Goal: Task Accomplishment & Management: Manage account settings

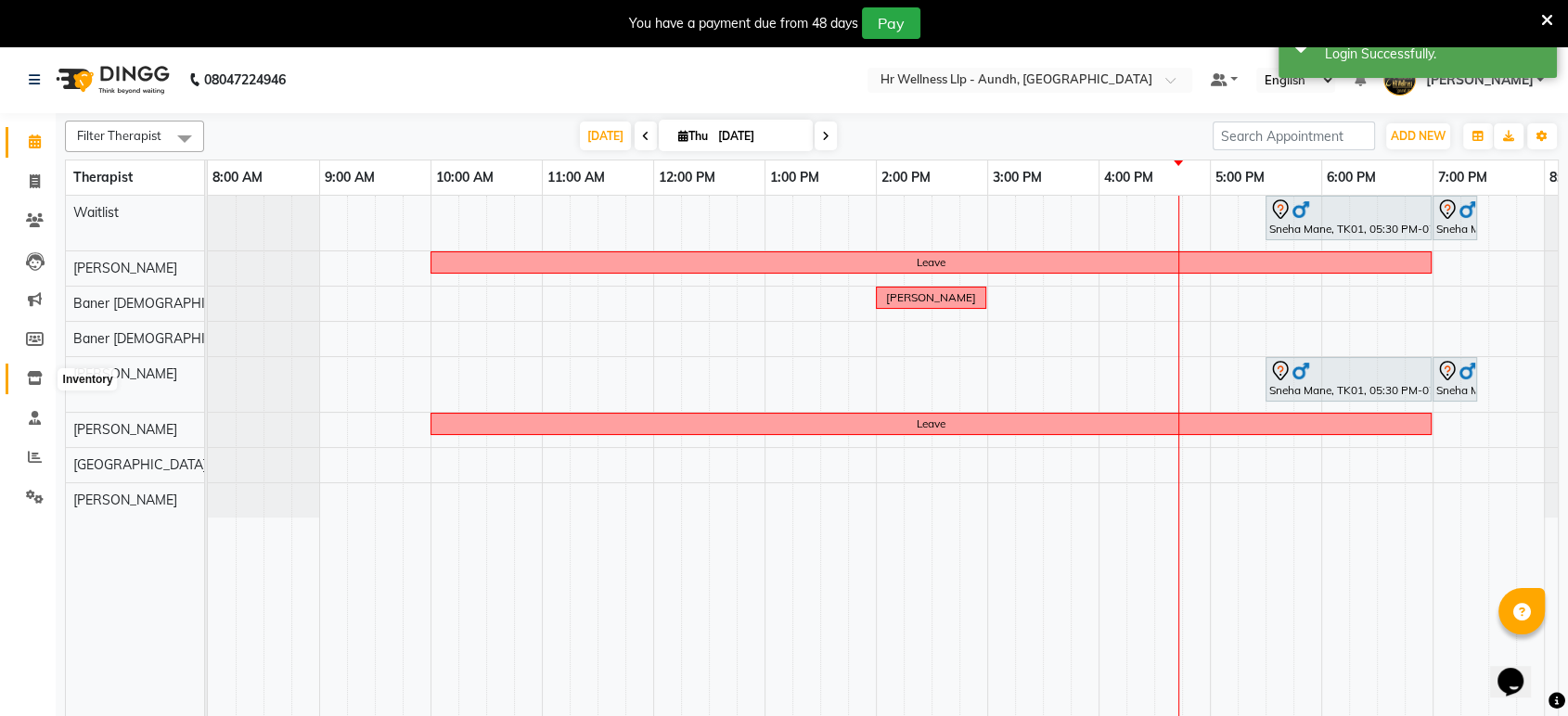
click at [33, 376] on icon at bounding box center [34, 378] width 16 height 14
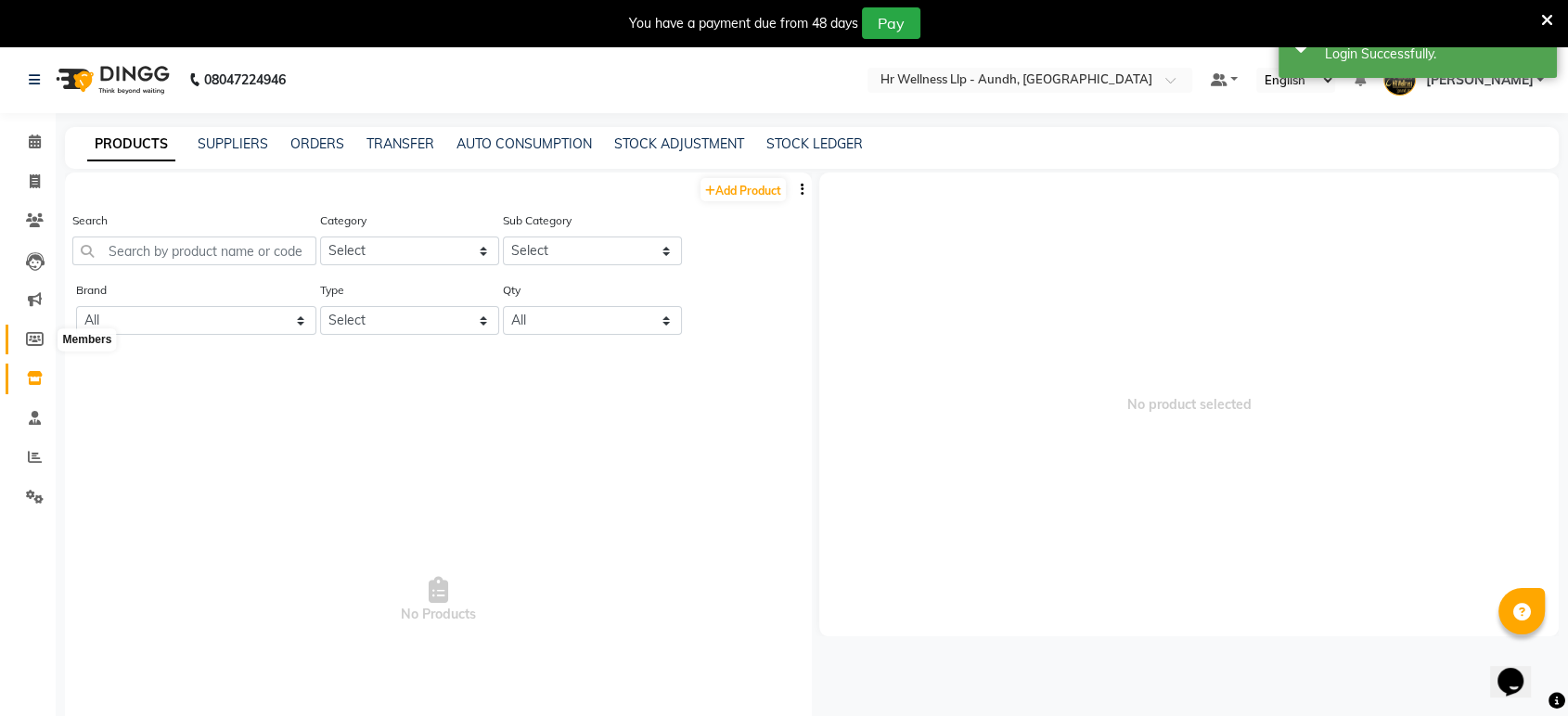
click at [35, 345] on icon at bounding box center [34, 339] width 18 height 14
select select
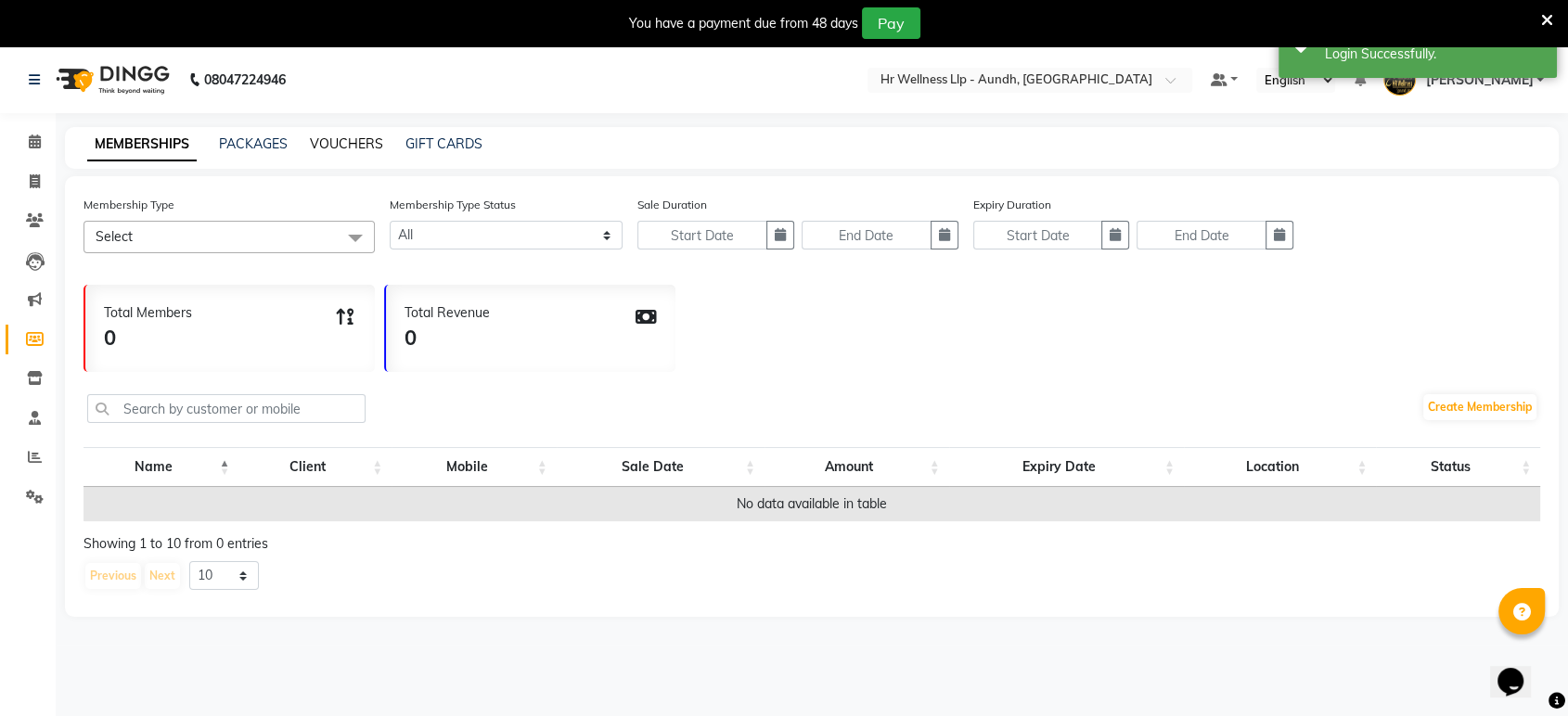
click at [343, 148] on link "VOUCHERS" at bounding box center [346, 143] width 74 height 17
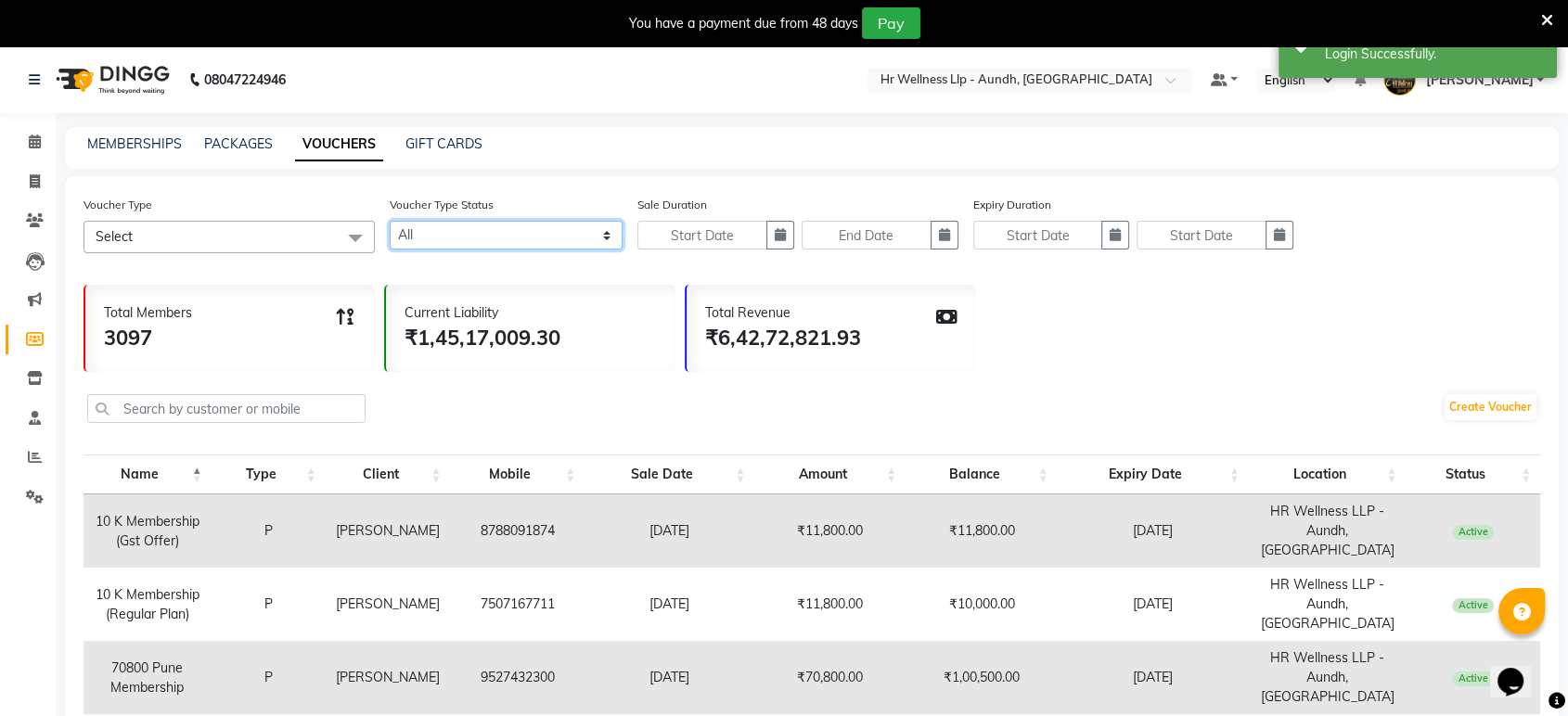
click at [453, 234] on select "Active Expired All" at bounding box center [505, 234] width 233 height 28
select select "false"
click at [390, 221] on select "Active Expired All" at bounding box center [505, 234] width 233 height 28
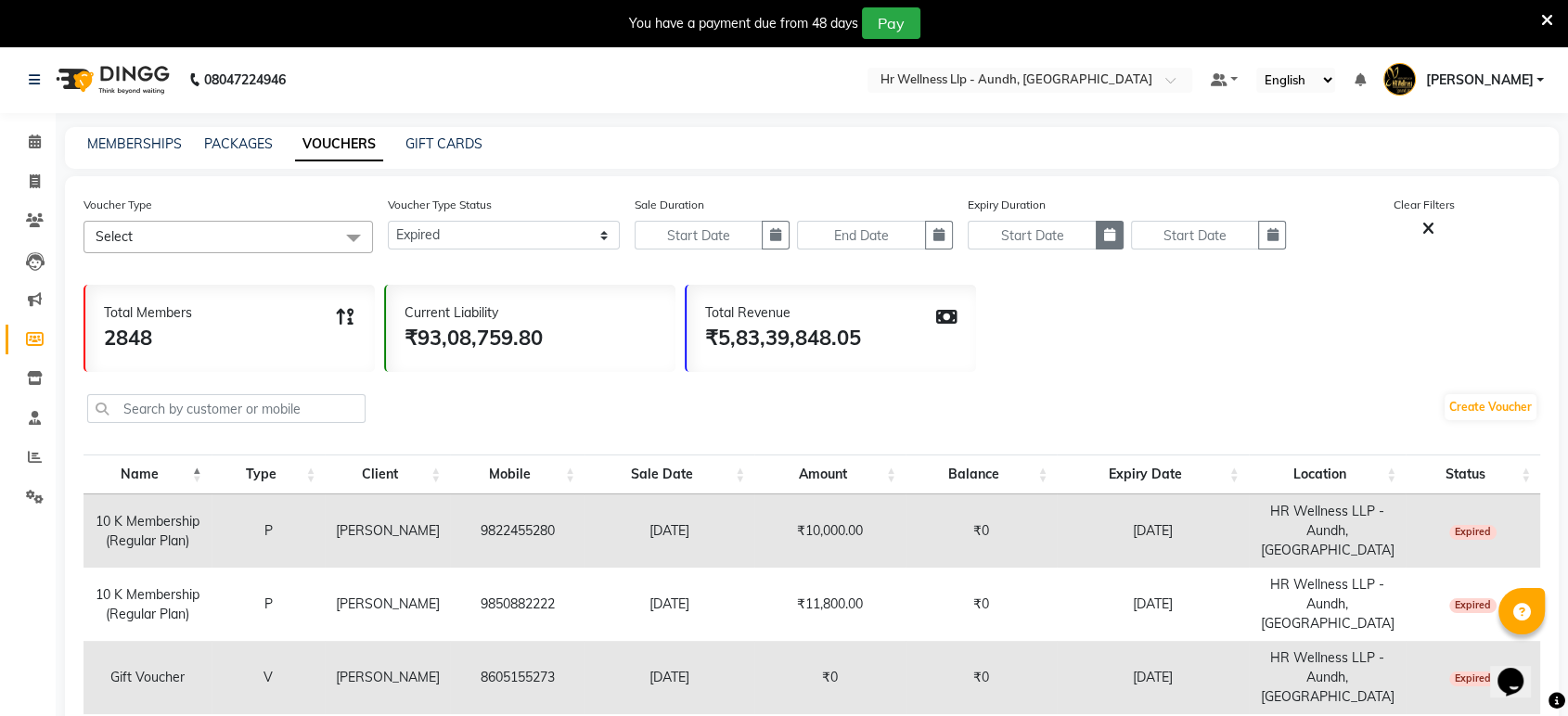
click at [1101, 229] on button "button" at bounding box center [1110, 234] width 27 height 28
select select "9"
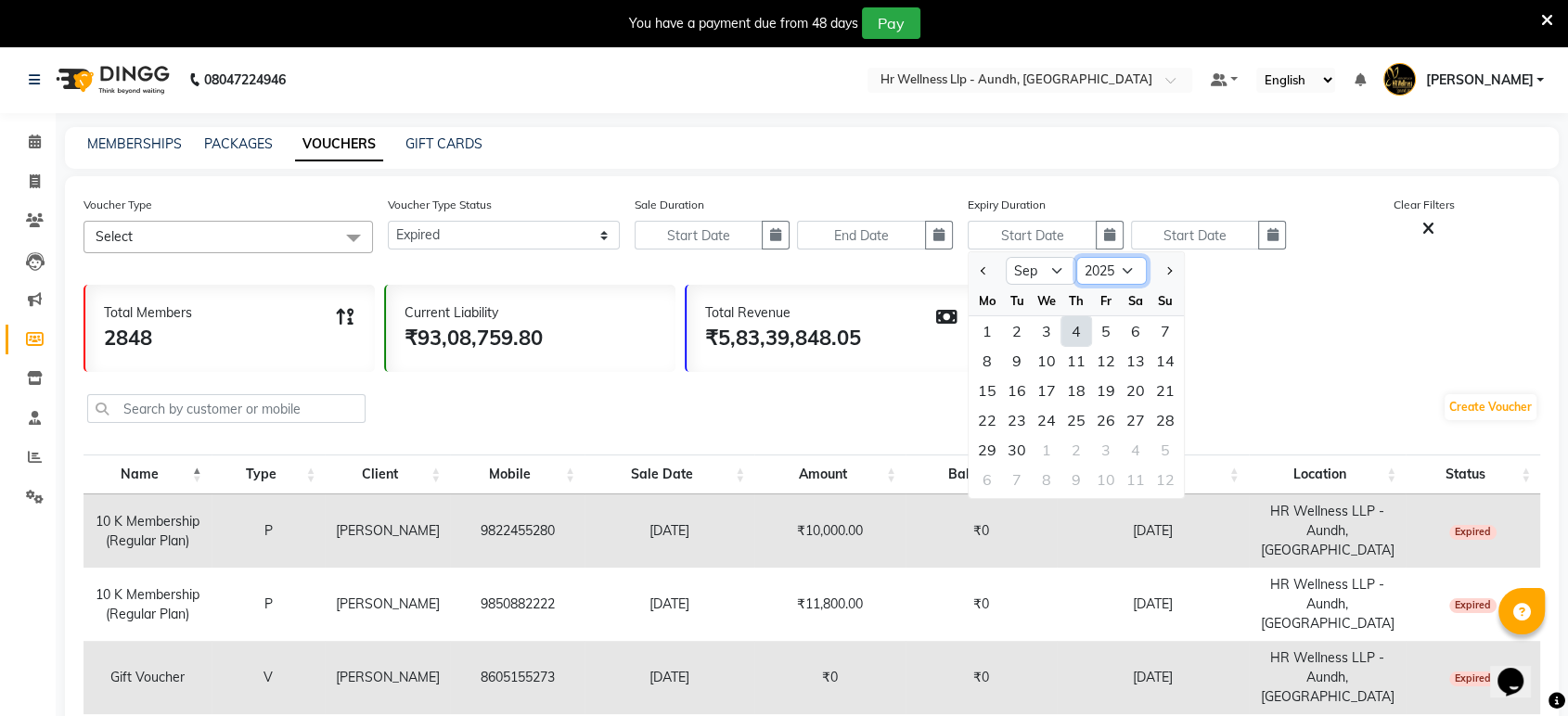
click at [1106, 269] on select "2015 2016 2017 2018 2019 2020 2021 2022 2023 2024 2025 2026 2027 2028 2029 2030…" at bounding box center [1112, 271] width 71 height 27
select select "2024"
click at [1076, 257] on select "2015 2016 2017 2018 2019 2020 2021 2022 2023 2024 2025 2026 2027 2028 2029 2030…" at bounding box center [1112, 271] width 71 height 27
click at [1166, 334] on div "1" at bounding box center [1166, 332] width 29 height 29
type input "[DATE]"
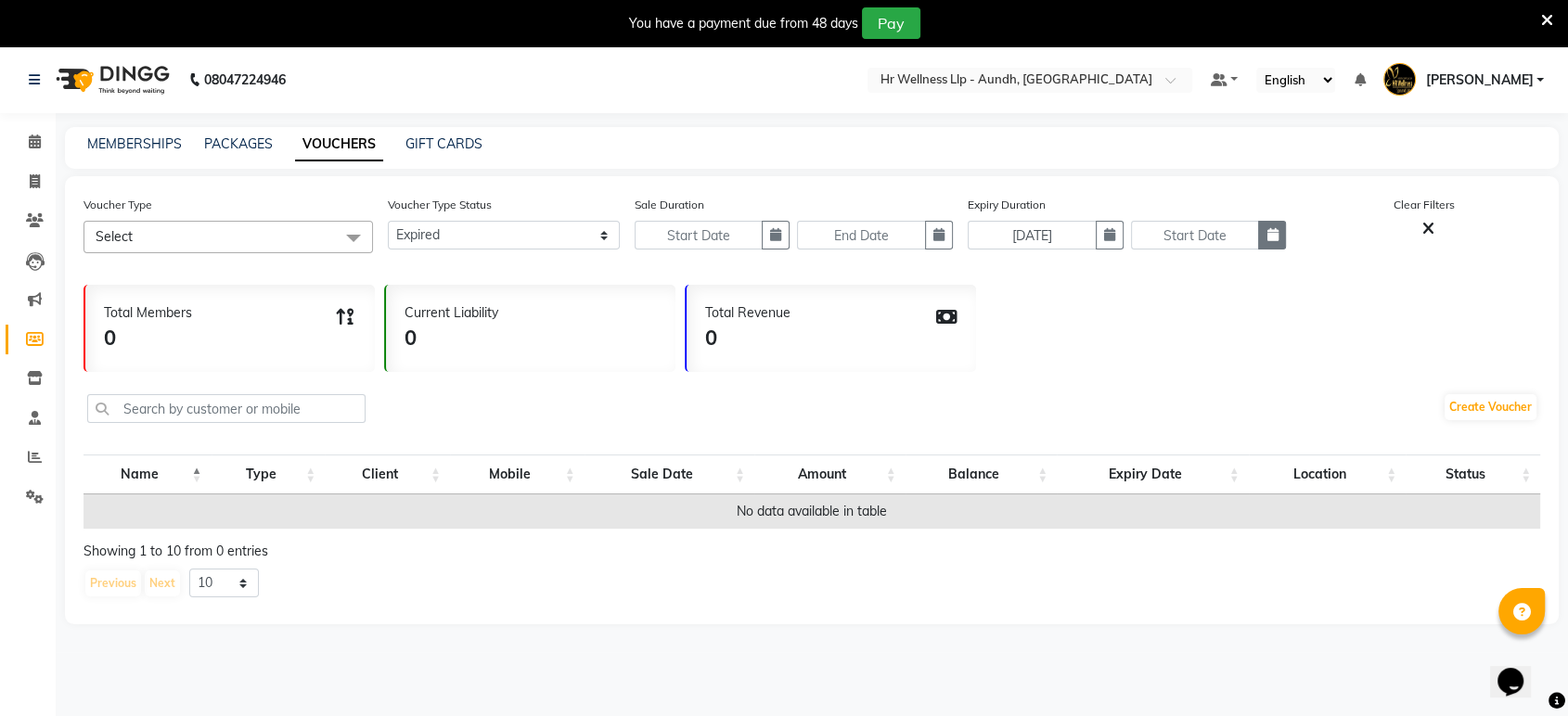
click at [1270, 235] on icon "button" at bounding box center [1272, 234] width 11 height 13
select select "9"
select select "2025"
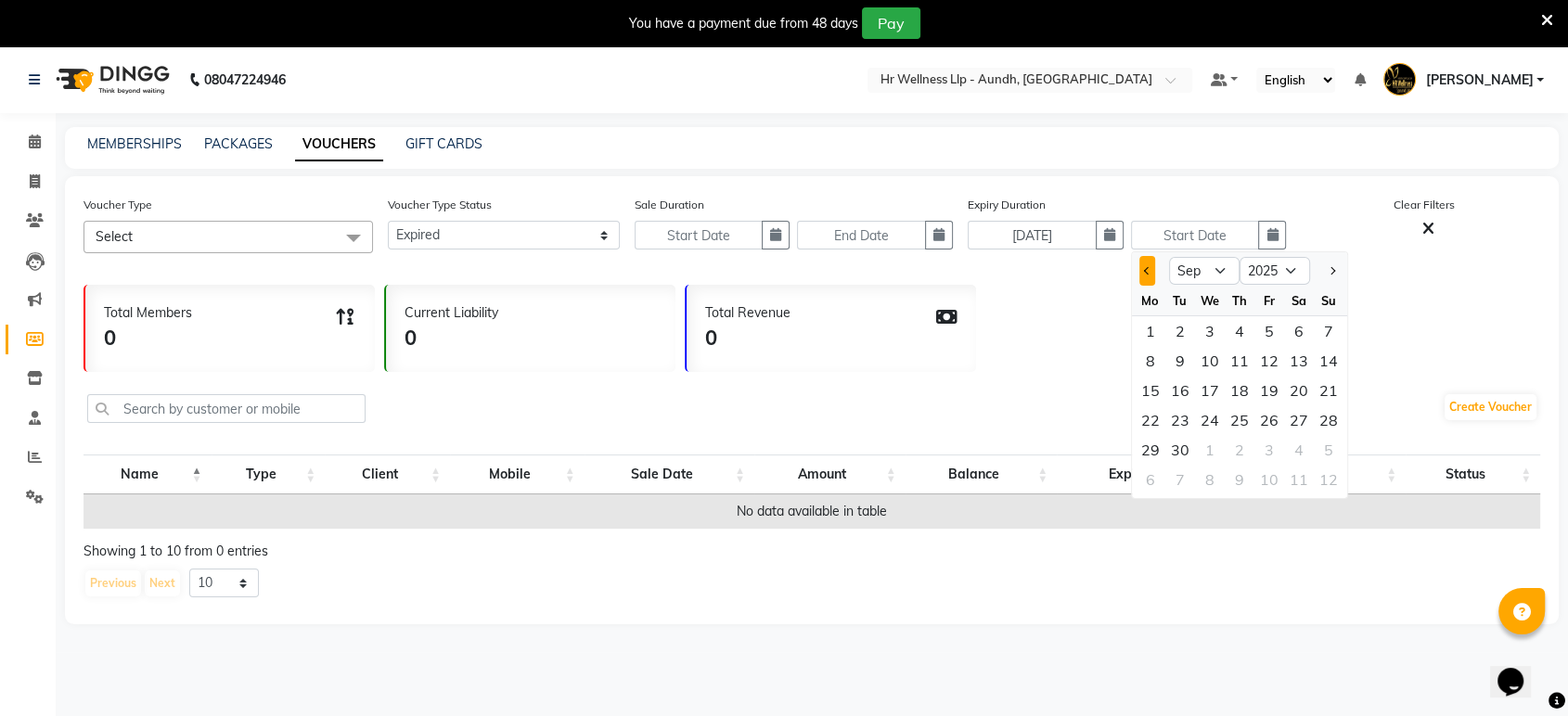
click at [1149, 266] on button "Previous month" at bounding box center [1147, 271] width 16 height 29
select select "8"
click at [1332, 446] on div "31" at bounding box center [1329, 450] width 29 height 29
type input "[DATE]"
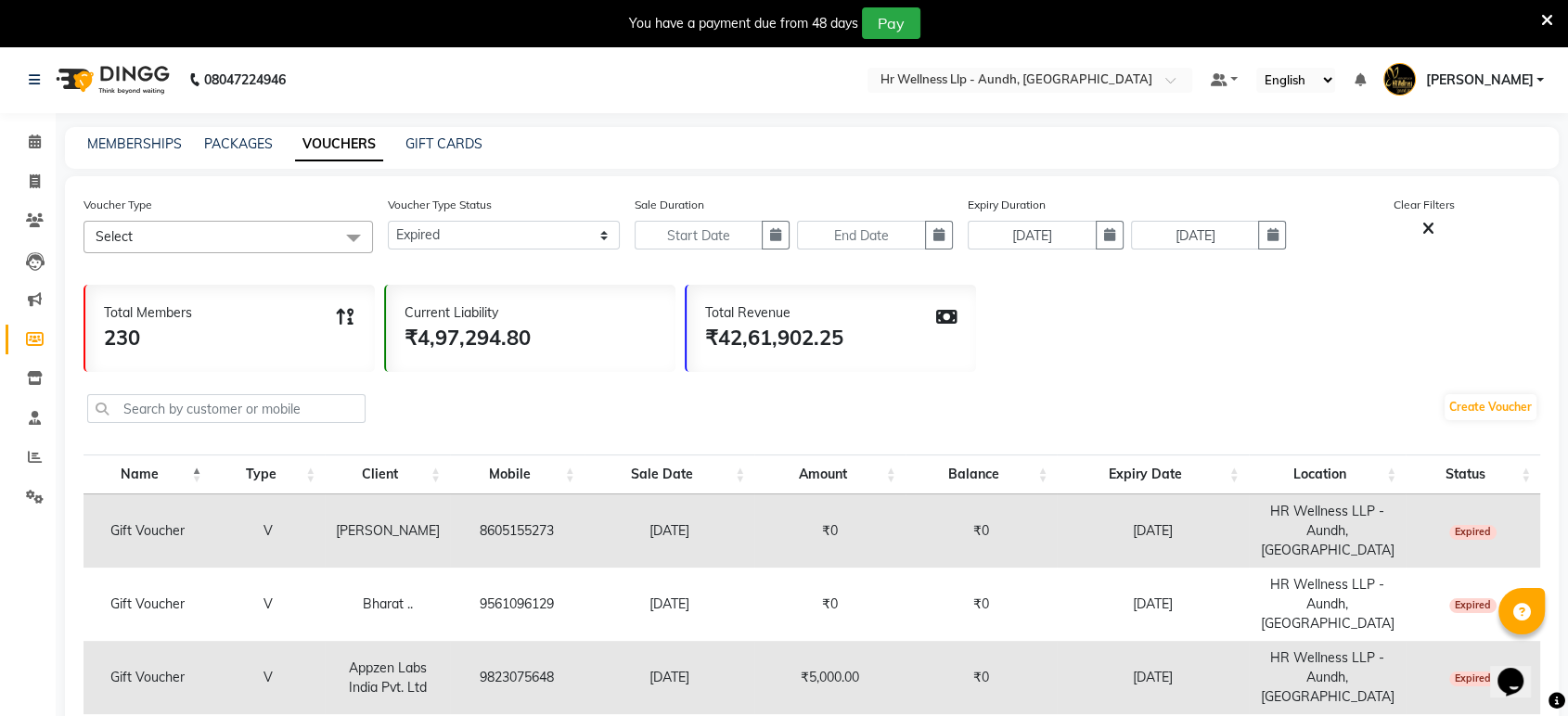
scroll to position [437, 0]
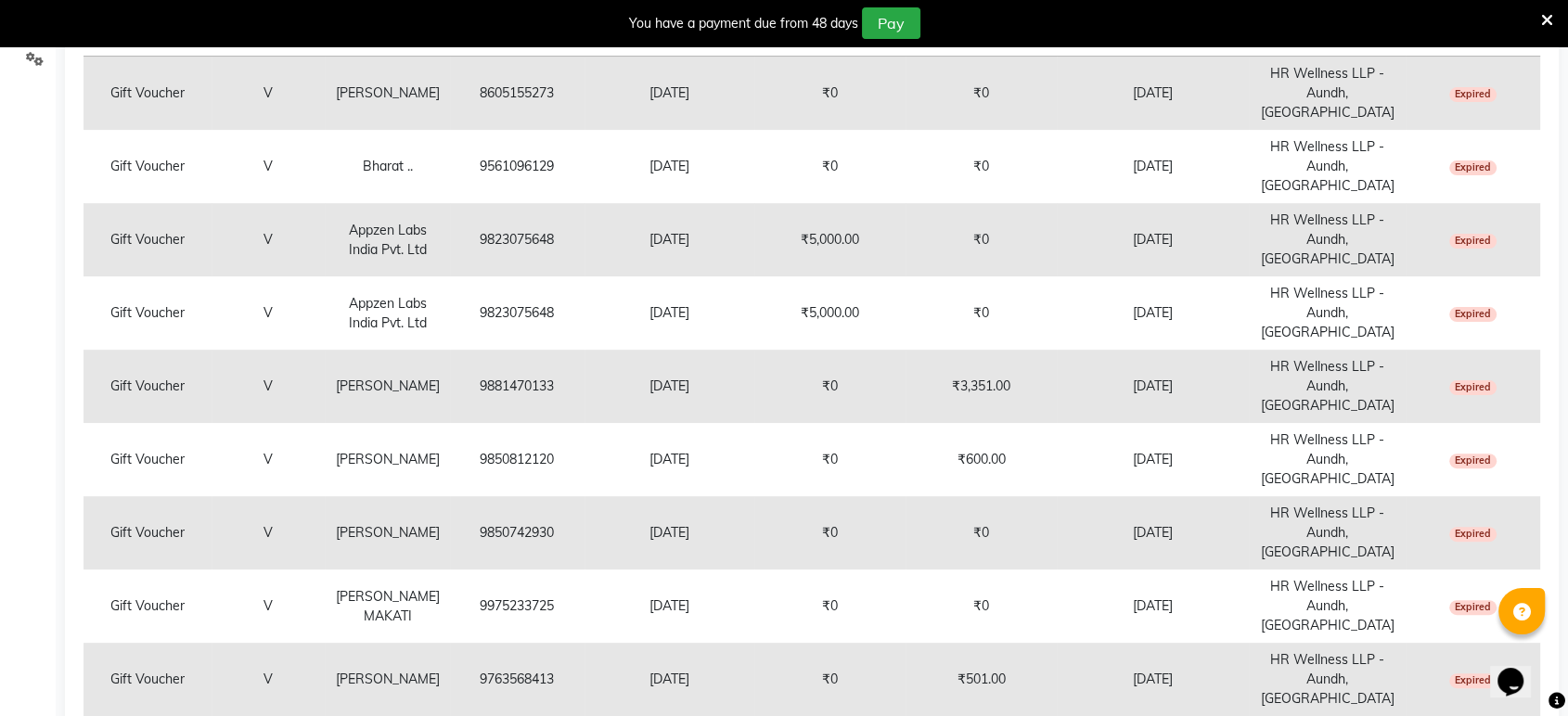
select select "100"
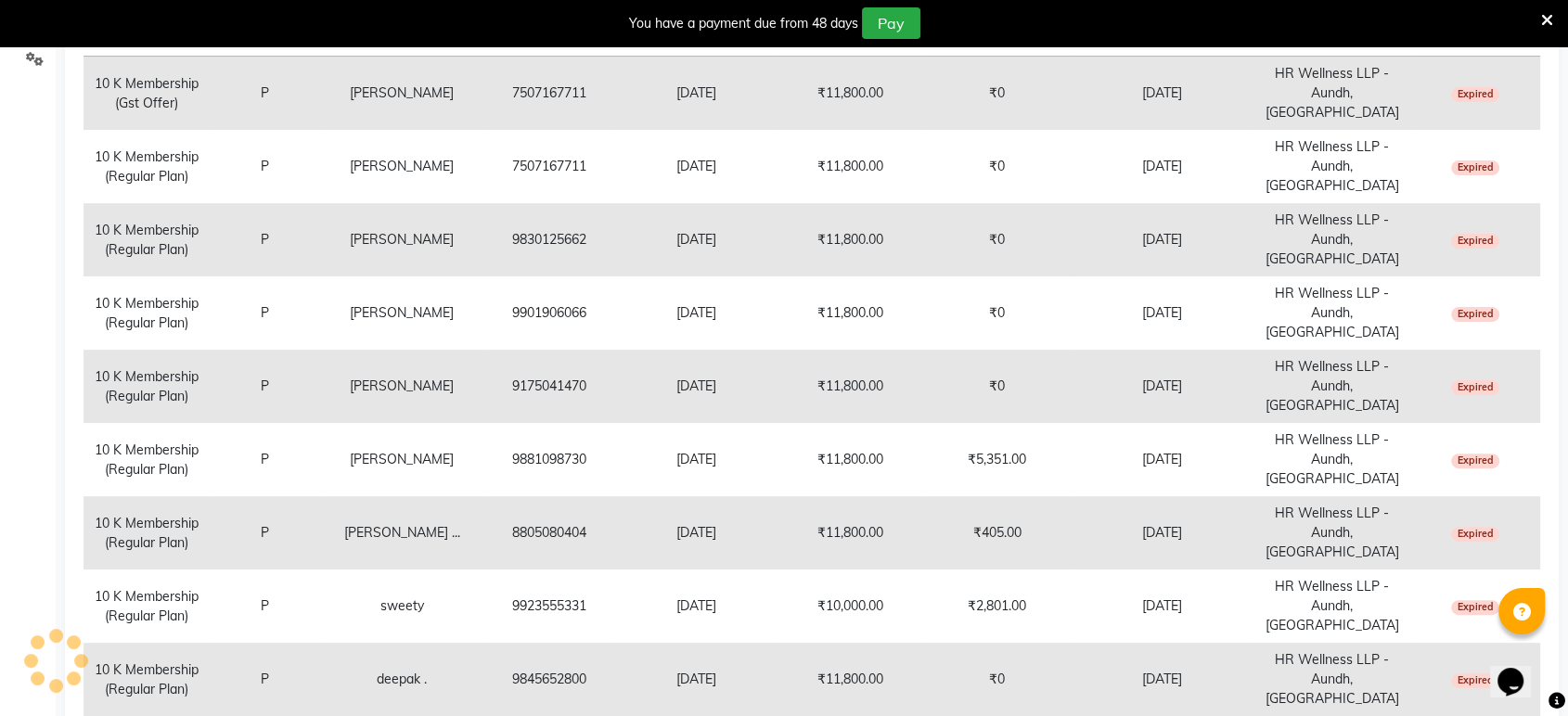
click at [95, 642] on td "10 K Membership (Regular Plan)" at bounding box center [146, 679] width 127 height 74
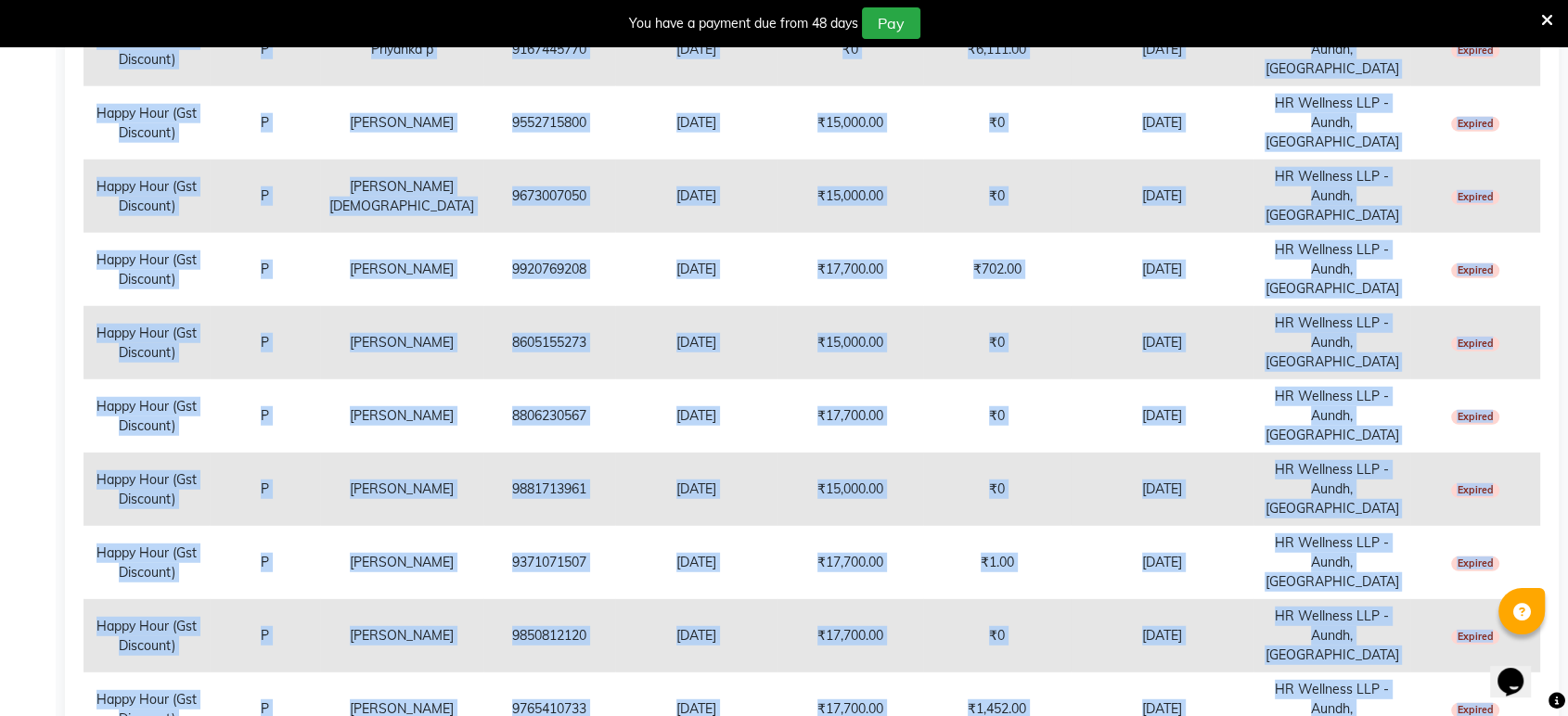
scroll to position [5282, 0]
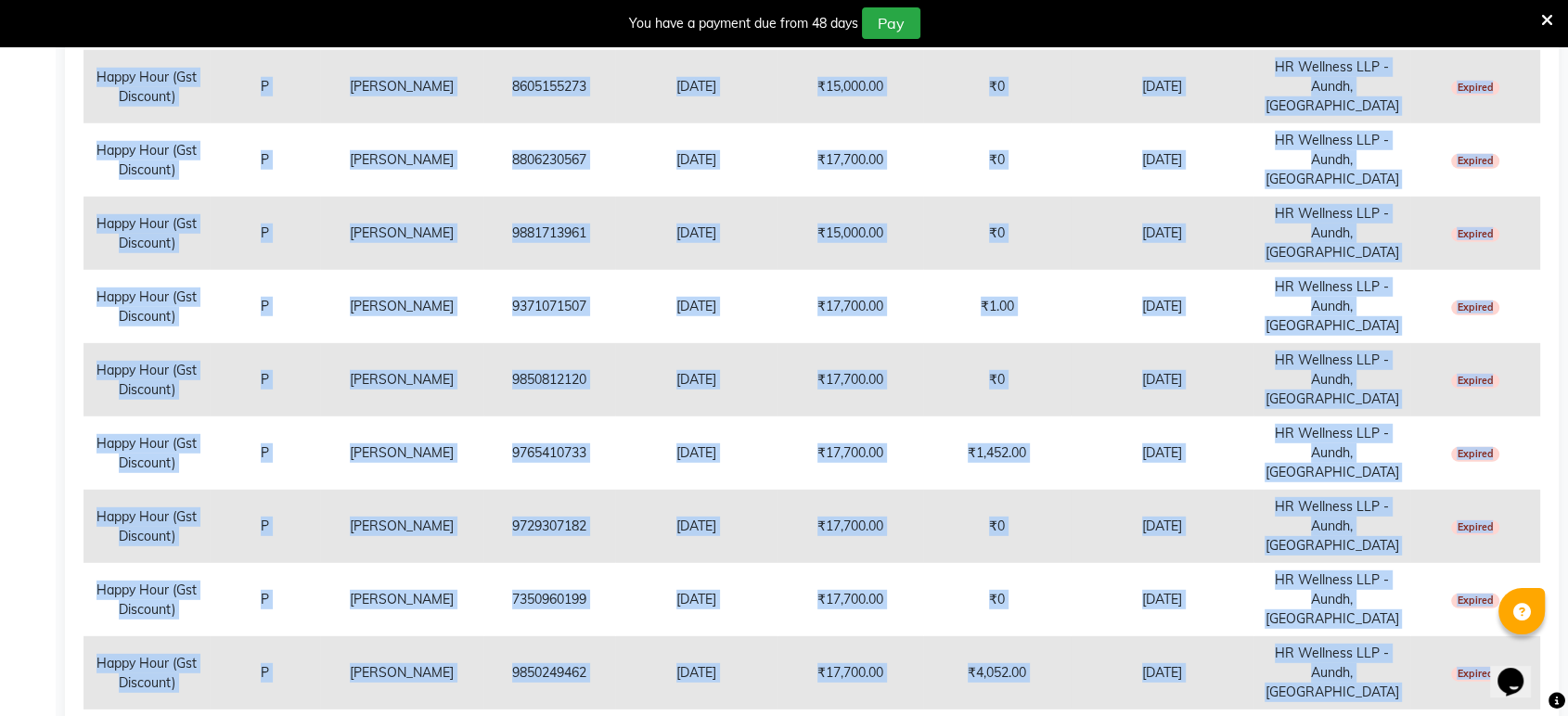
drag, startPoint x: 93, startPoint y: 510, endPoint x: 1532, endPoint y: 574, distance: 1440.4
copy tbody "10 K Membership (Gst Offer) P Hemant Jagtap 7507167711 15-08-2024 ₹11,800.00 ₹0…"
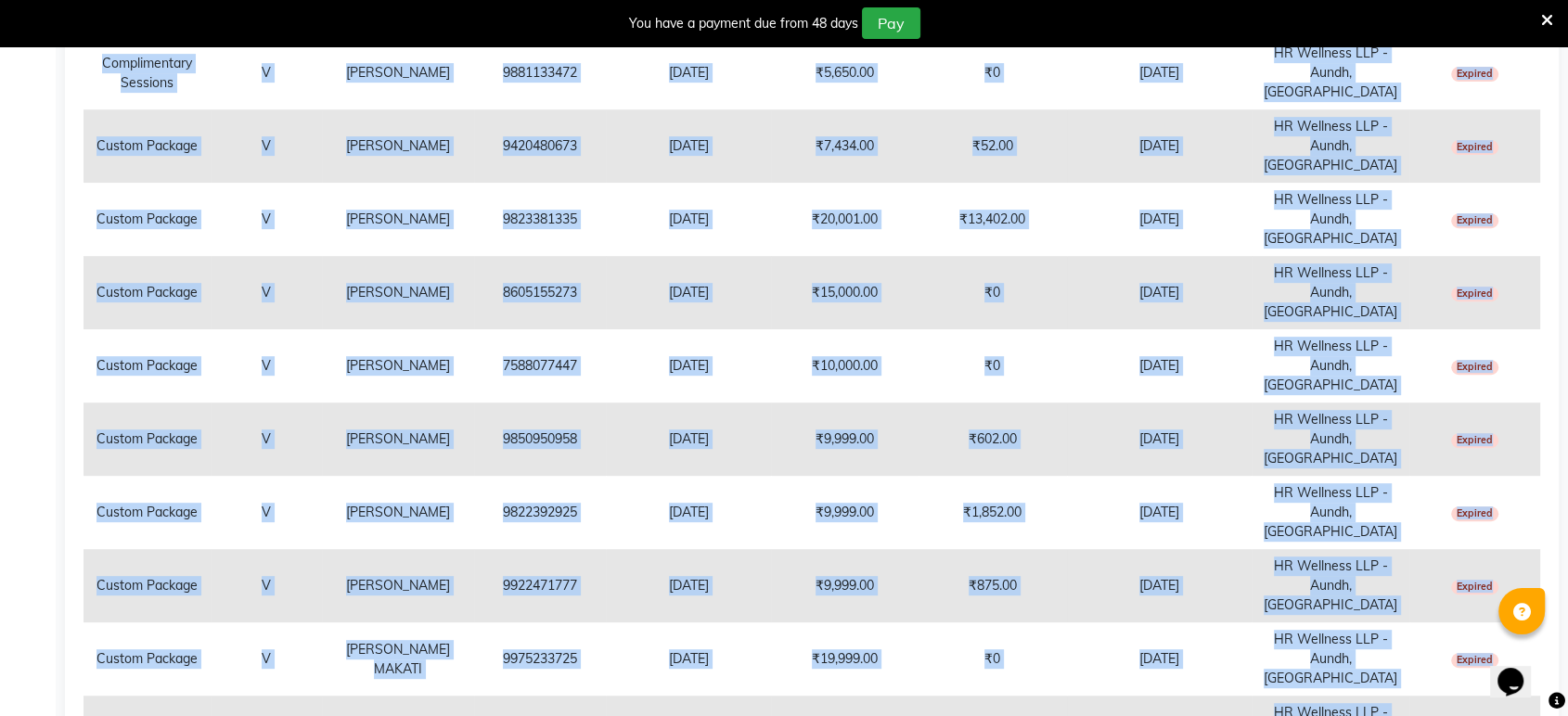
scroll to position [0, 0]
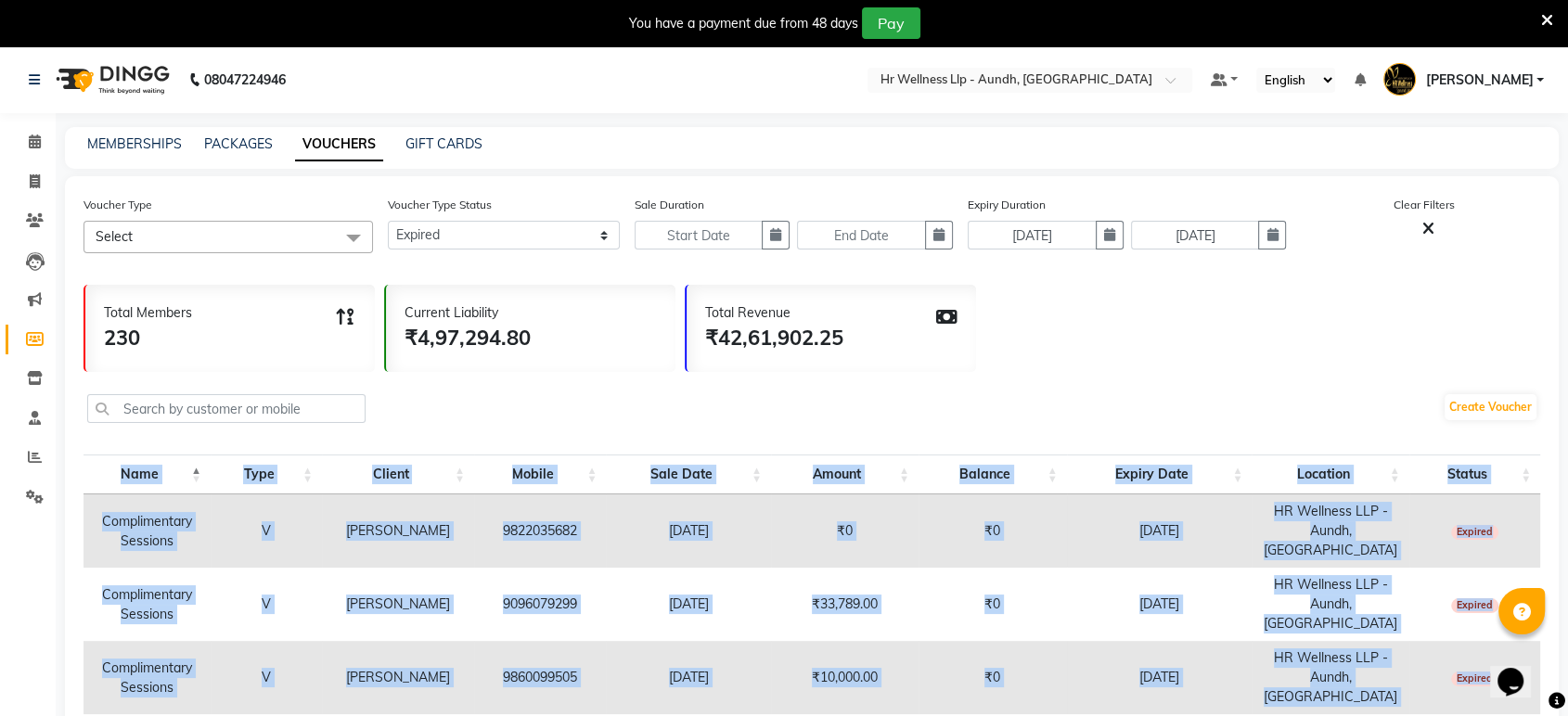
drag, startPoint x: 1506, startPoint y: 569, endPoint x: 102, endPoint y: 506, distance: 1405.4
copy tbody "Complimentary Sessions V Ujjwala Raje 9822035682 26-12-2023 ₹0 ₹0 28-02-2025 HR…"
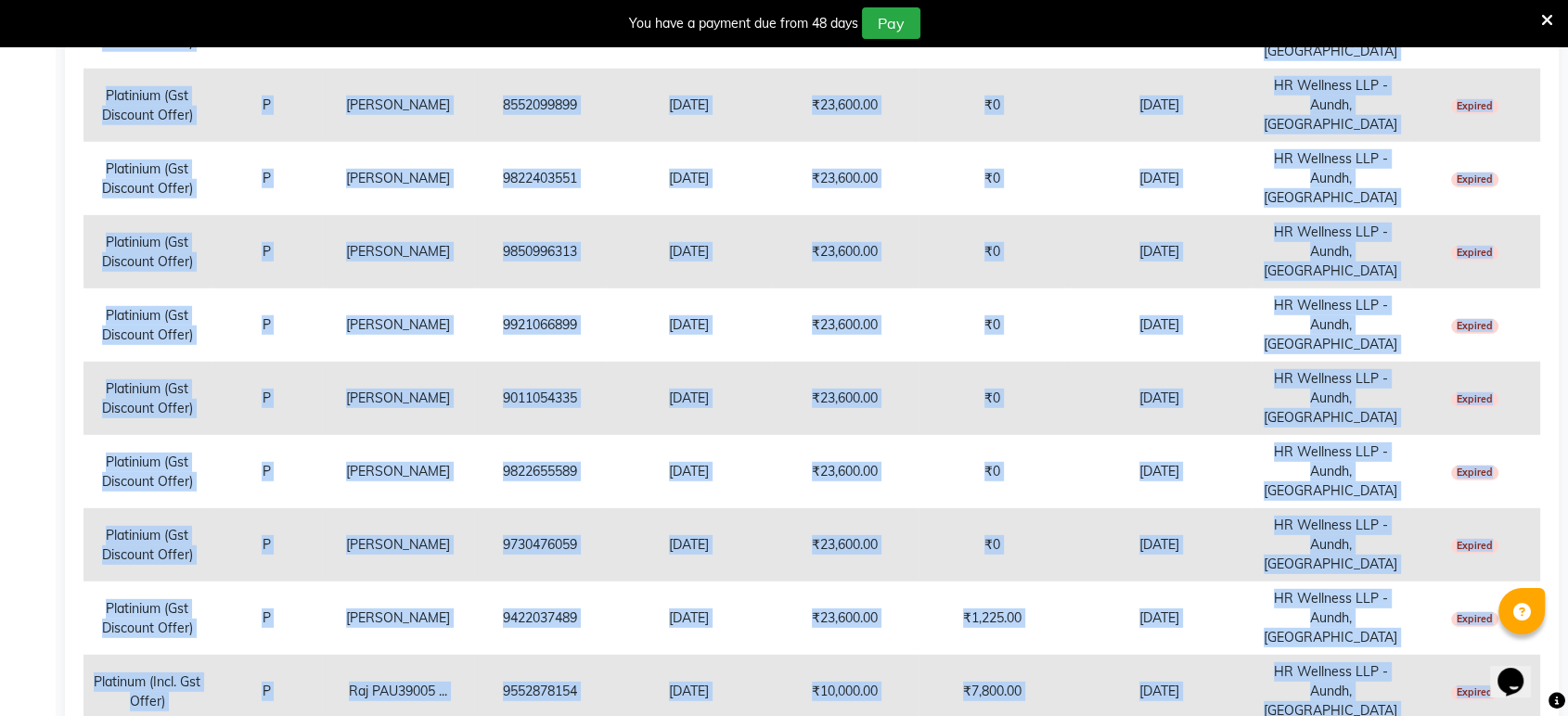
scroll to position [5476, 0]
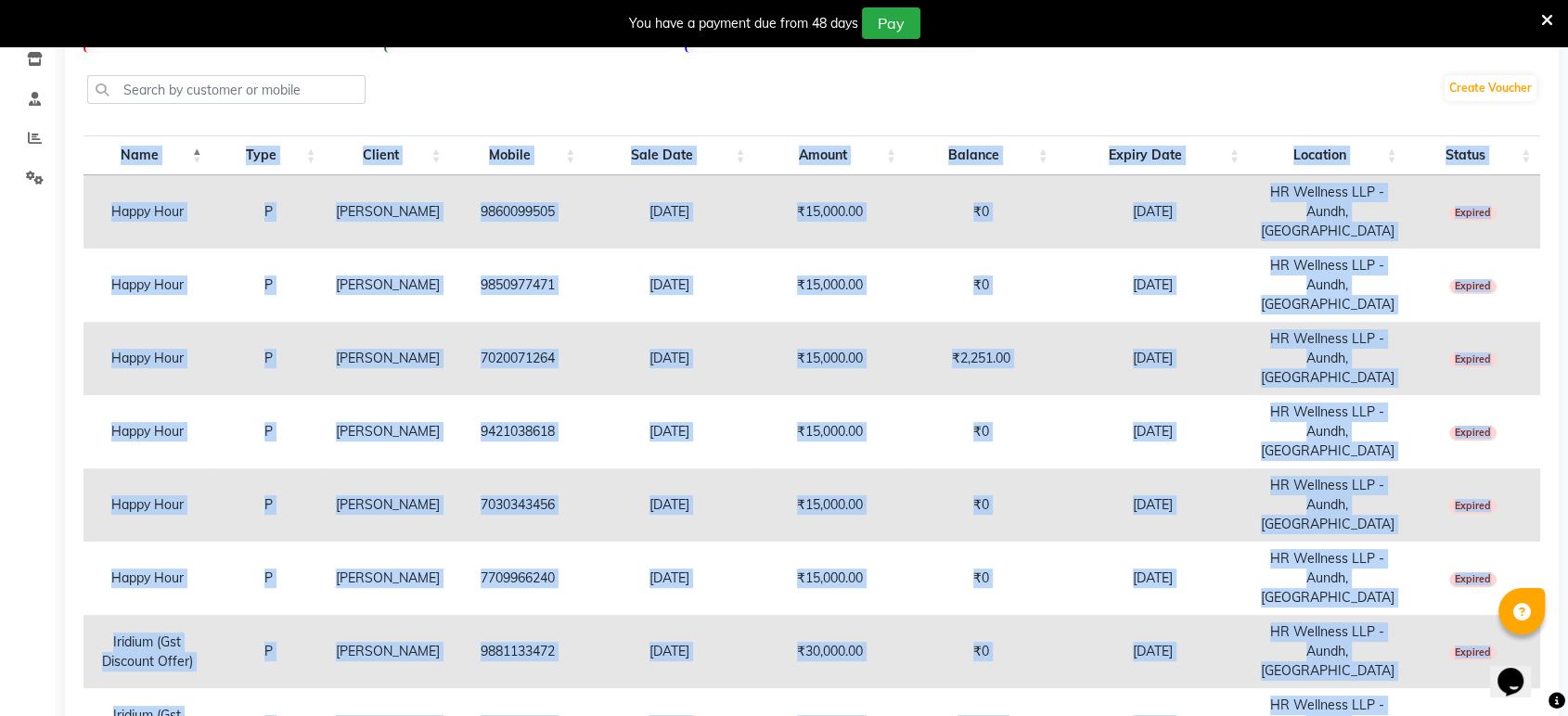
scroll to position [89, 0]
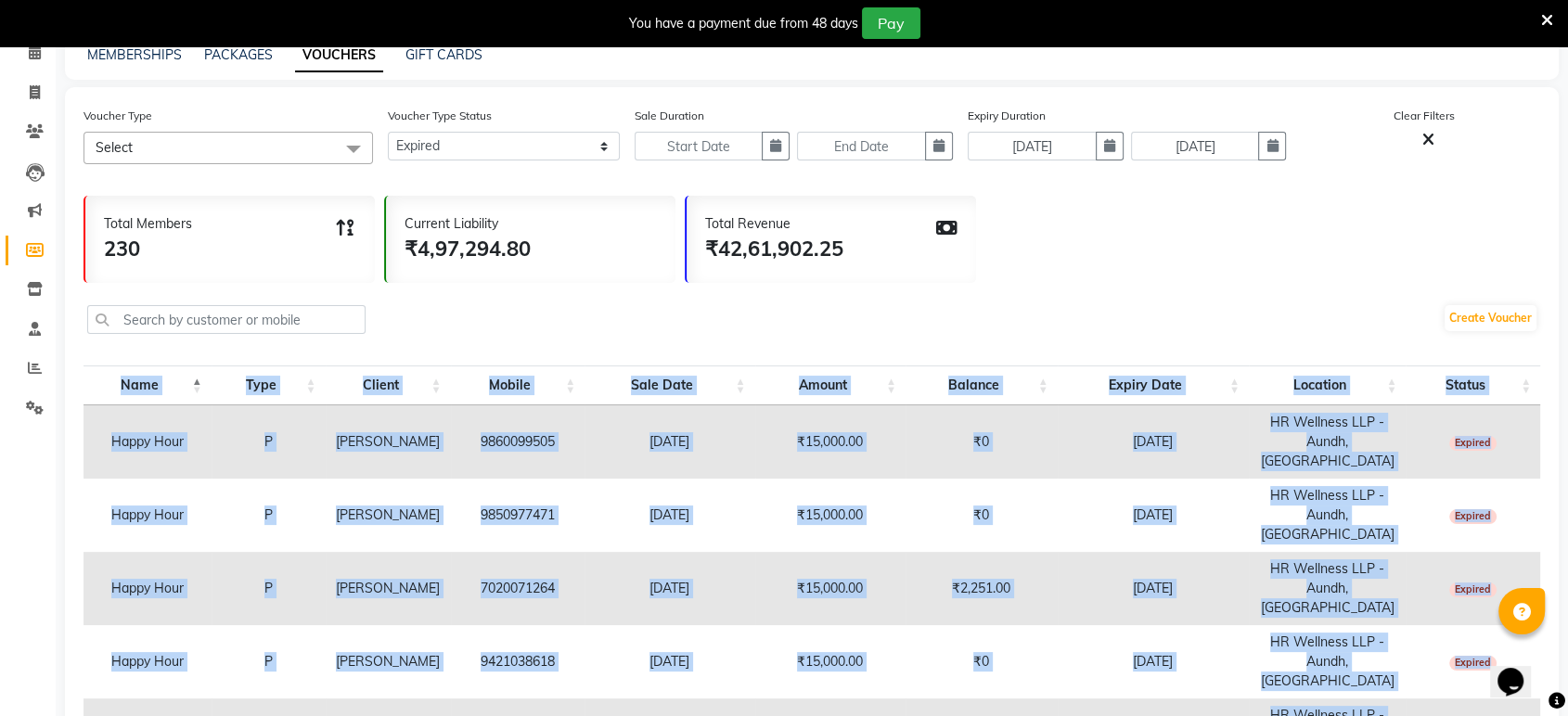
drag, startPoint x: 1505, startPoint y: 571, endPoint x: 110, endPoint y: 425, distance: 1402.6
copy tbody "Happy Hour P prasad lele 9860099505 27-09-2021 ₹15,000.00 ₹0 30-09-2024 HR Well…"
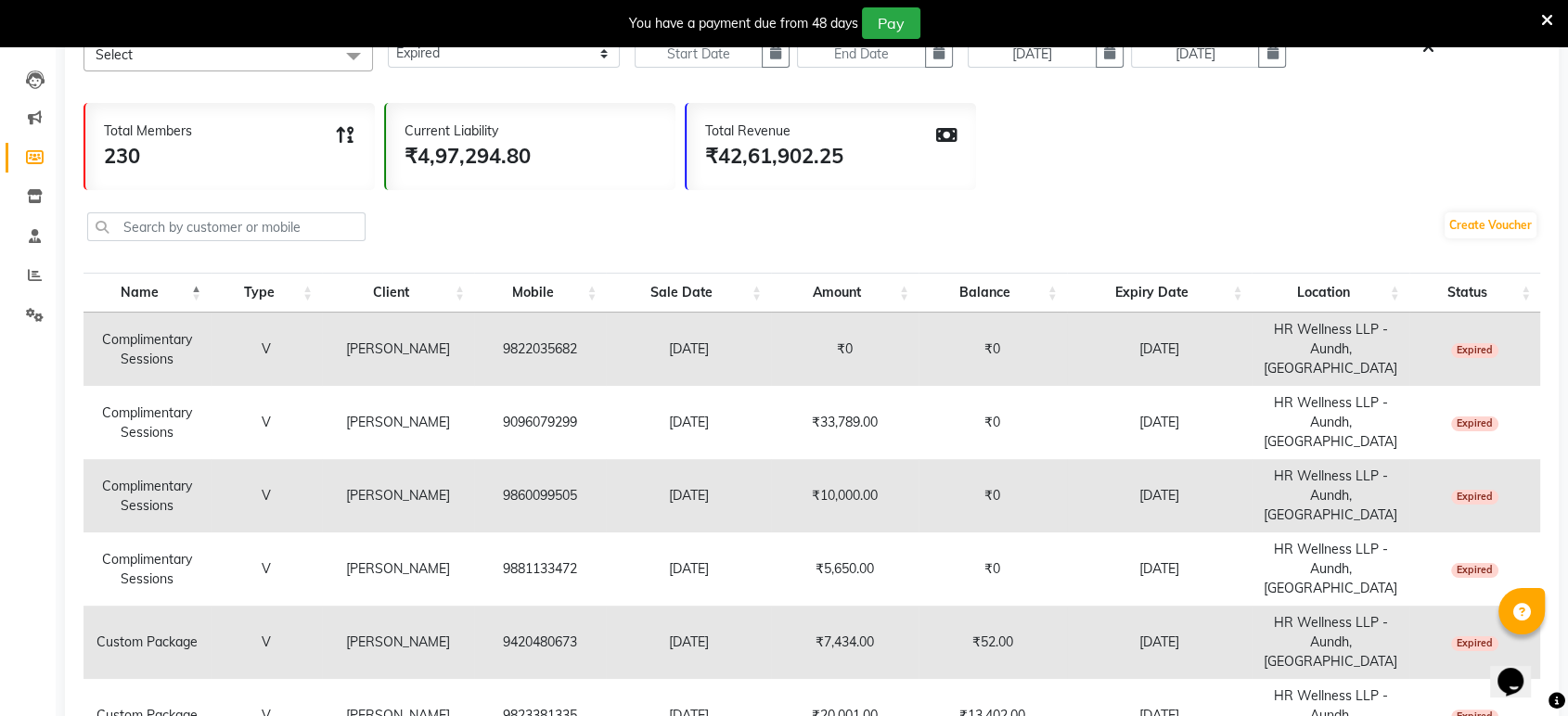
scroll to position [0, 0]
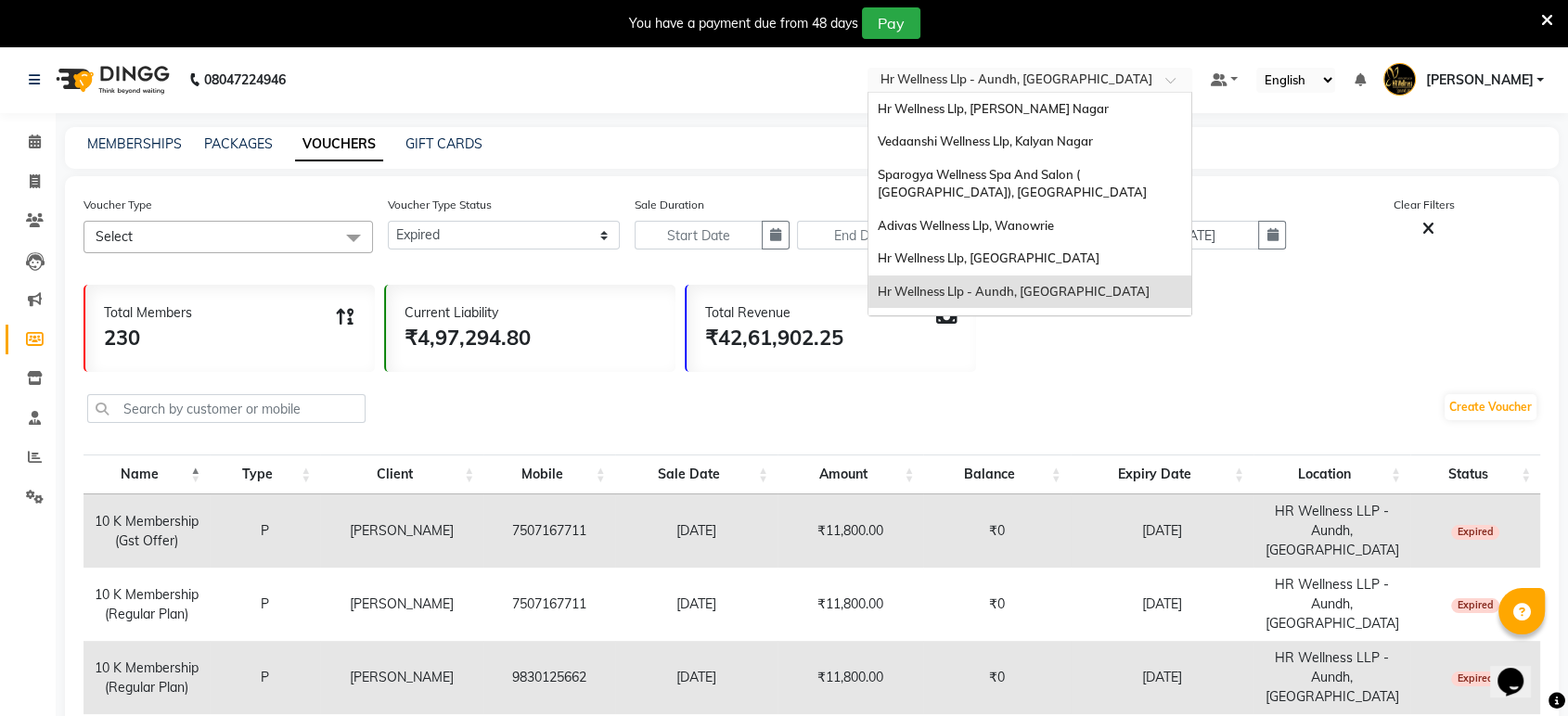
click at [1114, 73] on input "text" at bounding box center [1012, 81] width 269 height 19
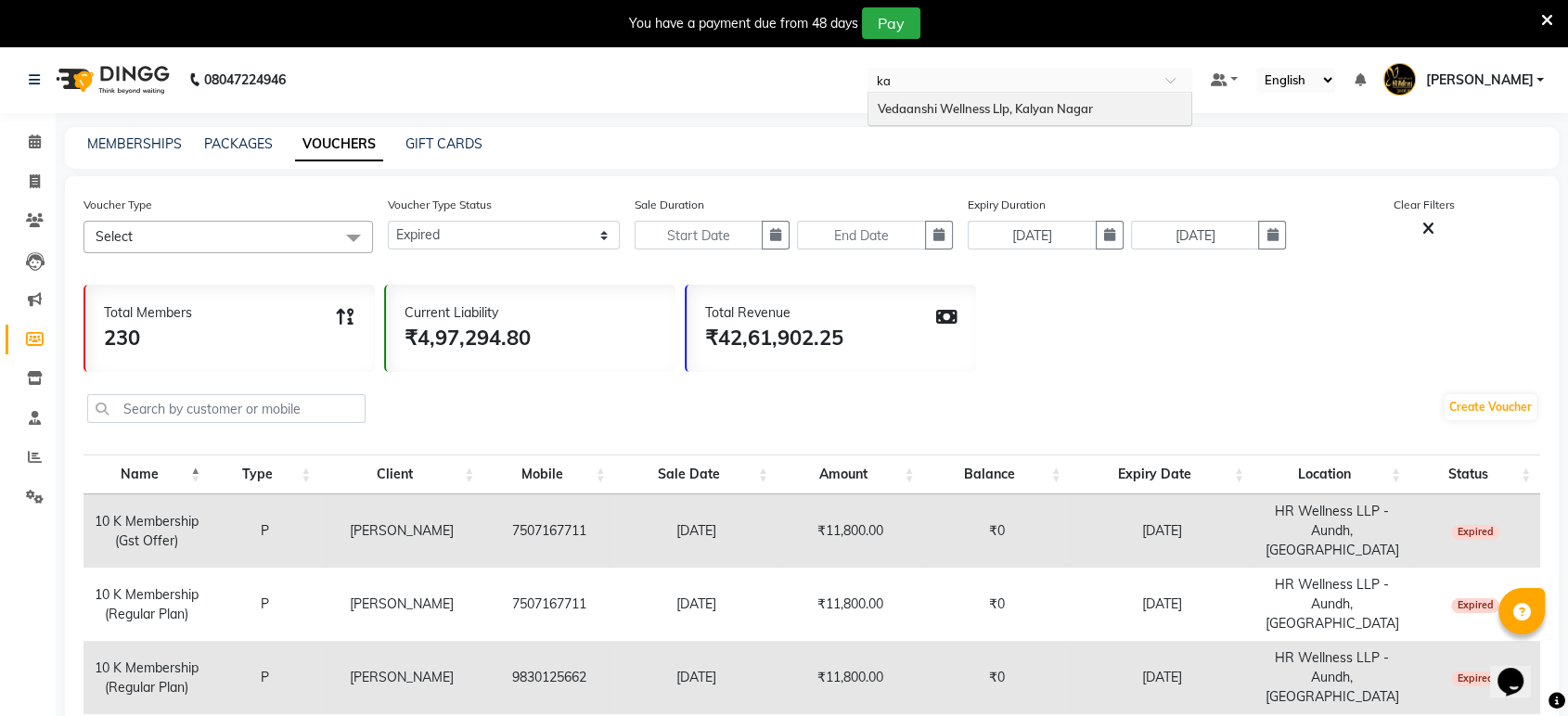
type input "kal"
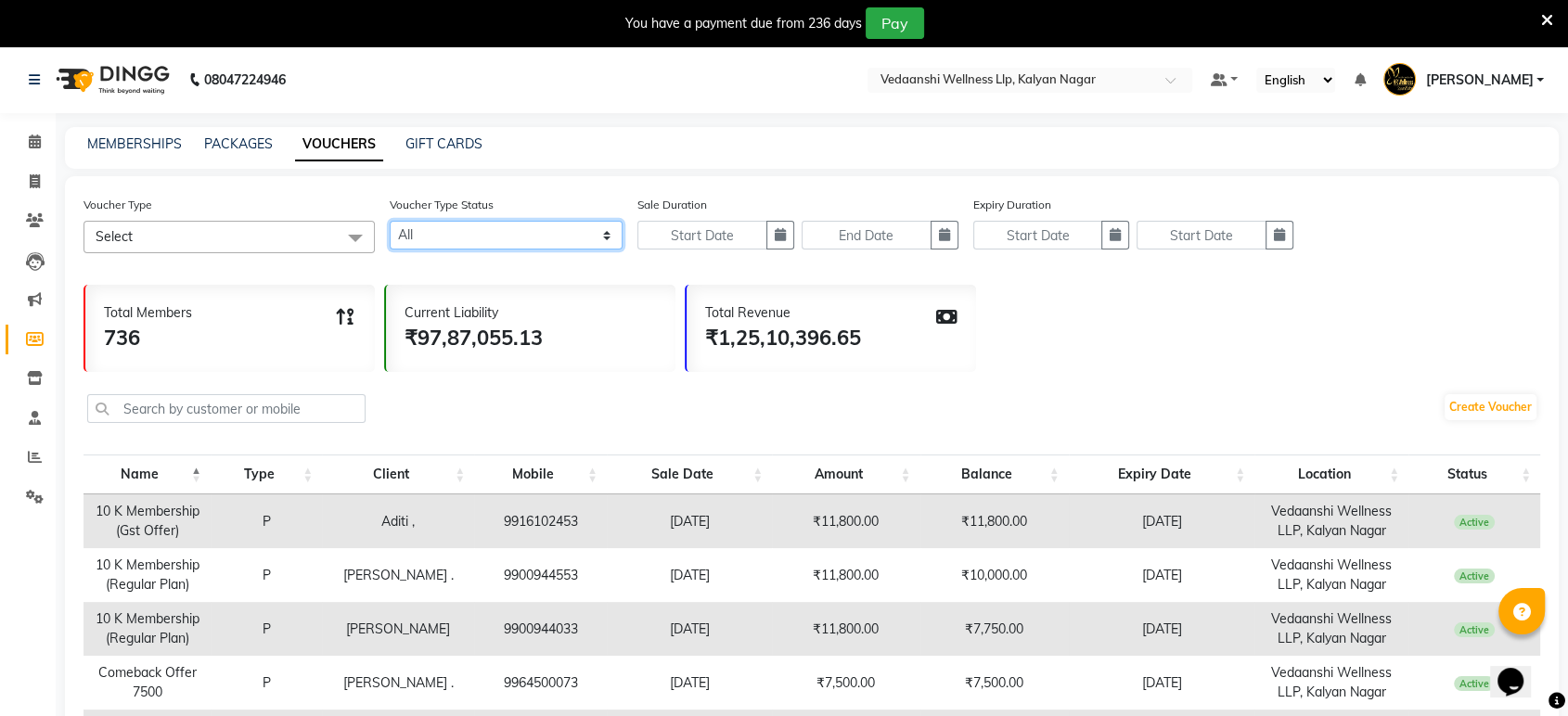
click at [493, 235] on select "Active Expired All" at bounding box center [505, 234] width 233 height 28
select select "true"
click at [390, 221] on select "Active Expired All" at bounding box center [505, 234] width 233 height 28
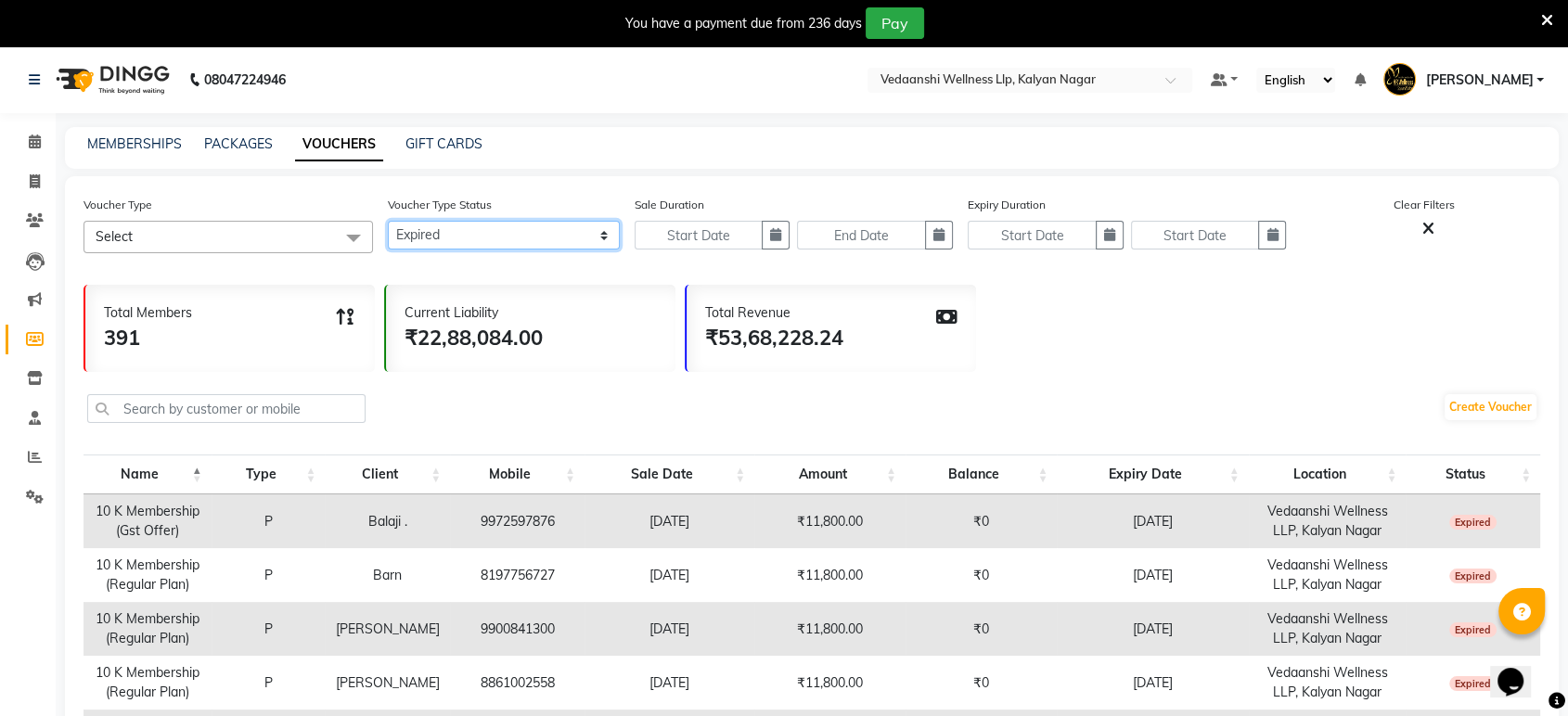
select select "true"
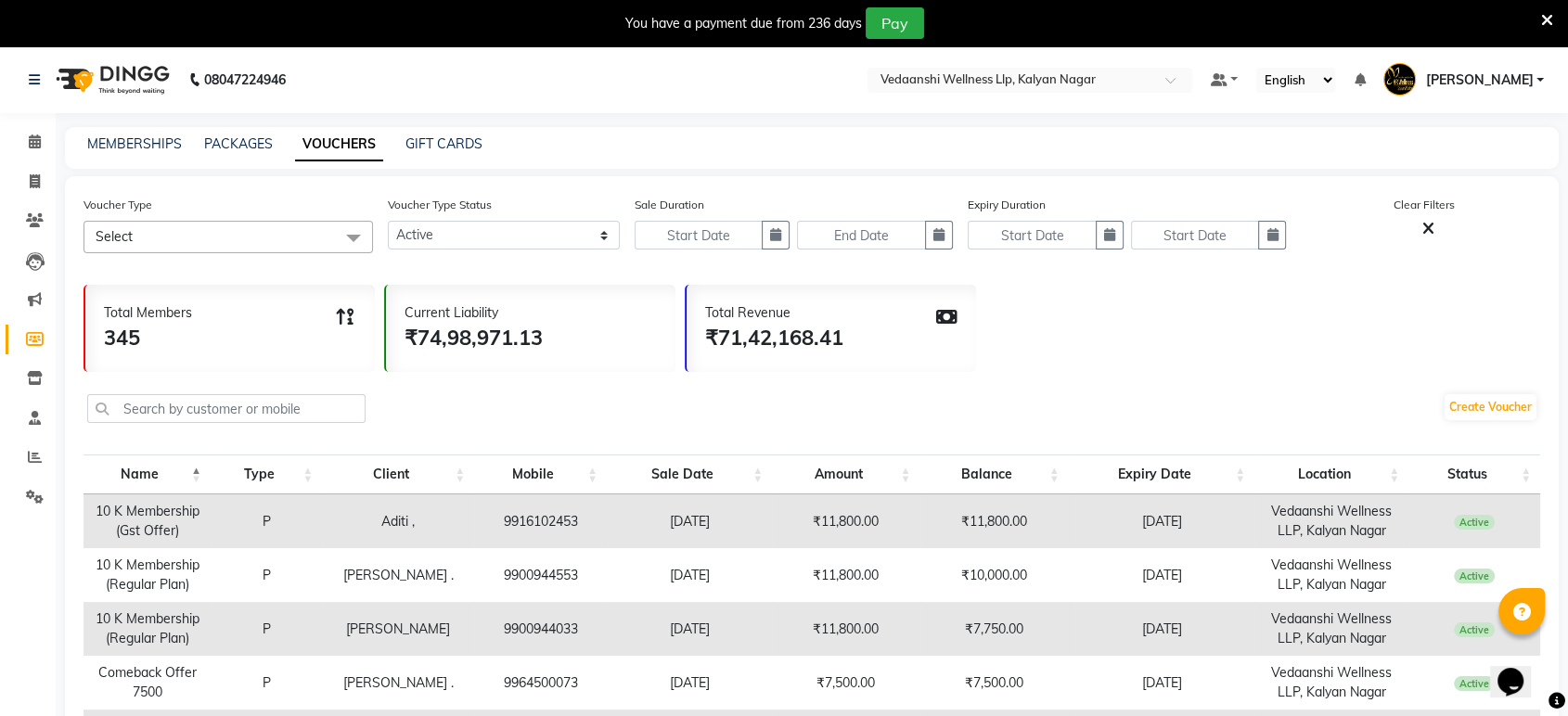
click at [483, 257] on div "Voucher Type Select Select All Happy Hour (Regular) 10 K membership (regular pl…" at bounding box center [811, 231] width 1457 height 74
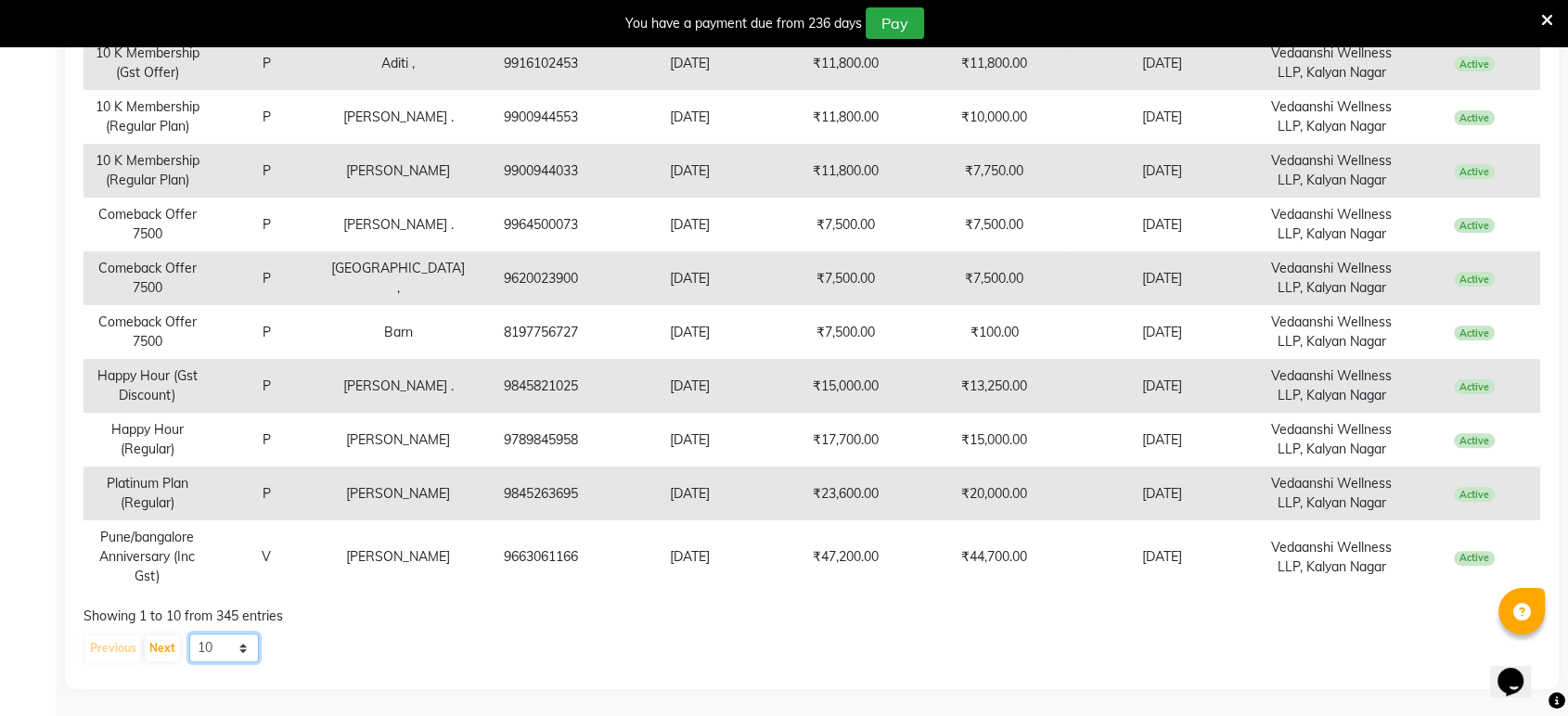
click at [232, 646] on select "10 20 50 100" at bounding box center [224, 647] width 70 height 28
click at [189, 634] on select "10 20 50 100" at bounding box center [224, 647] width 70 height 28
click at [214, 651] on select "10 20 50 100" at bounding box center [224, 647] width 70 height 28
select select "100"
click at [189, 634] on select "10 20 50 100" at bounding box center [224, 647] width 70 height 28
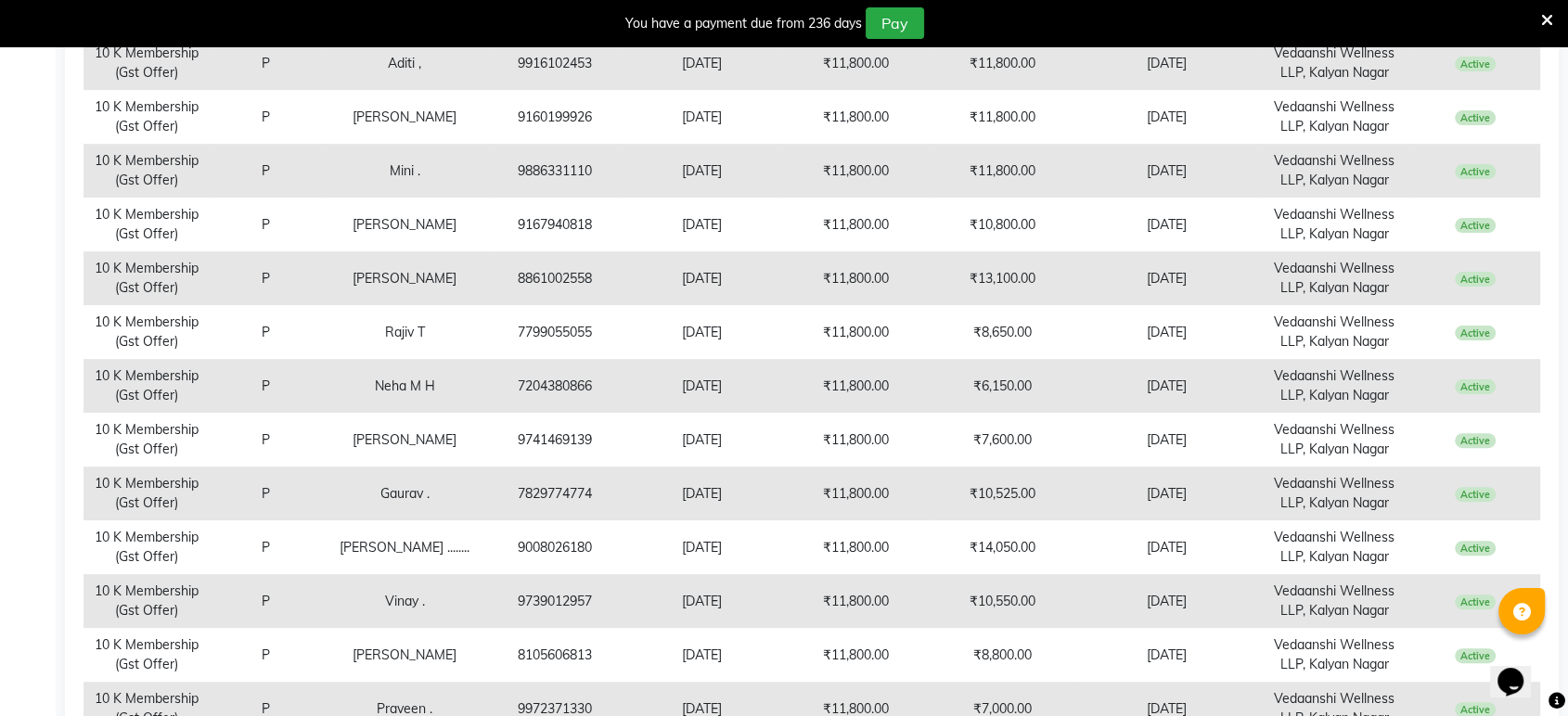
click at [489, 660] on td "8105606813" at bounding box center [553, 654] width 131 height 54
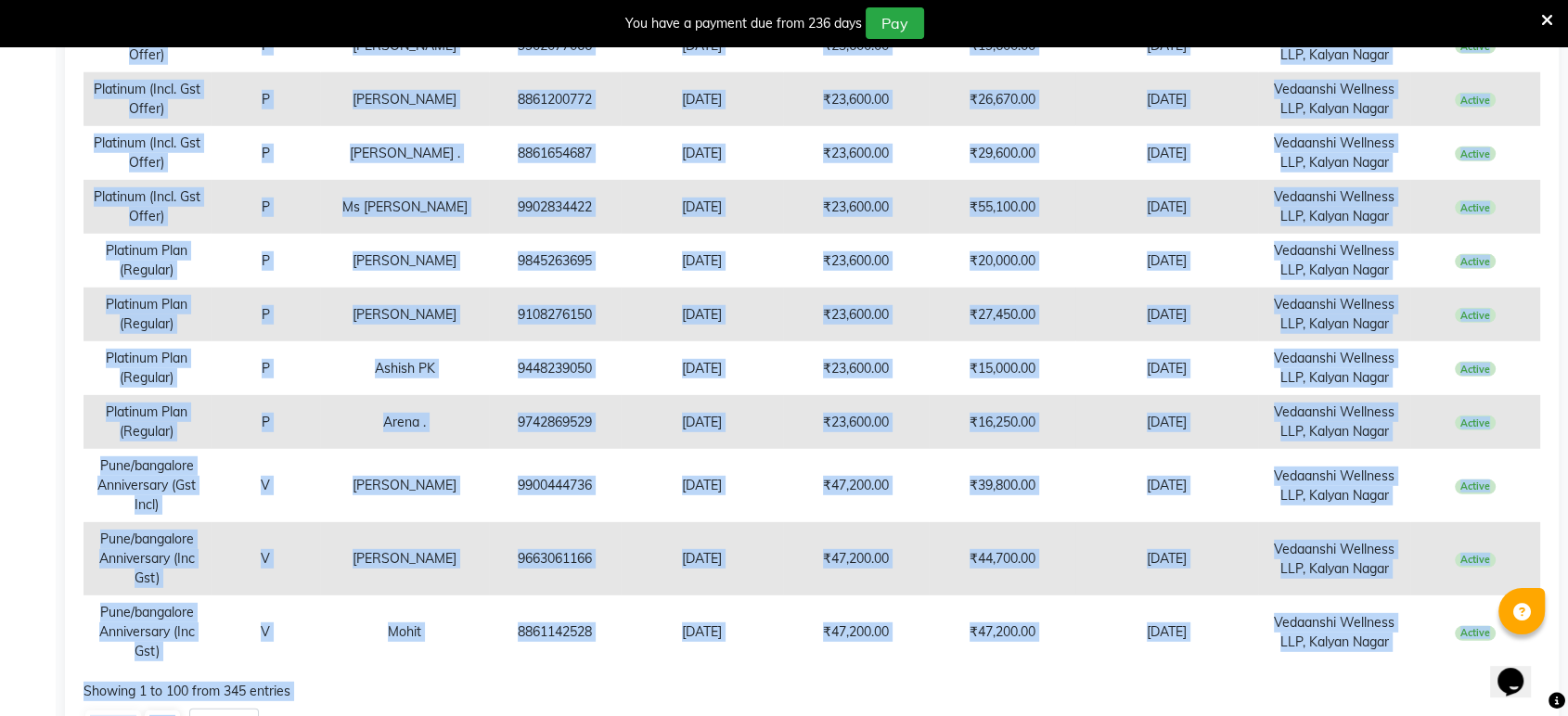
scroll to position [5398, 0]
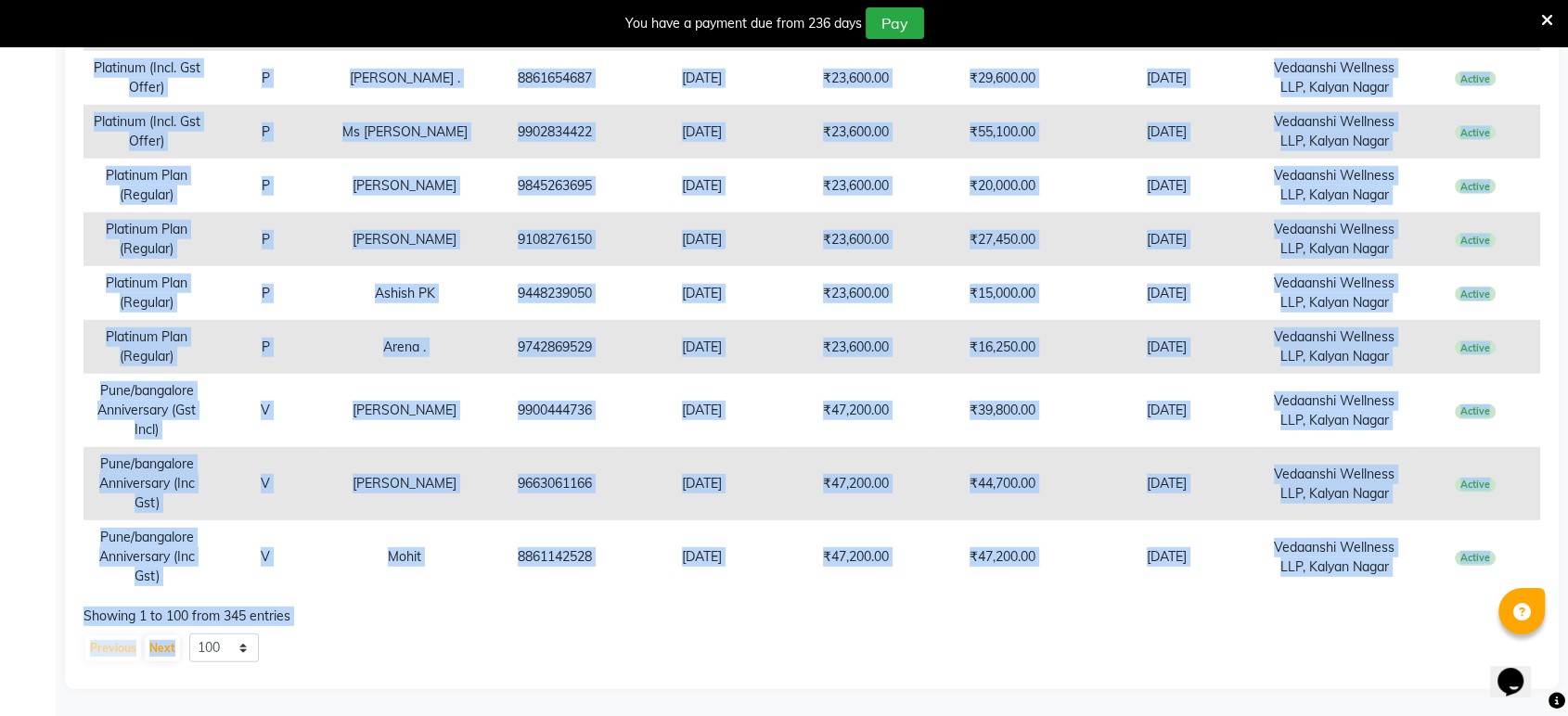
drag, startPoint x: 96, startPoint y: 511, endPoint x: 1491, endPoint y: 557, distance: 1395.8
copy tbody "10 K Membership (Gst Offer) P Aditi , 9916102453 06-08-2025 ₹11,800.00 ₹11,800.…"
click at [151, 647] on button "Next" at bounding box center [163, 648] width 35 height 26
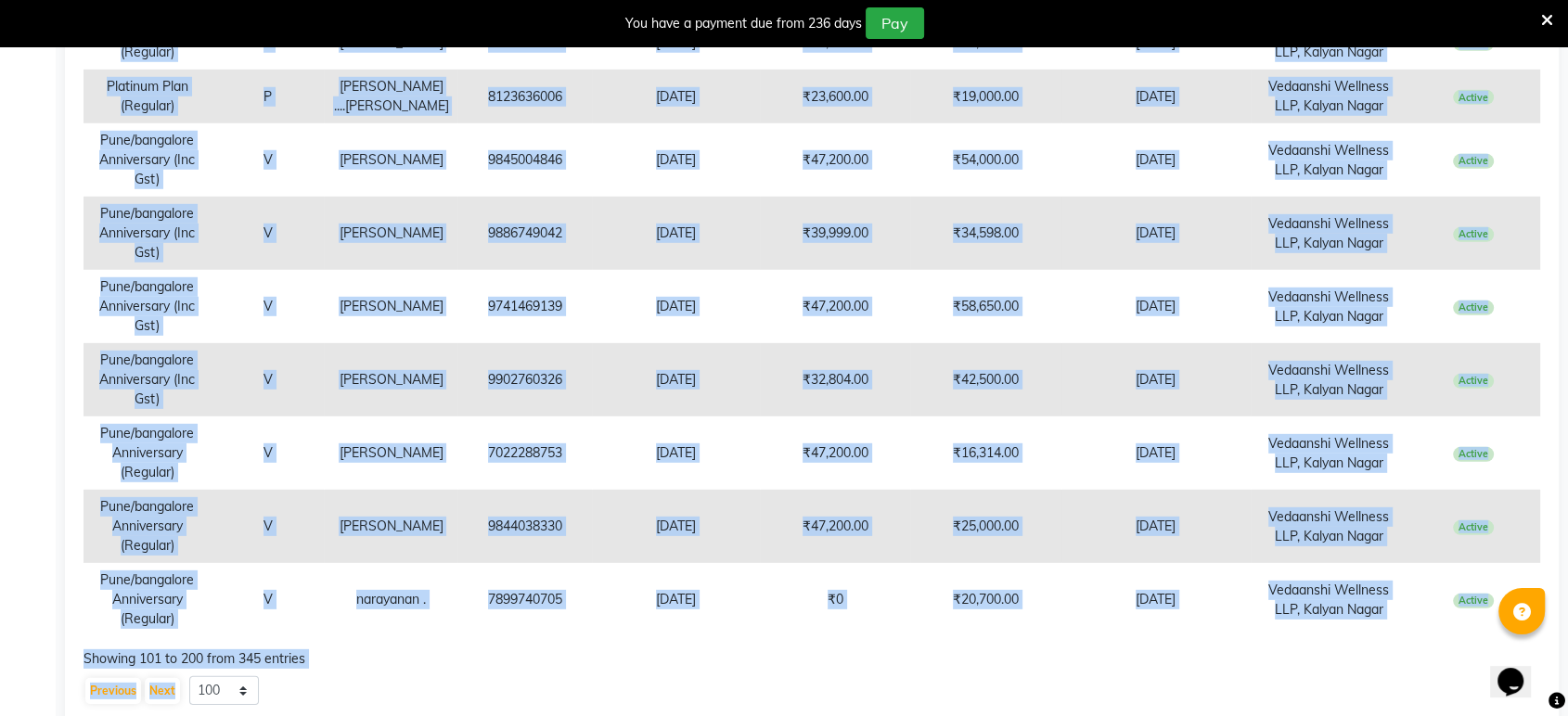
scroll to position [5535, 0]
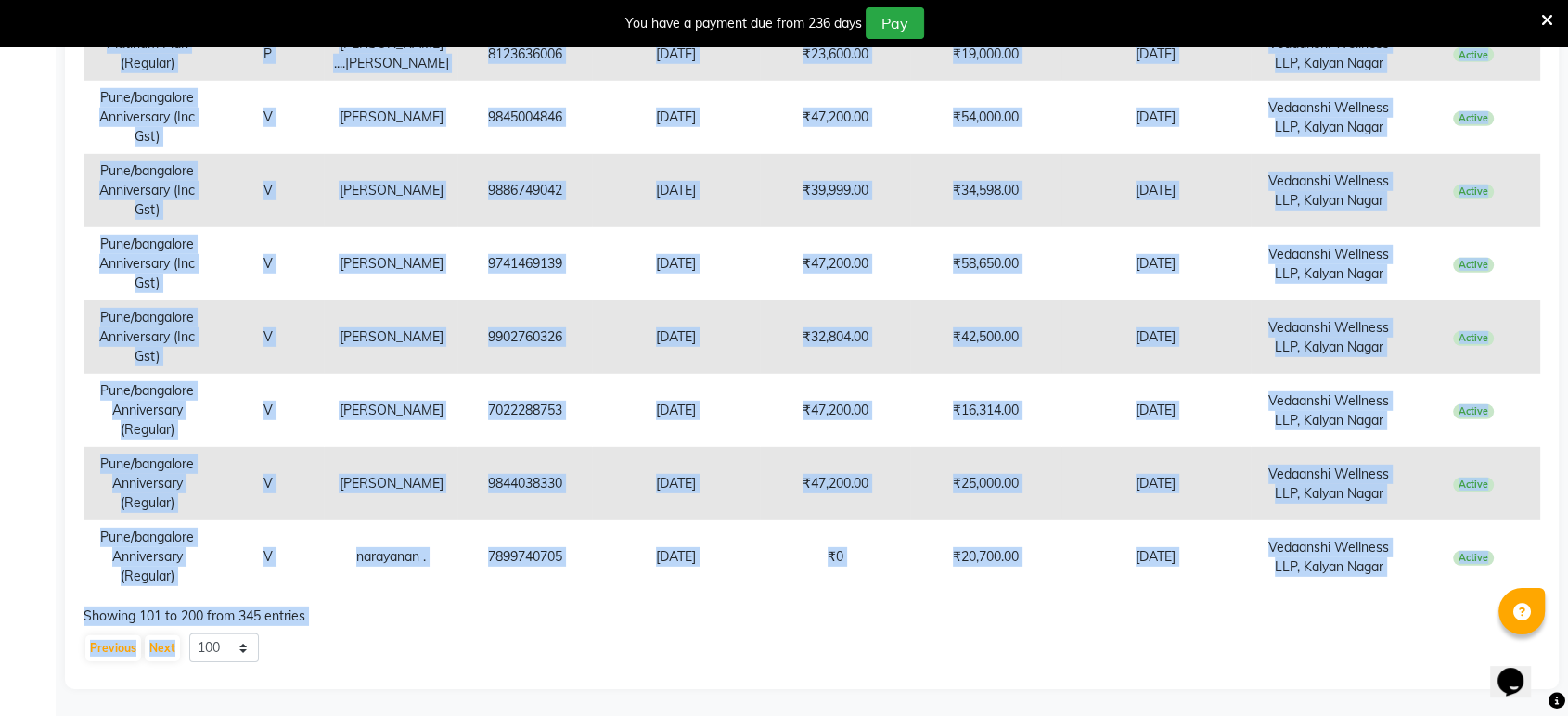
drag, startPoint x: 97, startPoint y: 509, endPoint x: 1491, endPoint y: 554, distance: 1394.7
copy tbody "10 K Membership (Gst Offer) P Abhishek Kumar 9945039039 19-02-2025 ₹11,800.00 ₹…"
click at [155, 645] on button "Next" at bounding box center [163, 648] width 35 height 26
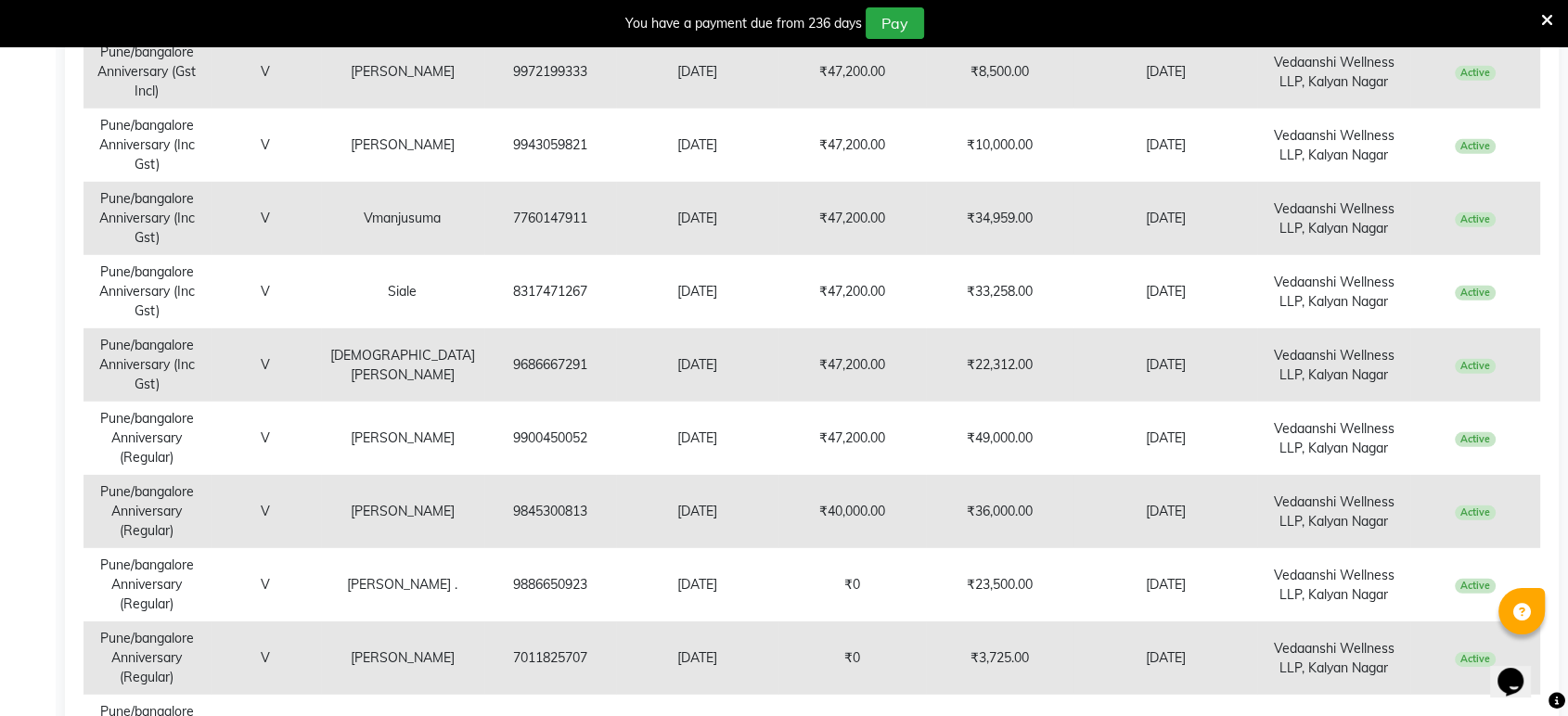
click at [168, 370] on td "Pune/bangalore Anniversary (Inc Gst)" at bounding box center [147, 365] width 128 height 74
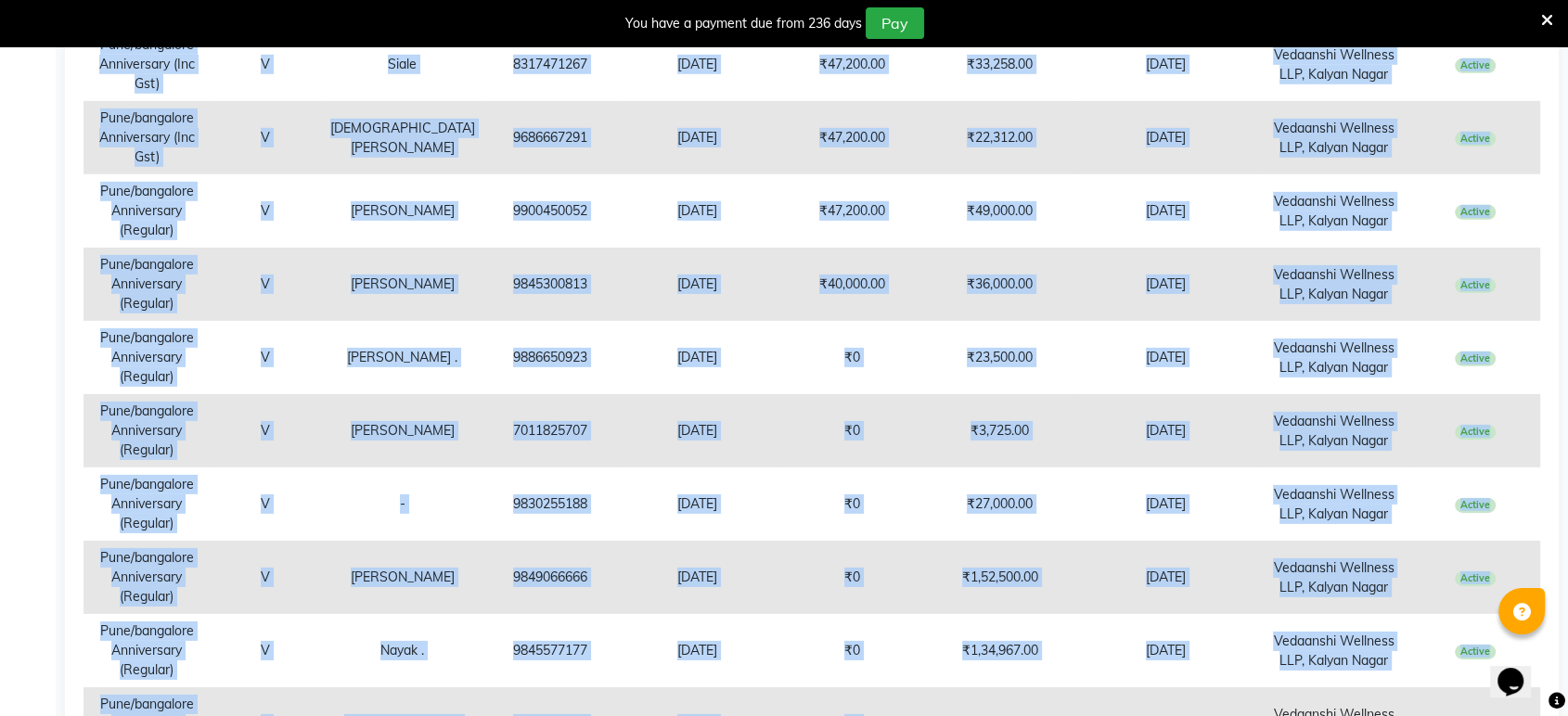
scroll to position [5982, 0]
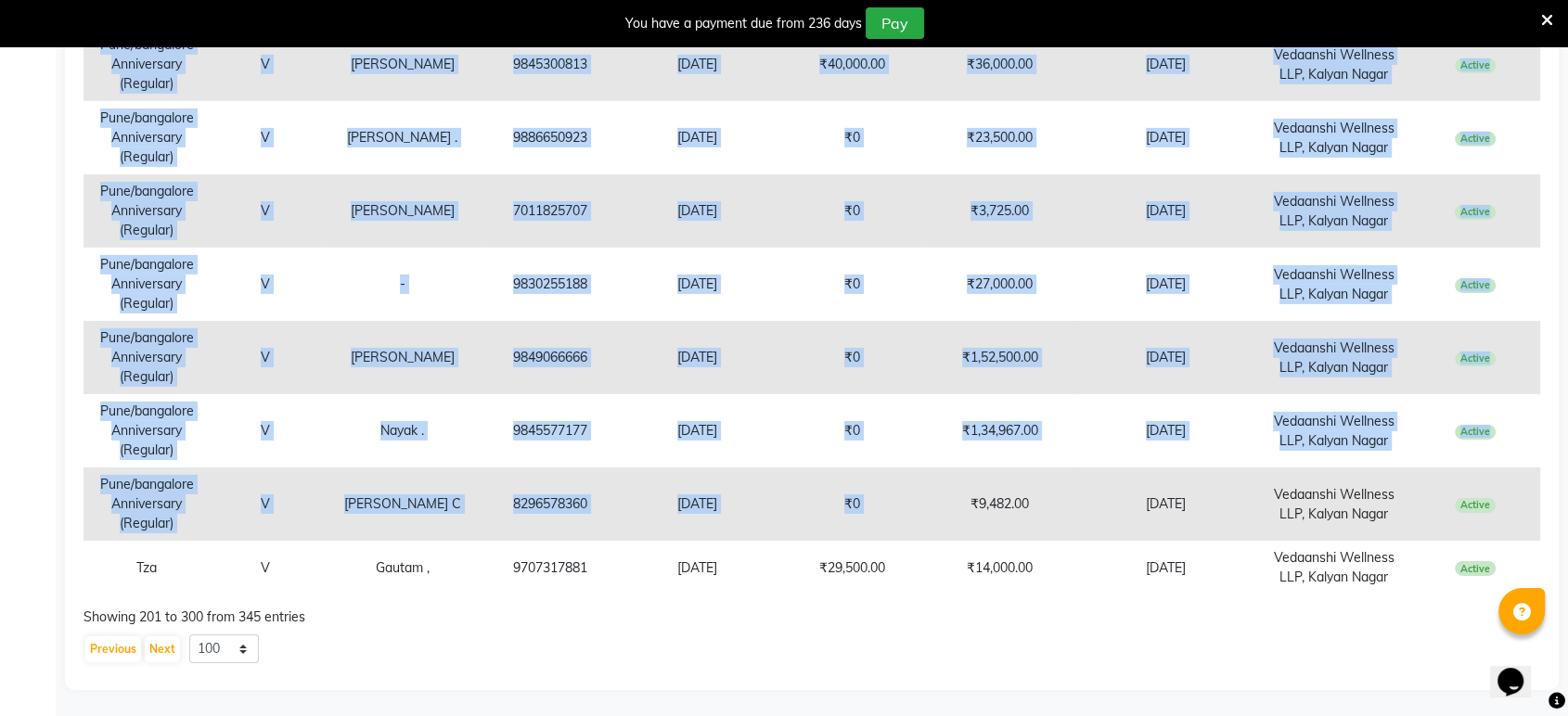
drag, startPoint x: 96, startPoint y: 510, endPoint x: 1509, endPoint y: 573, distance: 1414.4
copy tbody "10 K Membership (Gst Offer) P Amit 6366240808 11-10-2024 ₹11,800.00 ₹8,750.00 1…"
click at [160, 655] on button "Next" at bounding box center [163, 649] width 35 height 26
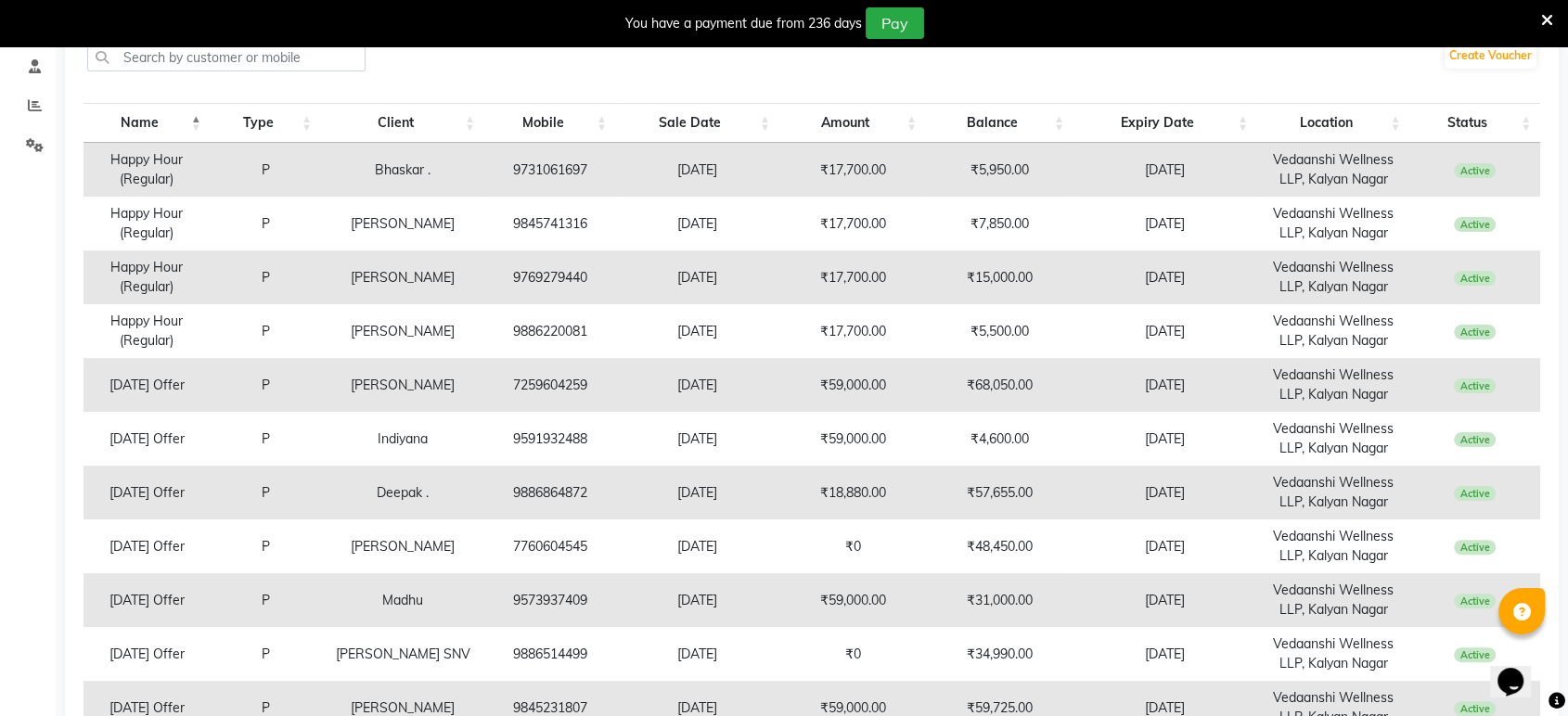
scroll to position [0, 0]
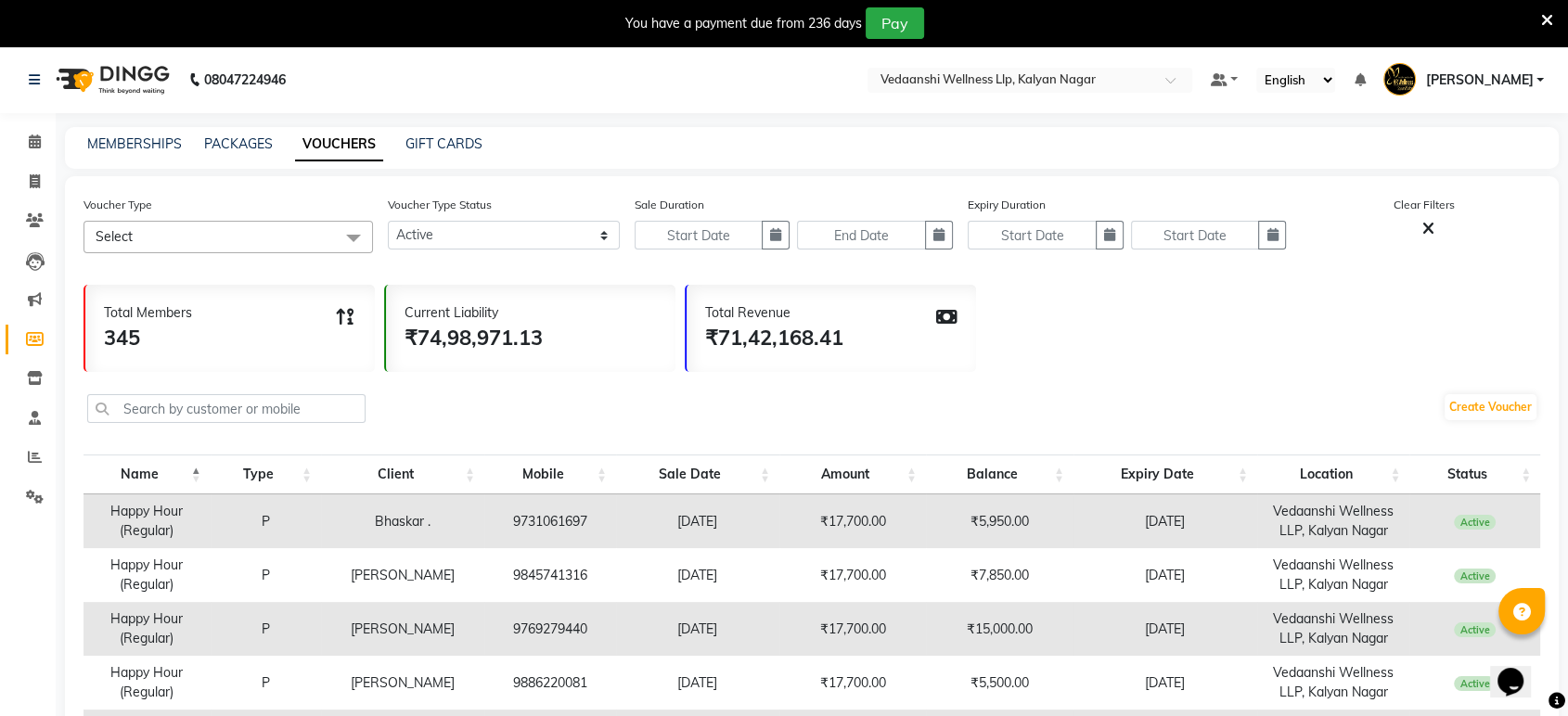
drag, startPoint x: 1503, startPoint y: 566, endPoint x: 112, endPoint y: 516, distance: 1391.9
copy tbody "Happy Hour (Regular) P Bhaskar . 9731061697 01-12-2023 ₹17,700.00 ₹5,950.00 30-…"
click at [483, 241] on select "Active Expired All" at bounding box center [503, 234] width 232 height 28
select select "false"
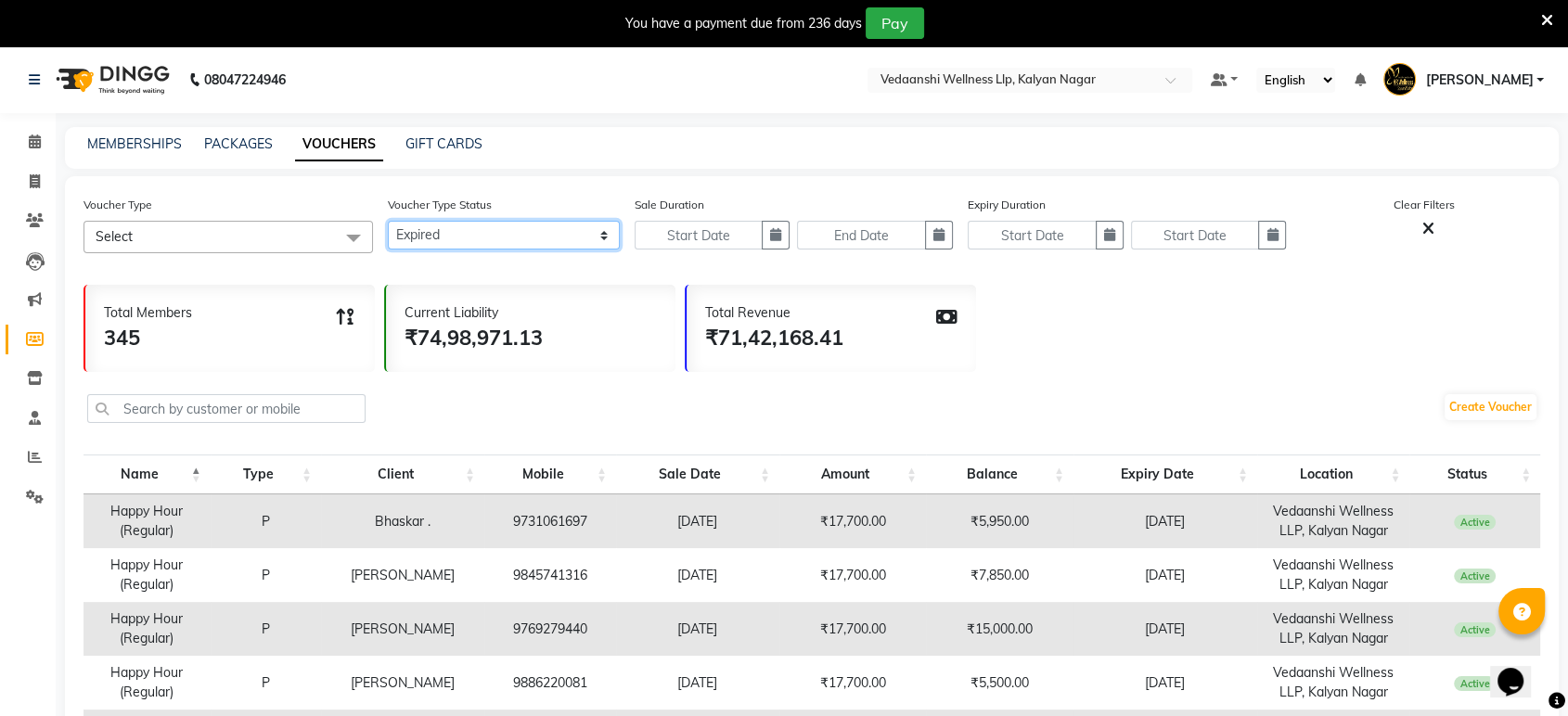
click at [388, 221] on select "Active Expired All" at bounding box center [503, 234] width 232 height 28
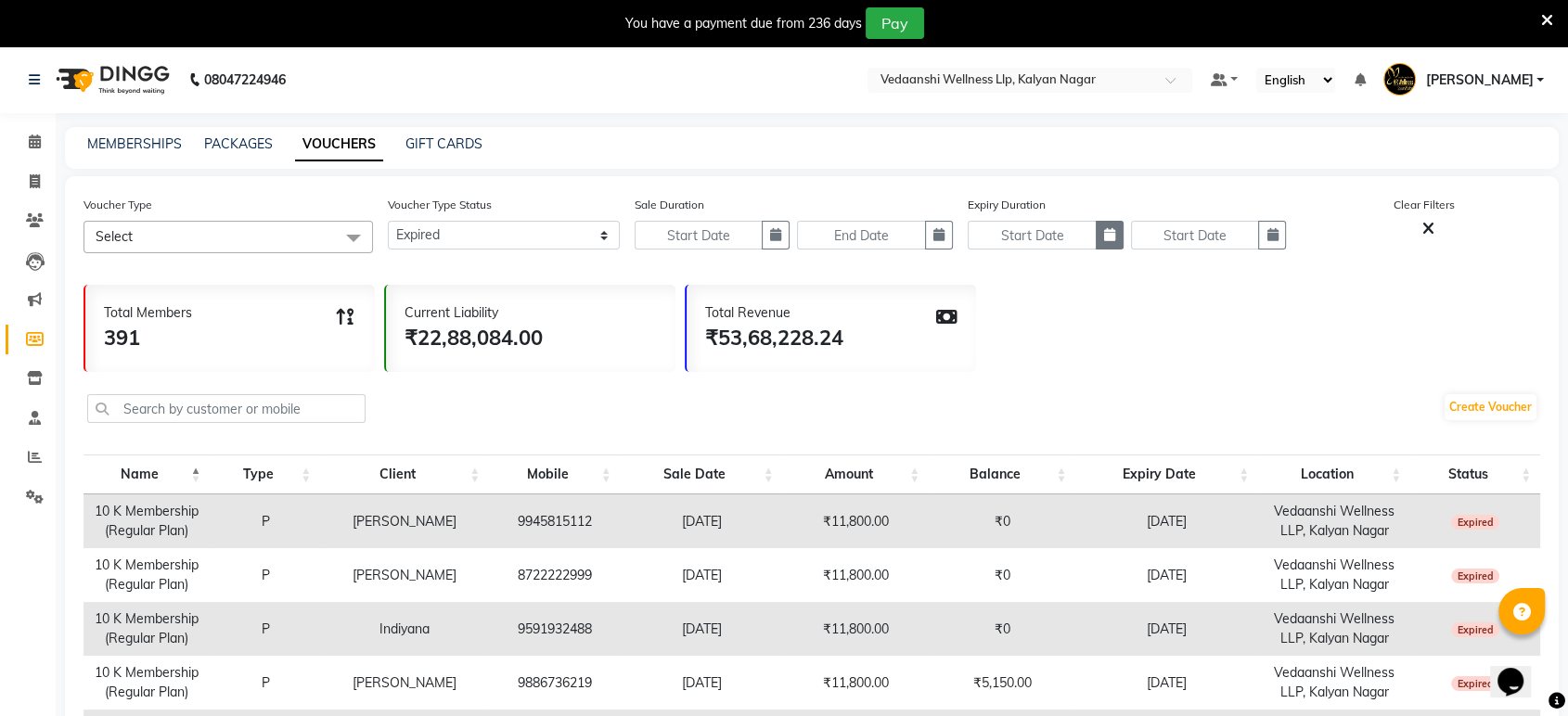
click at [1114, 230] on icon "button" at bounding box center [1110, 234] width 11 height 13
select select "9"
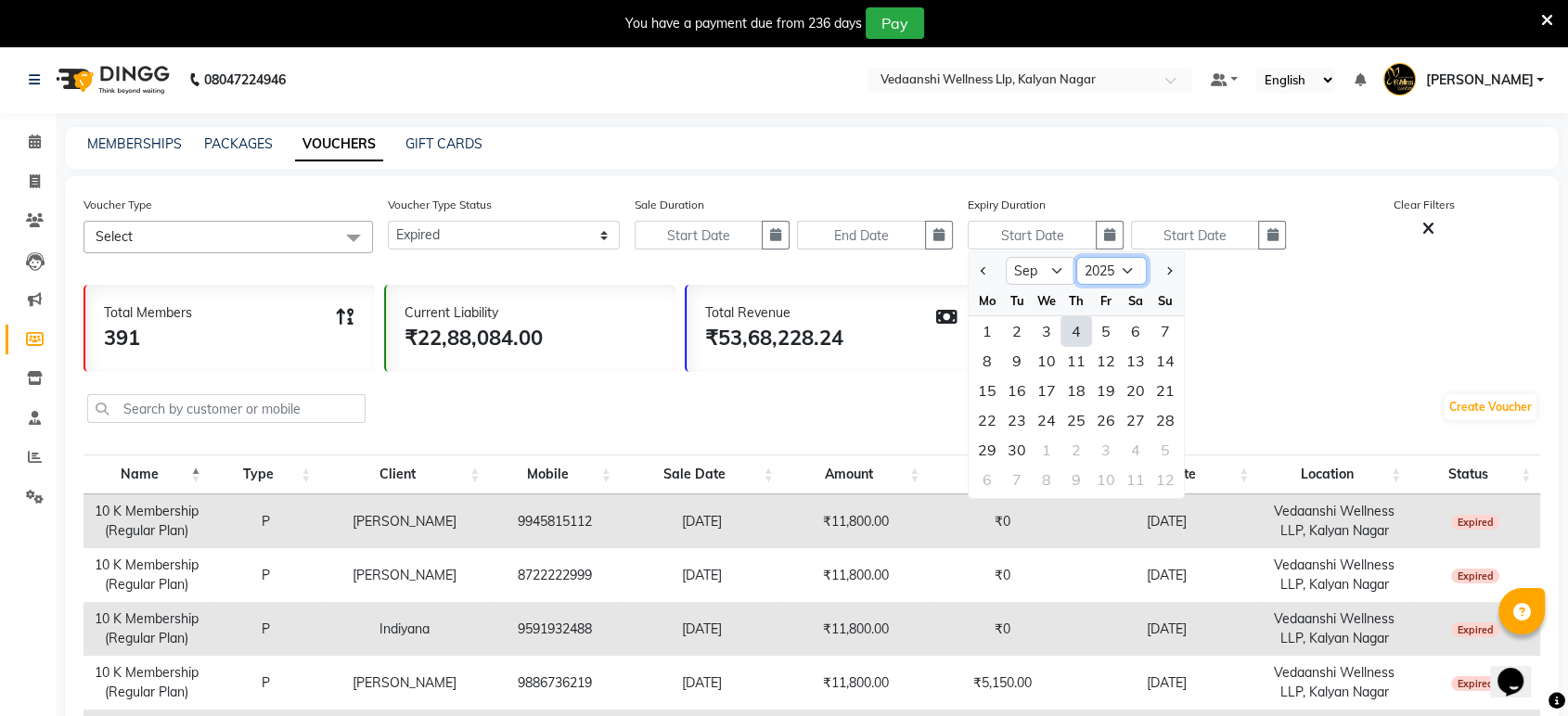
click at [1119, 266] on select "2015 2016 2017 2018 2019 2020 2021 2022 2023 2024 2025 2026 2027 2028 2029 2030…" at bounding box center [1112, 271] width 71 height 27
select select "2024"
click at [1076, 257] on select "2015 2016 2017 2018 2019 2020 2021 2022 2023 2024 2025 2026 2027 2028 2029 2030…" at bounding box center [1112, 271] width 71 height 27
click at [1169, 332] on div "1" at bounding box center [1166, 332] width 29 height 29
type input "[DATE]"
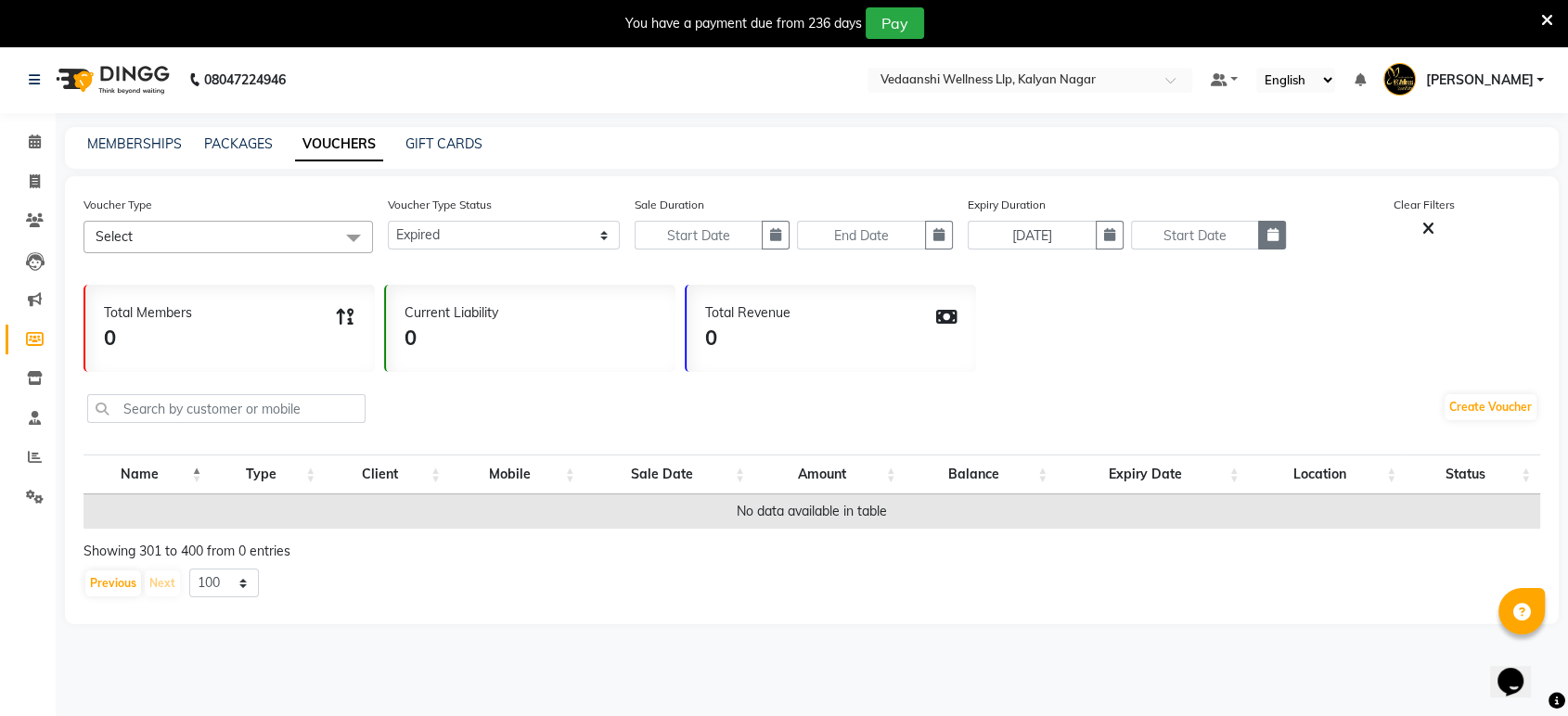
click at [1267, 231] on icon "button" at bounding box center [1272, 234] width 11 height 13
select select "9"
select select "2025"
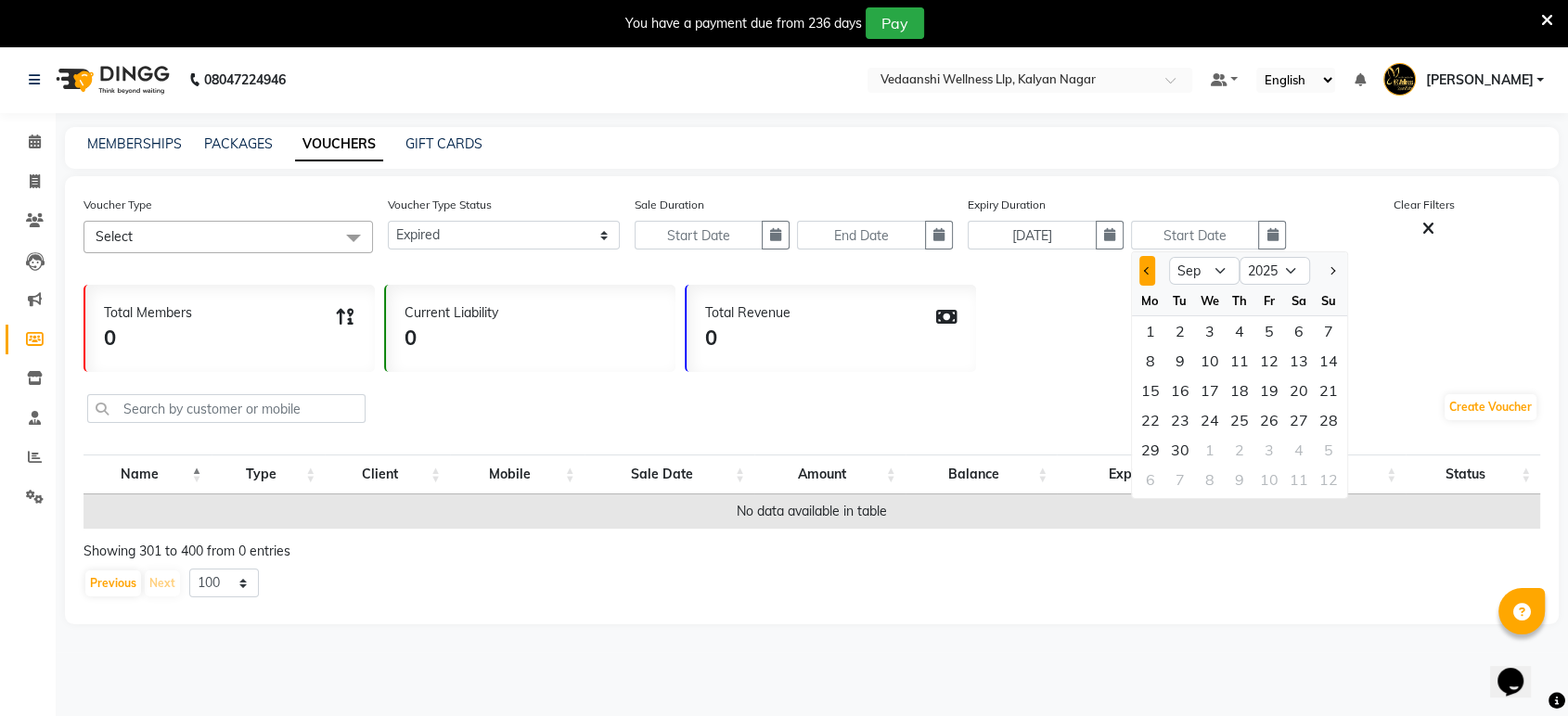
click at [1148, 269] on span "Previous month" at bounding box center [1147, 271] width 8 height 8
select select "8"
click at [1329, 452] on div "31" at bounding box center [1329, 450] width 29 height 29
type input "[DATE]"
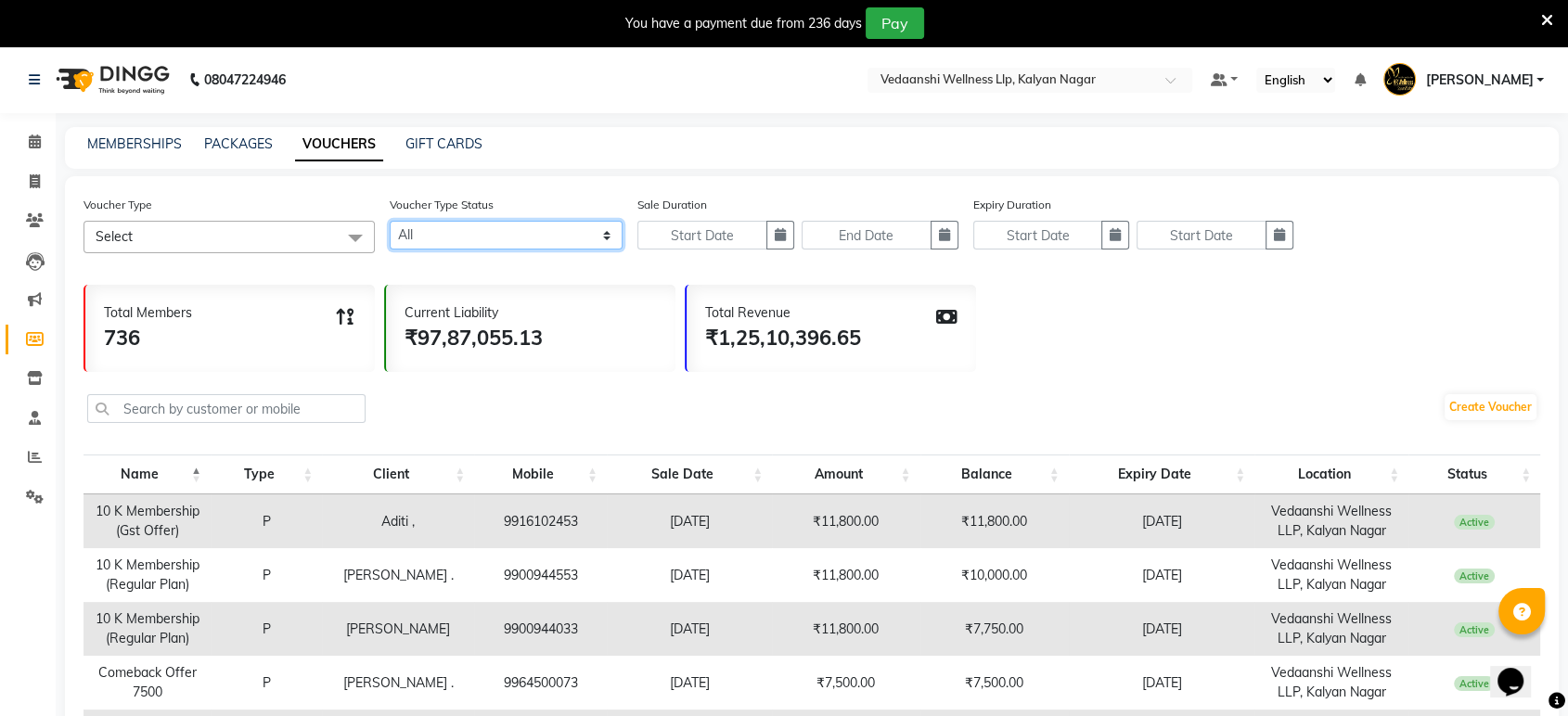
click at [531, 243] on select "Active Expired All" at bounding box center [505, 234] width 233 height 28
select select "false"
click at [390, 221] on select "Active Expired All" at bounding box center [505, 234] width 233 height 28
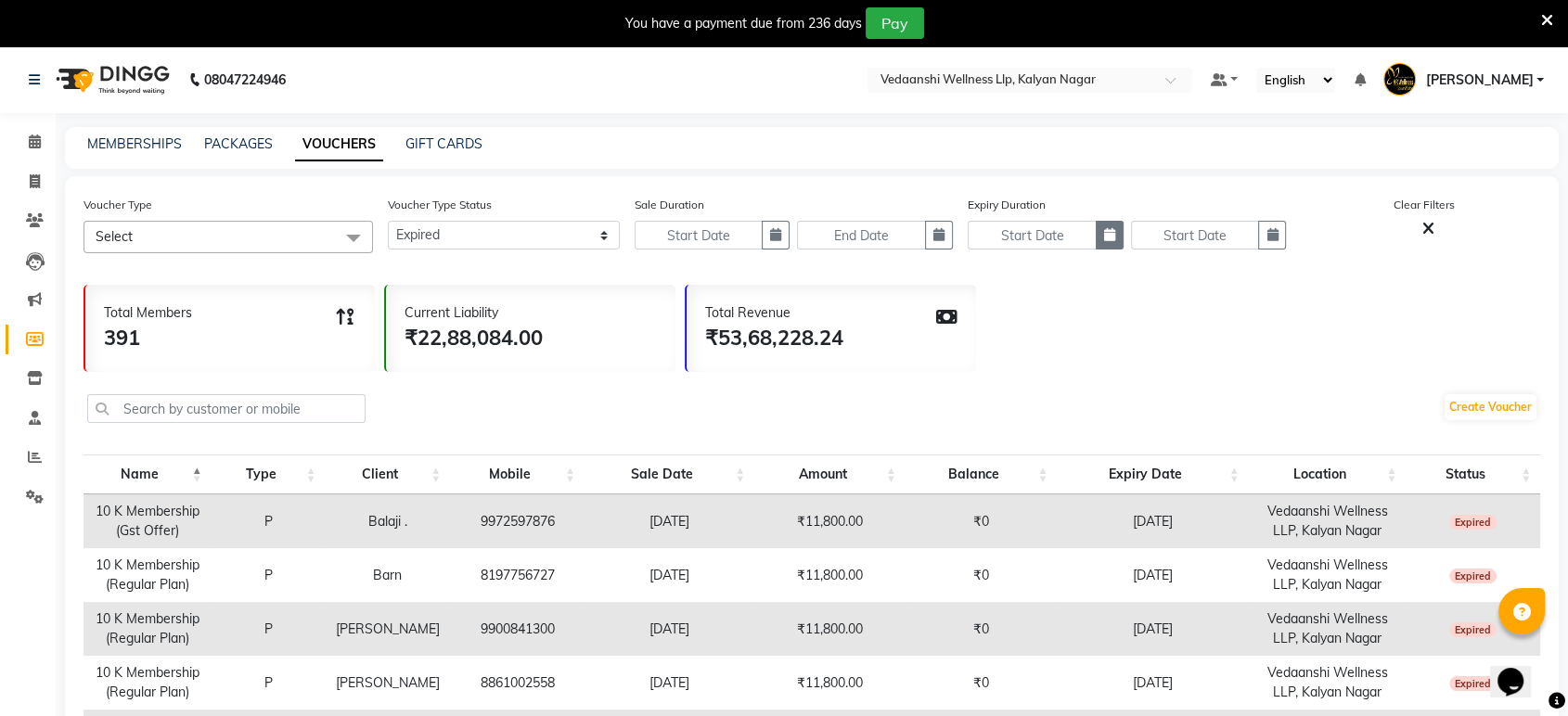
click at [1105, 232] on icon "button" at bounding box center [1110, 234] width 11 height 13
select select "9"
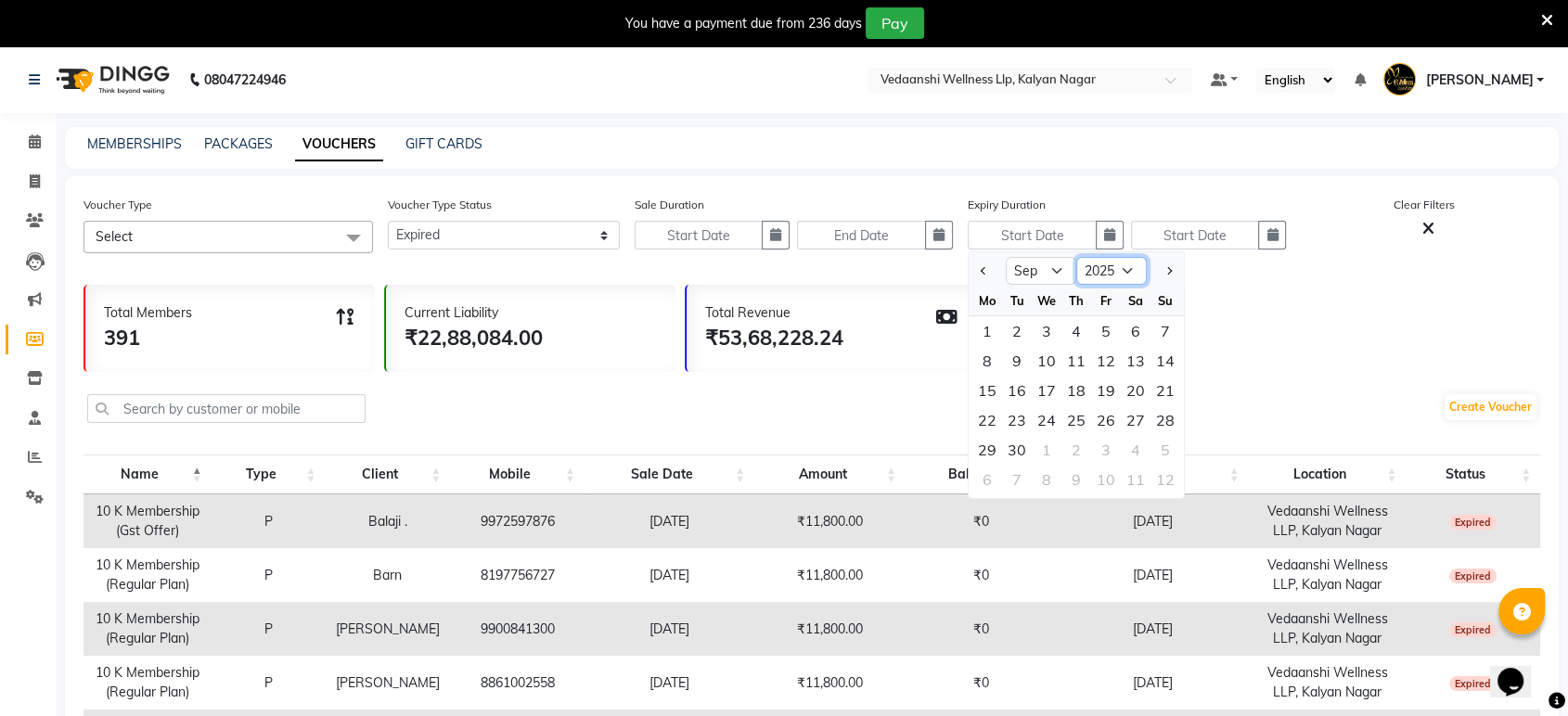
click at [1120, 266] on select "2015 2016 2017 2018 2019 2020 2021 2022 2023 2024 2025 2026 2027 2028 2029 2030…" at bounding box center [1112, 271] width 71 height 27
select select "2024"
click at [1076, 257] on select "2015 2016 2017 2018 2019 2020 2021 2022 2023 2024 2025 2026 2027 2028 2029 2030…" at bounding box center [1112, 271] width 71 height 27
click at [1168, 333] on div "1" at bounding box center [1166, 332] width 29 height 29
type input "[DATE]"
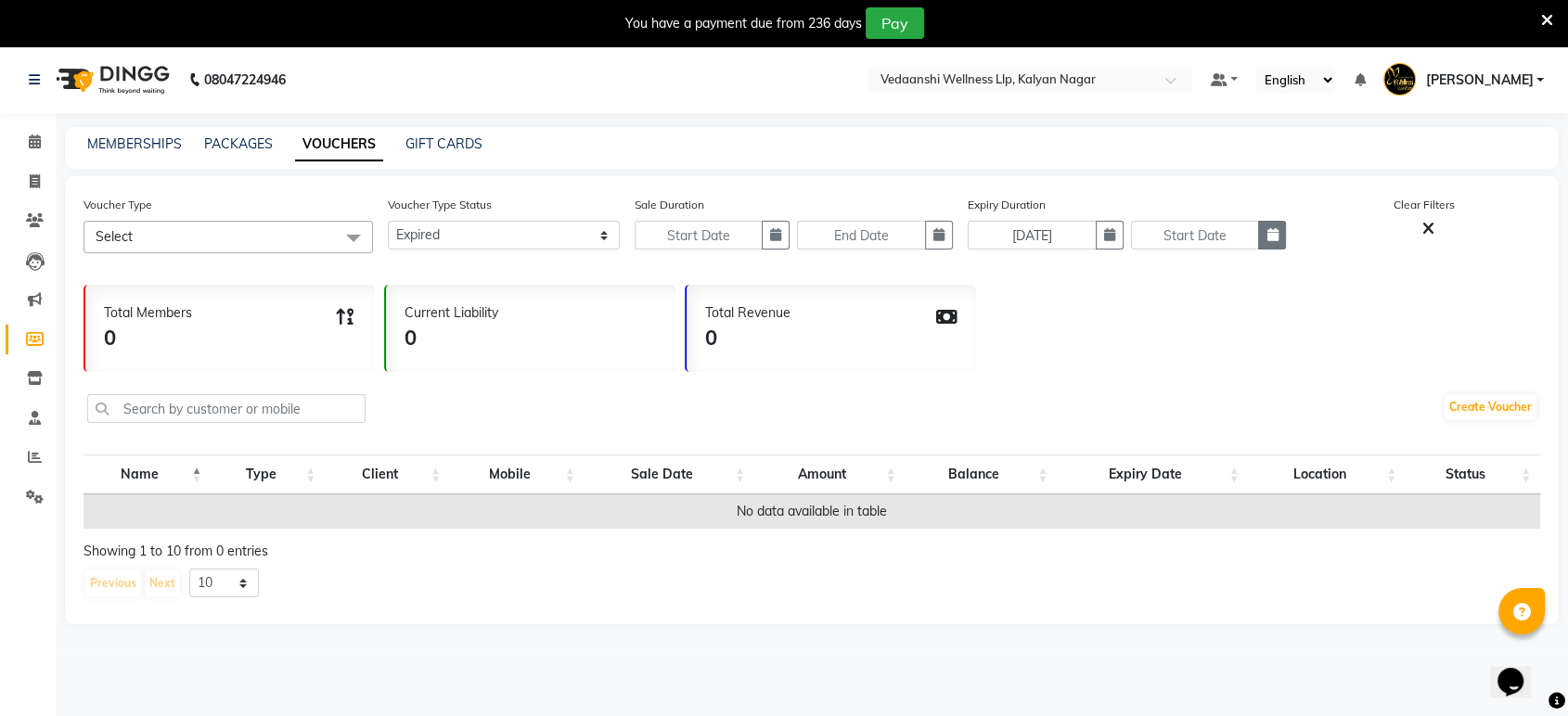
click at [1272, 236] on icon "button" at bounding box center [1272, 234] width 11 height 13
select select "9"
select select "2025"
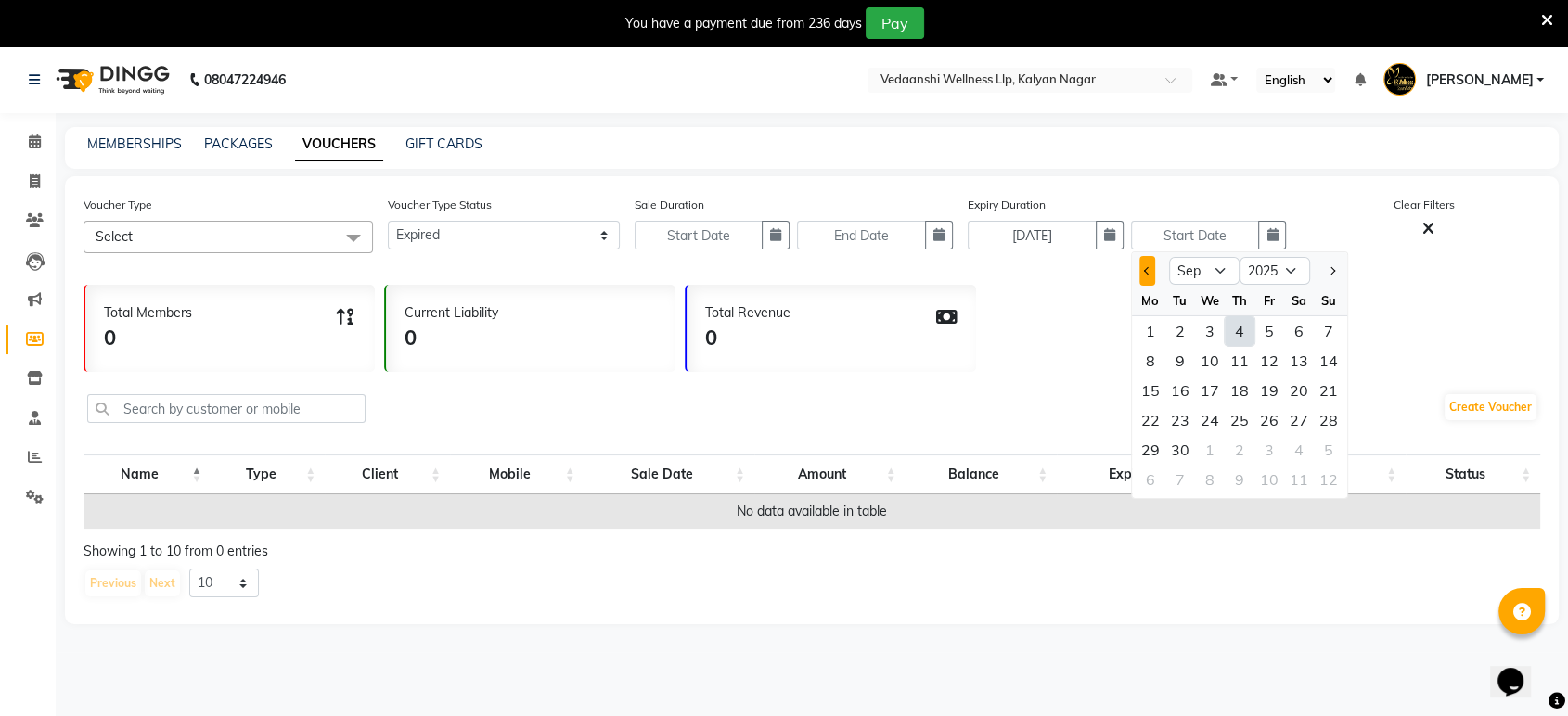
click at [1151, 268] on button "Previous month" at bounding box center [1147, 271] width 16 height 29
select select "8"
click at [1320, 446] on div "31" at bounding box center [1329, 450] width 29 height 29
type input "[DATE]"
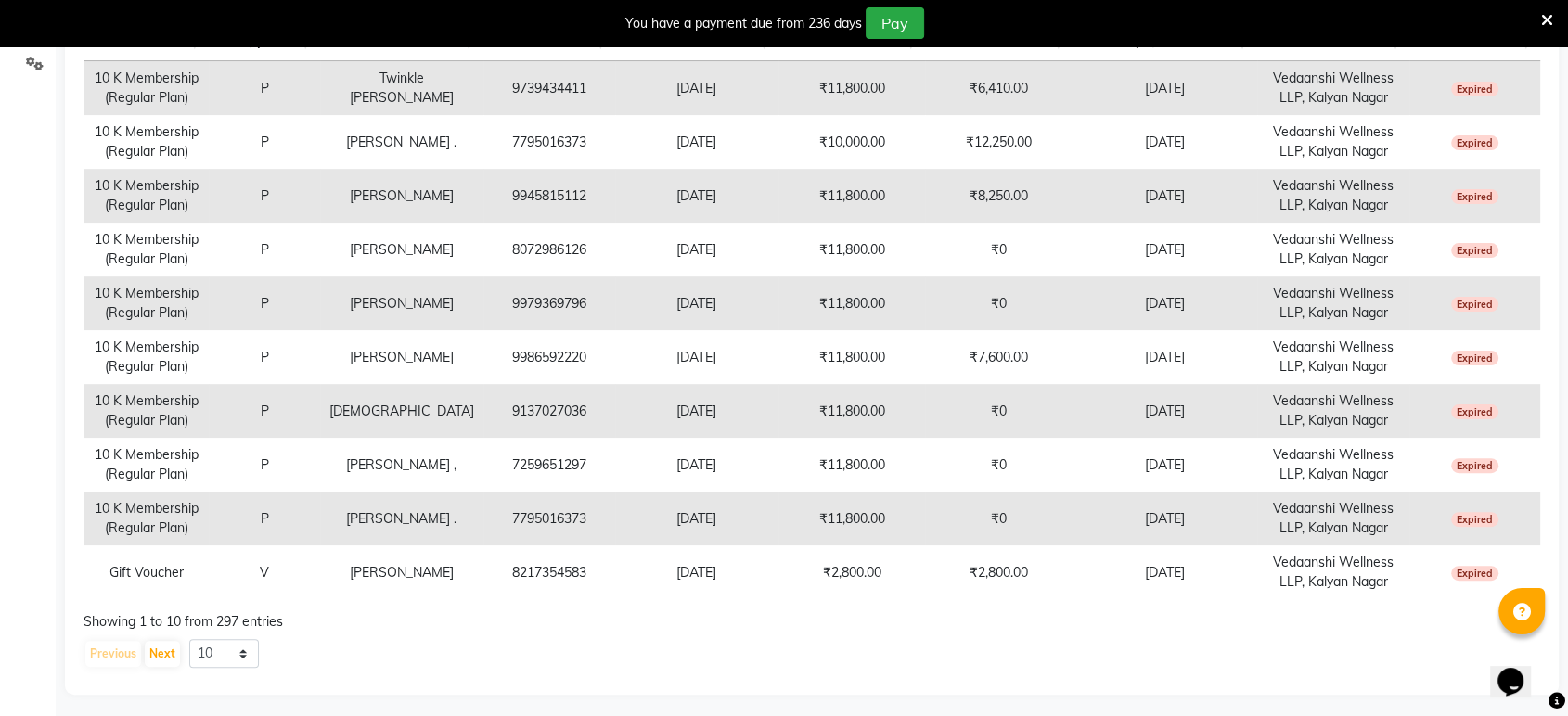
scroll to position [437, 0]
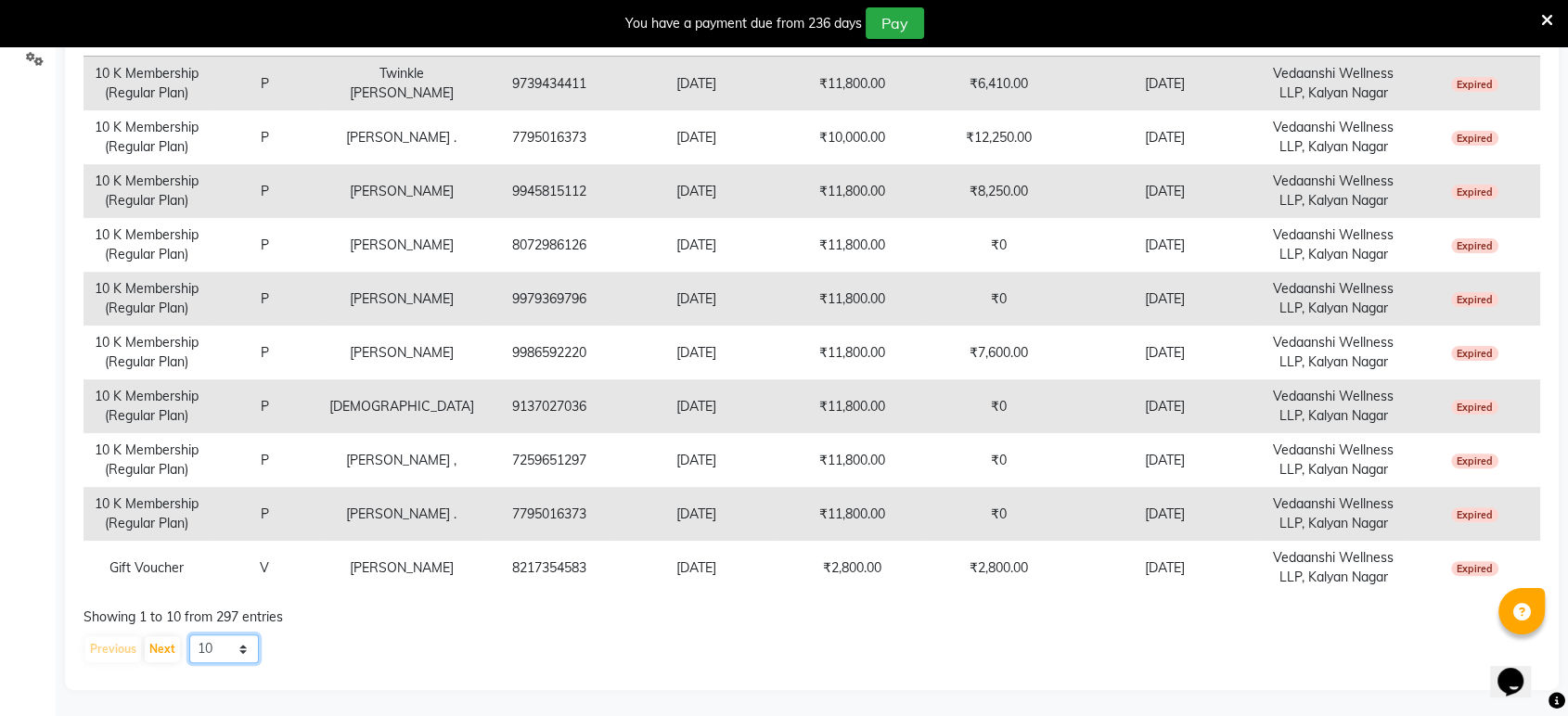
click at [220, 647] on select "10 20 50 100" at bounding box center [224, 648] width 70 height 28
select select "100"
click at [189, 635] on select "10 20 50 100" at bounding box center [224, 648] width 70 height 28
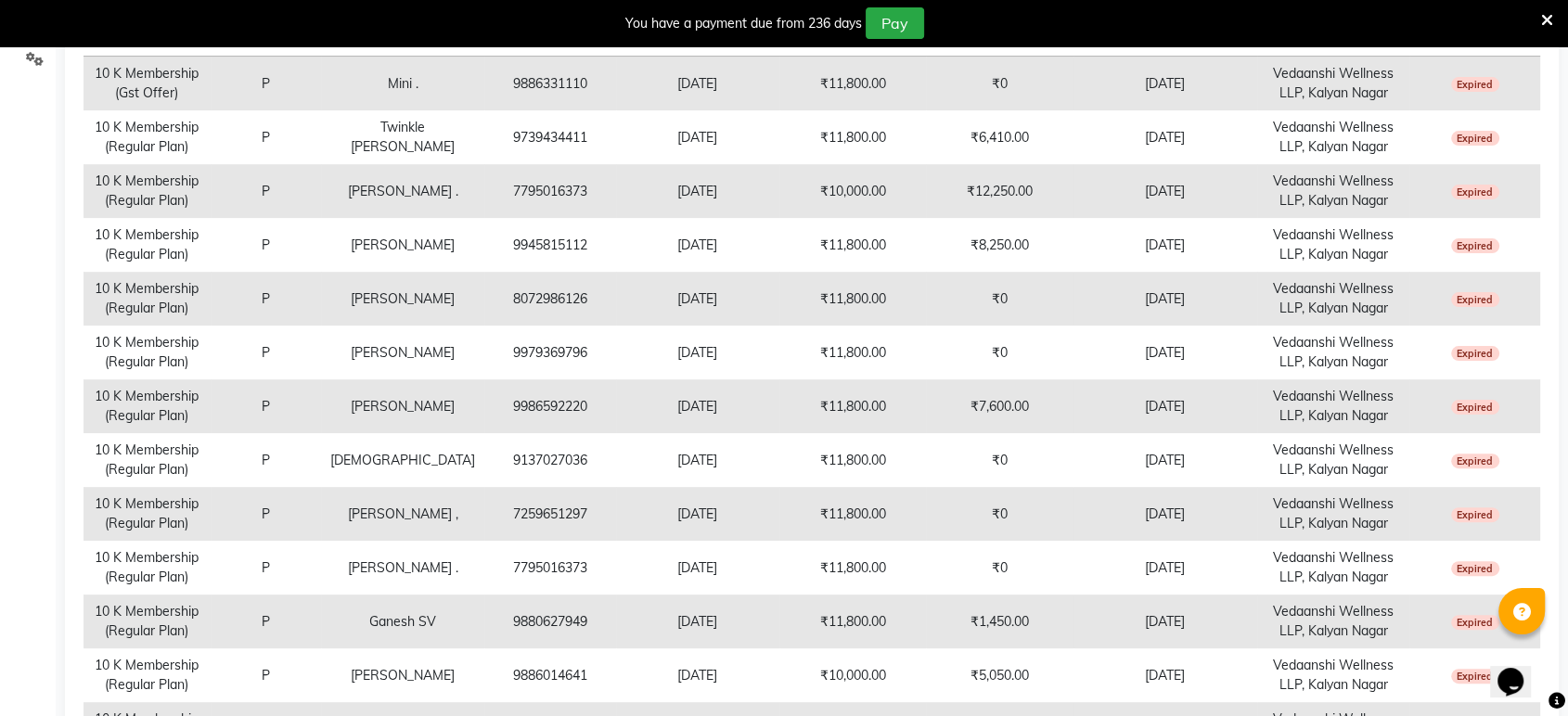
click at [178, 439] on td "10 K Membership (Regular Plan)" at bounding box center [147, 460] width 128 height 54
click at [242, 397] on td "P" at bounding box center [266, 406] width 111 height 54
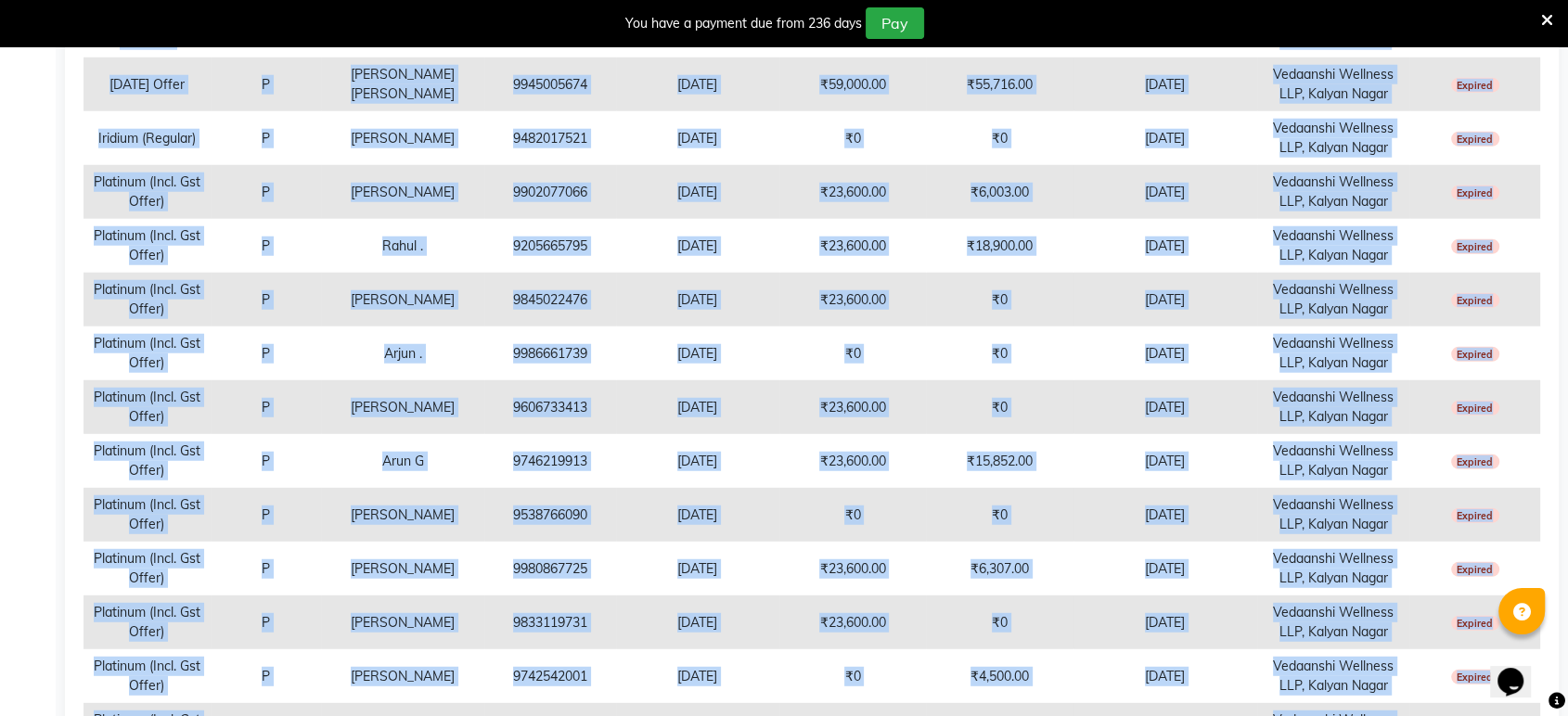
scroll to position [5340, 0]
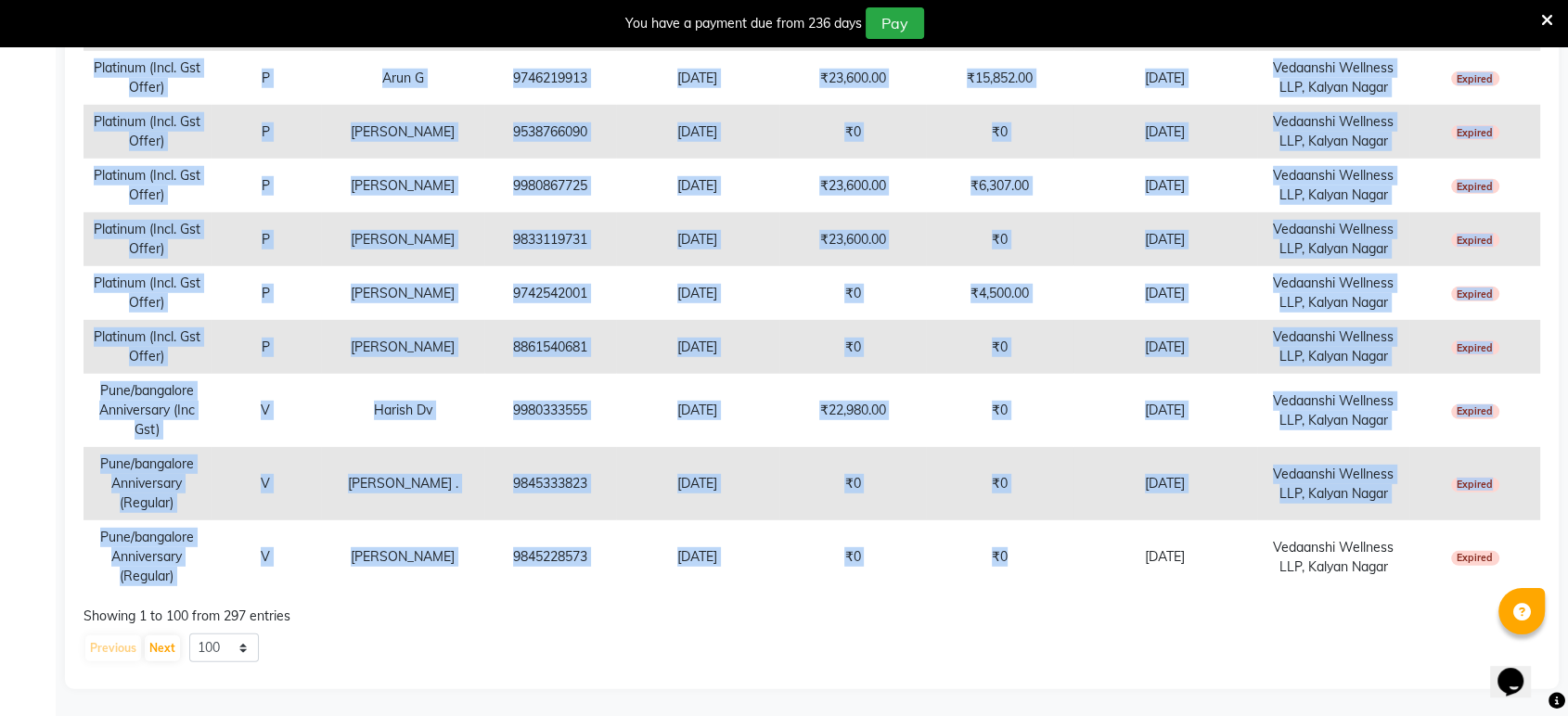
drag, startPoint x: 97, startPoint y: 511, endPoint x: 1496, endPoint y: 563, distance: 1400.0
copy tbody "85 L Ipsumdolor (Sit Ametc) A Elit . 4672164232 15-74-6194 ₹02,609.15 ₹7 43-80-…"
click at [160, 641] on button "Next" at bounding box center [163, 648] width 35 height 26
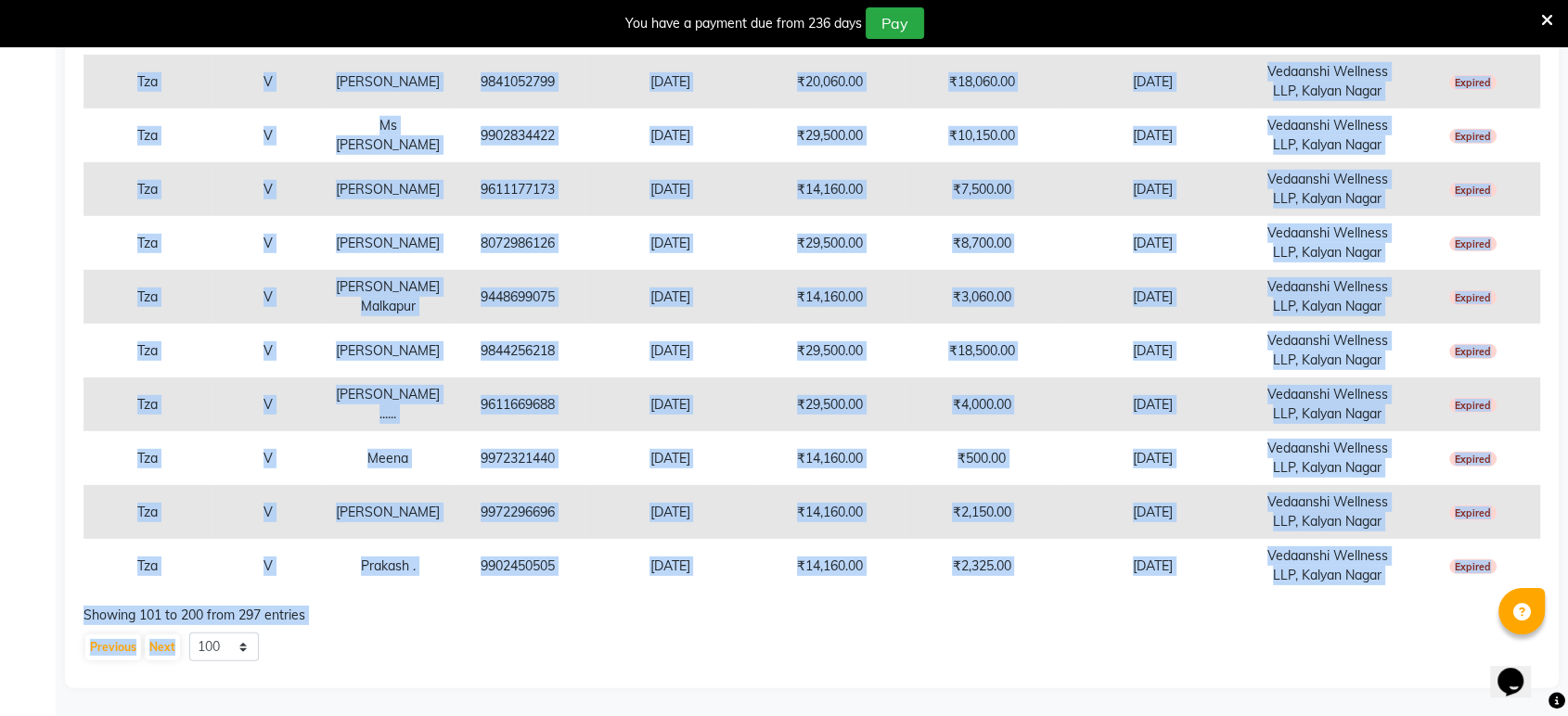
scroll to position [5651, 0]
drag, startPoint x: 96, startPoint y: 510, endPoint x: 1532, endPoint y: 568, distance: 1437.2
copy tbody "95 L Ipsumdolor (Sitamet Cons) A Elit , 9019104302 83-69-9200 ₹46,345.35 ₹1 63-…"
click at [160, 648] on button "Next" at bounding box center [163, 647] width 35 height 26
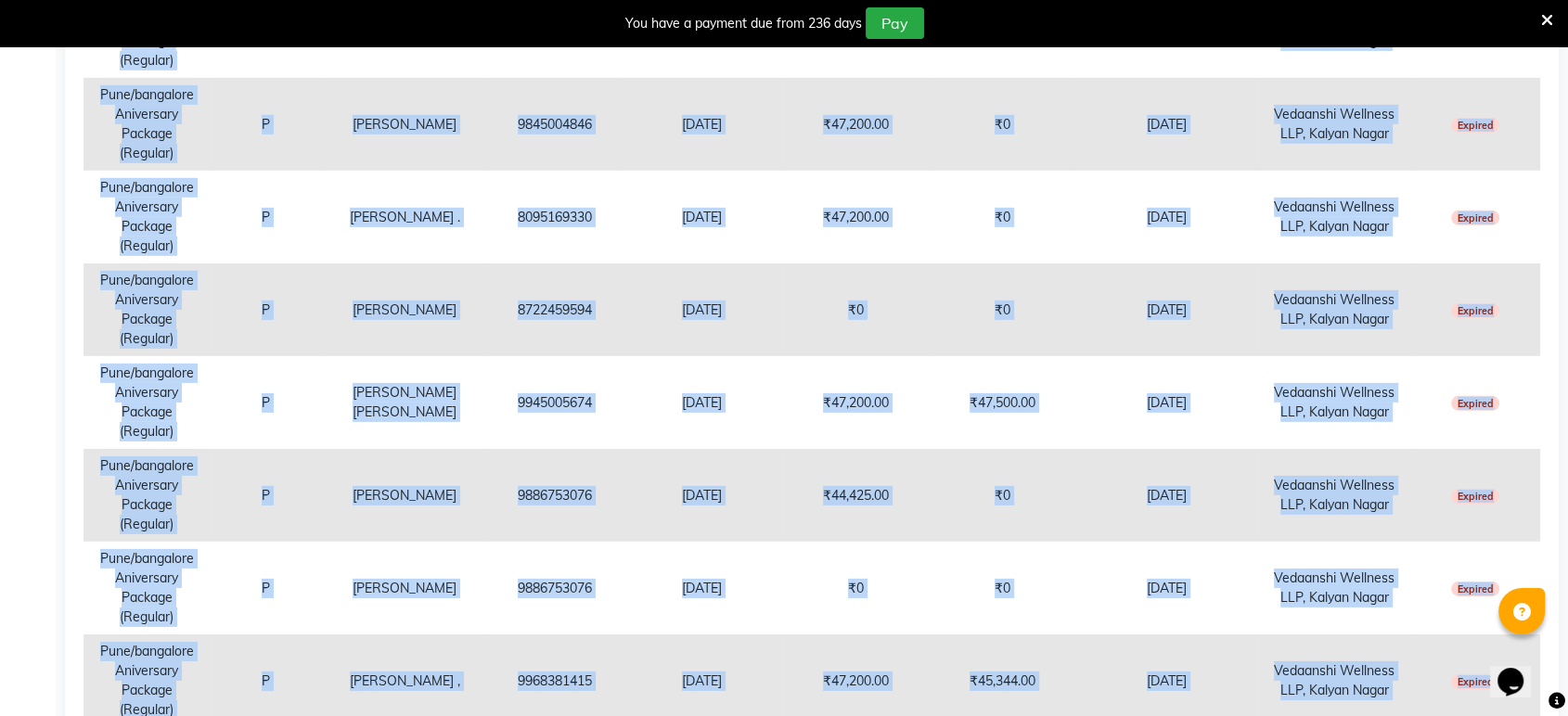
scroll to position [5900, 0]
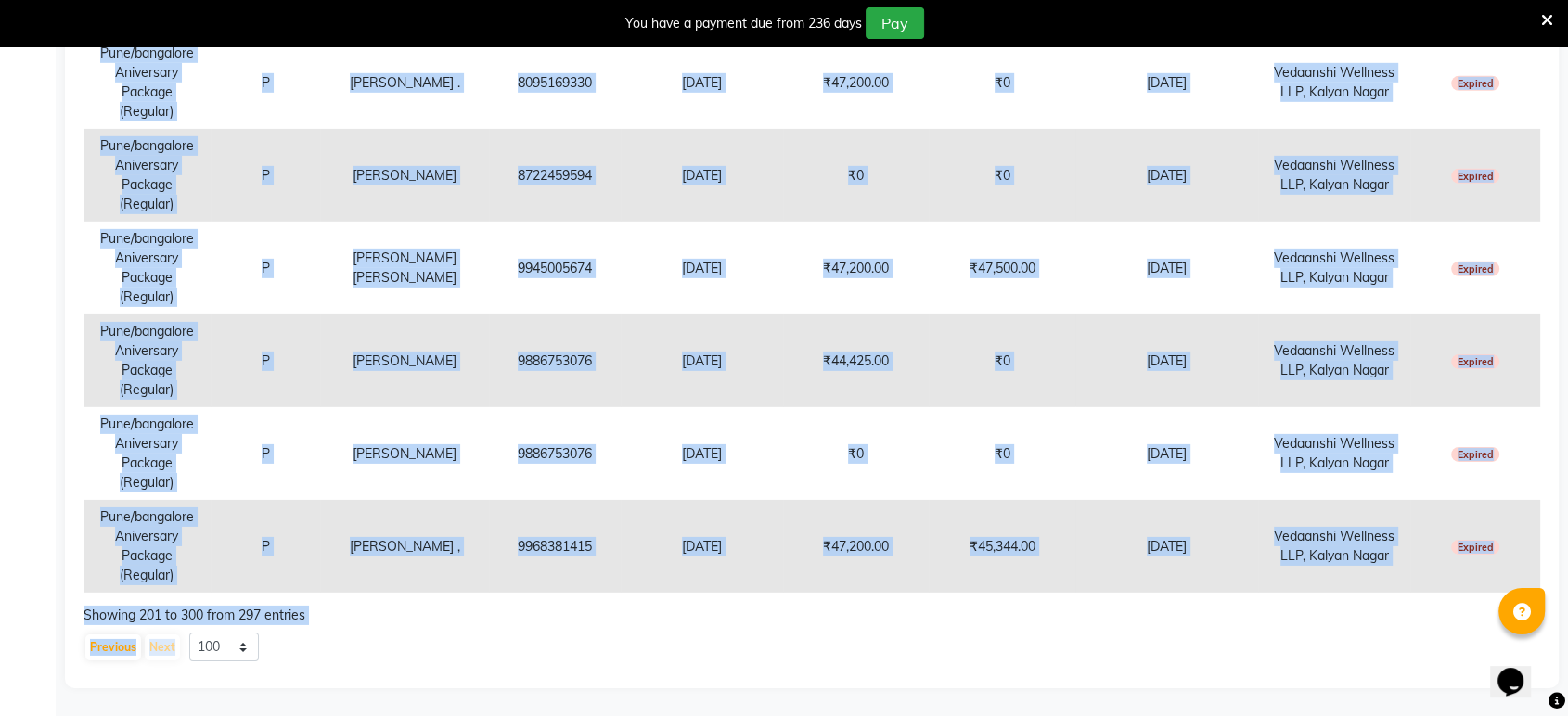
drag, startPoint x: 94, startPoint y: 500, endPoint x: 1535, endPoint y: 539, distance: 1441.5
copy tbody "91 L Ipsumdolor (Sitamet Cons) A Elitsed , 3636265893 99-93-7587 ₹25,224.88 ₹1,…"
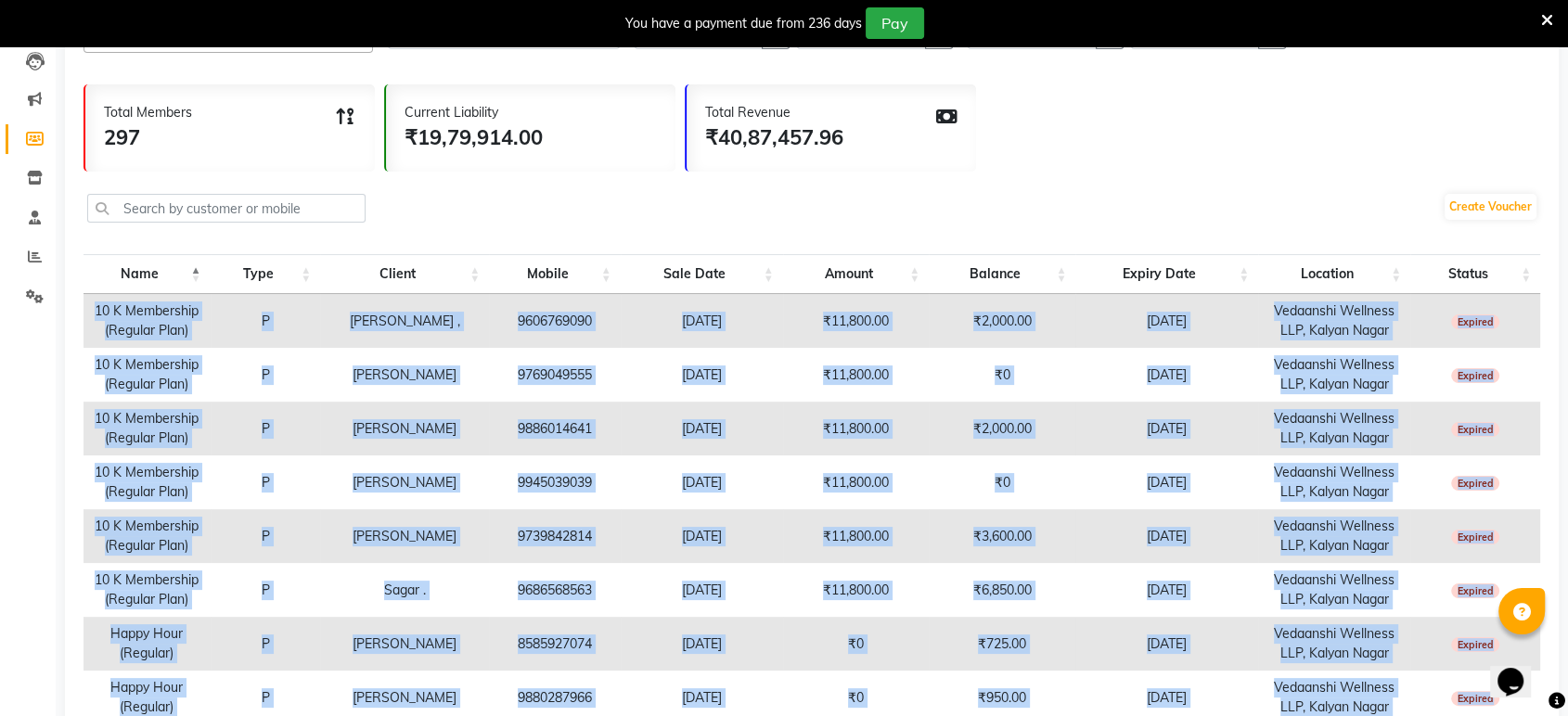
scroll to position [0, 0]
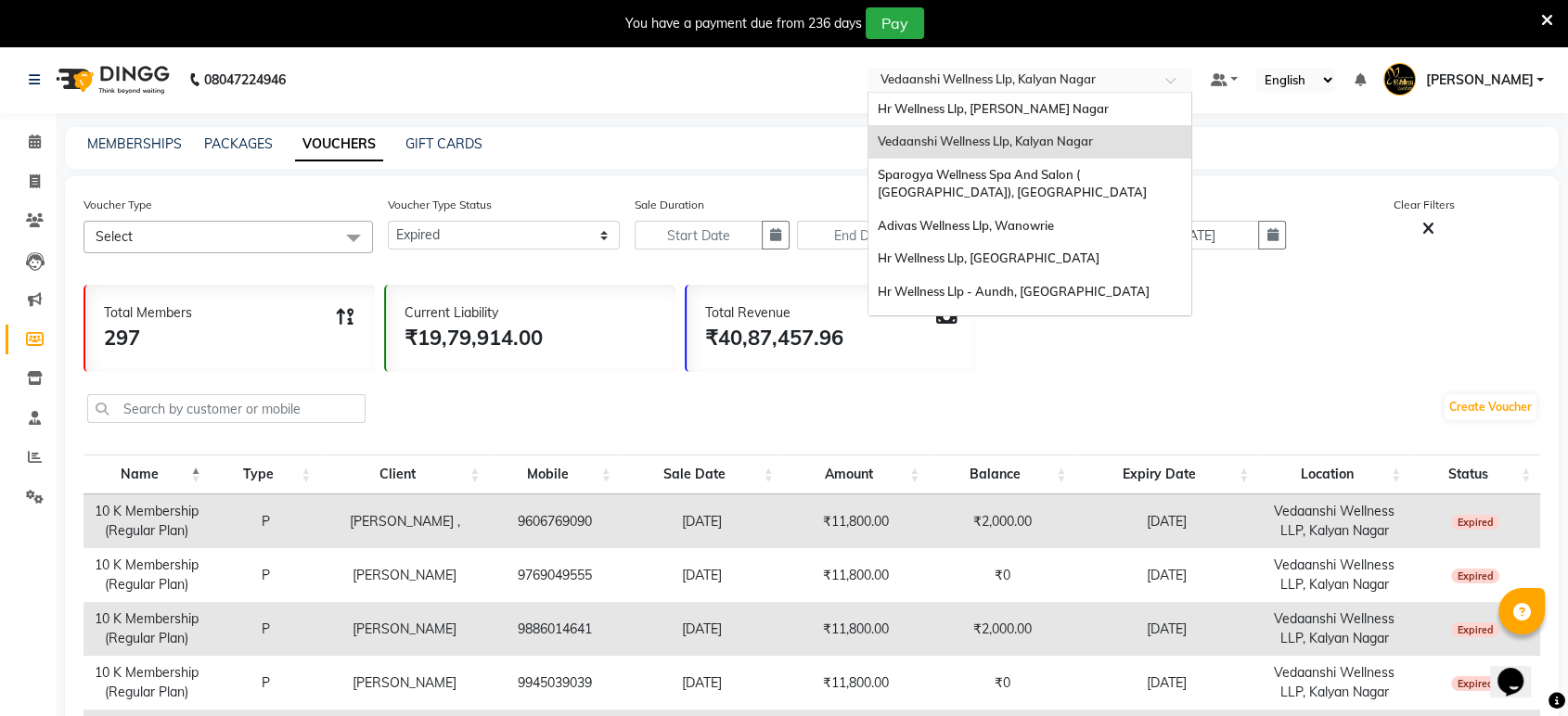
click at [1123, 88] on input "text" at bounding box center [1012, 81] width 269 height 19
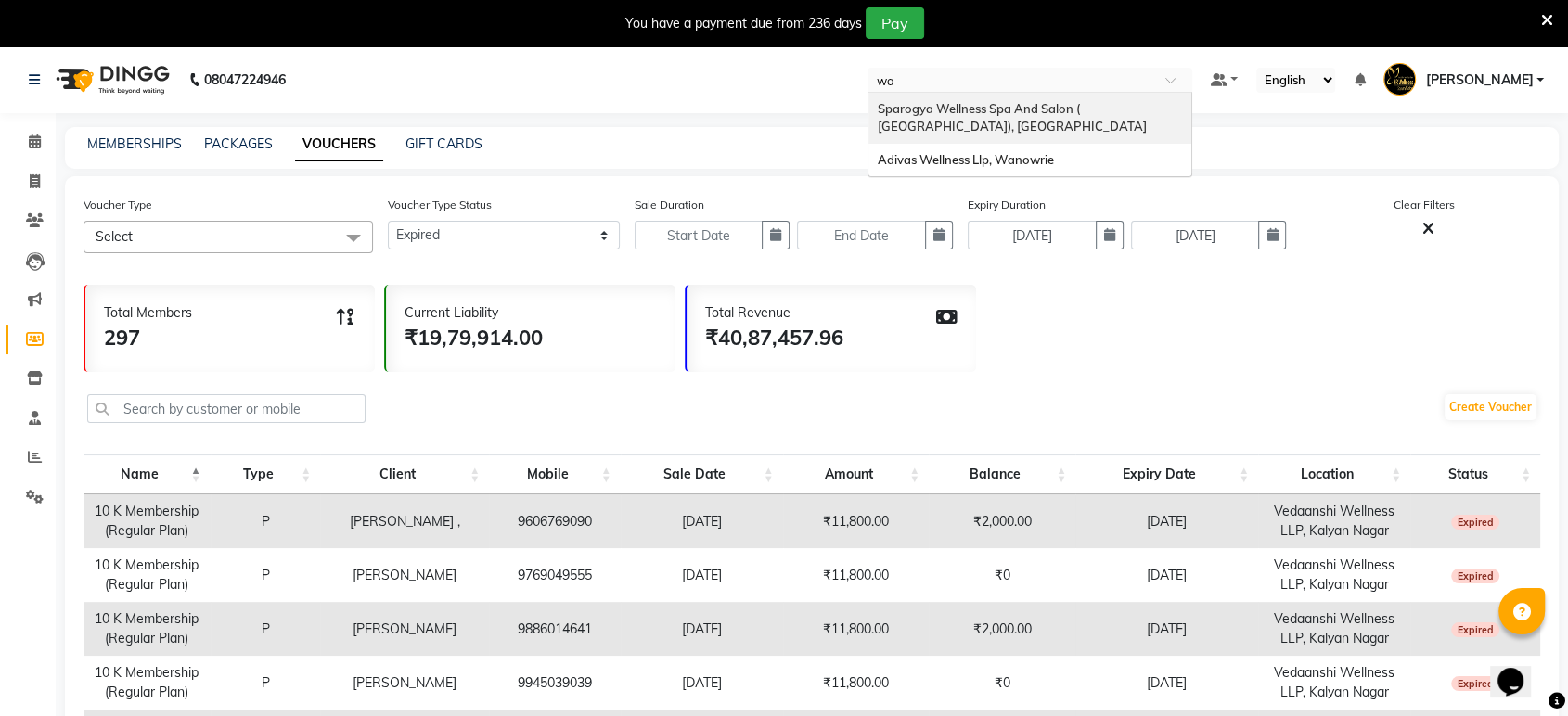
type input "wan"
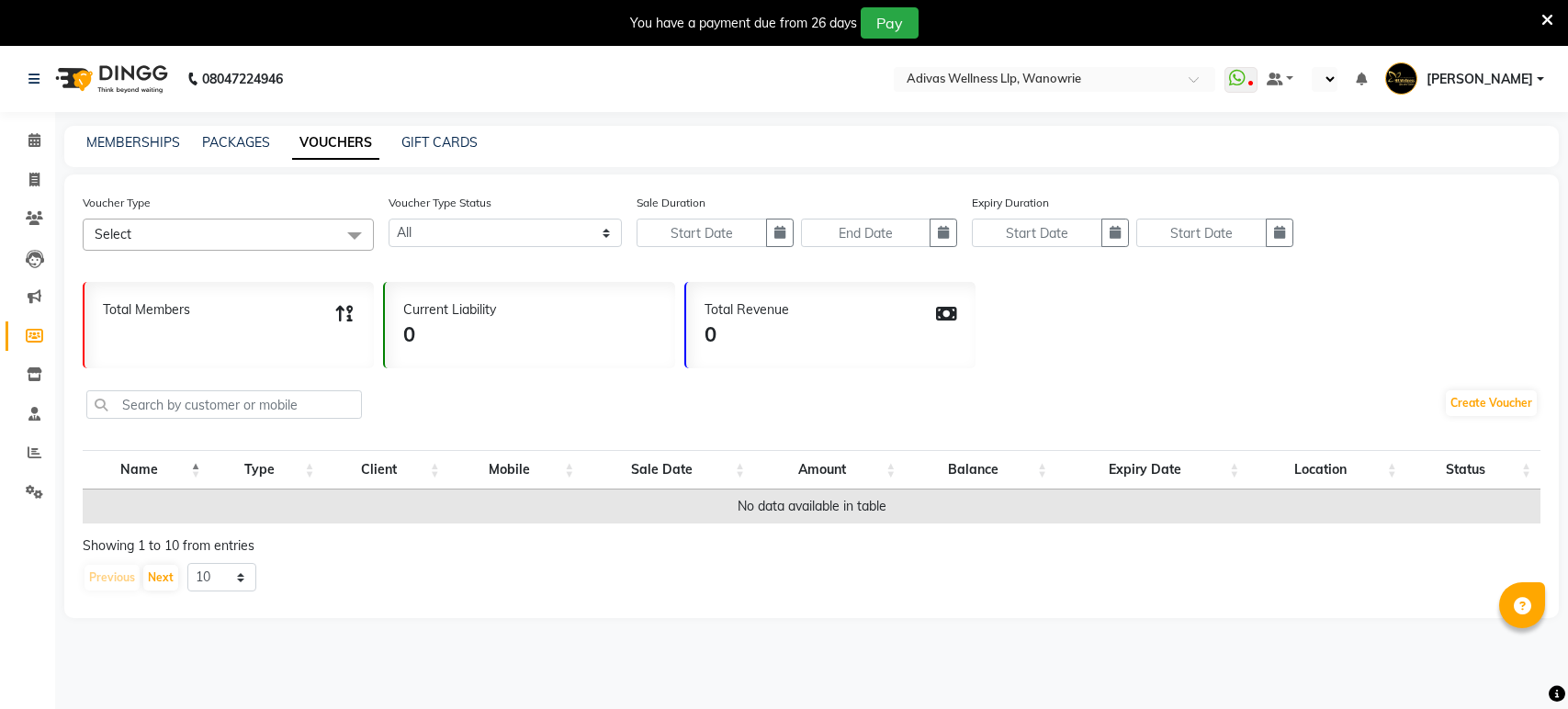
select select
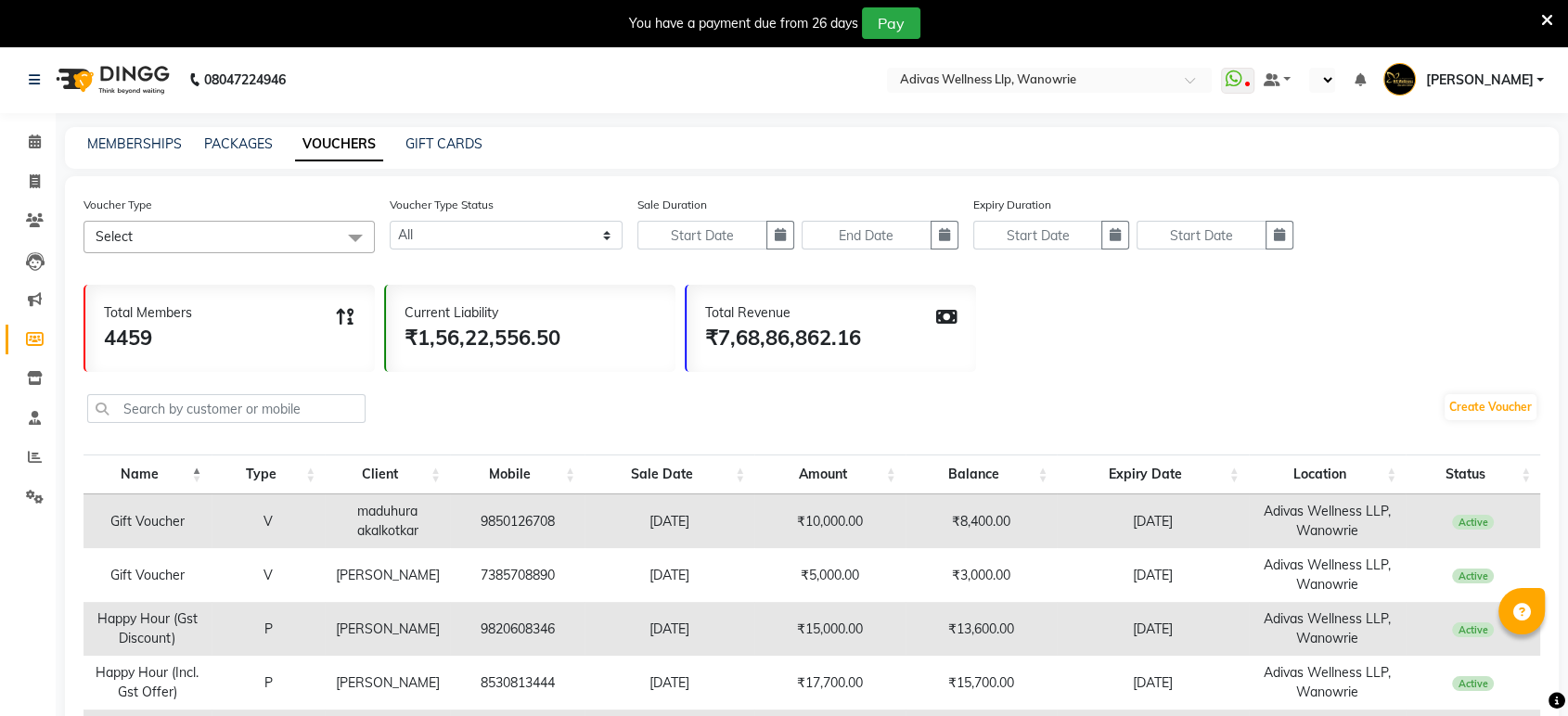
select select "en"
click at [1321, 527] on td "Adivas Wellness LLP, Wanowrie" at bounding box center [1328, 521] width 158 height 54
copy td "Wanowrie"
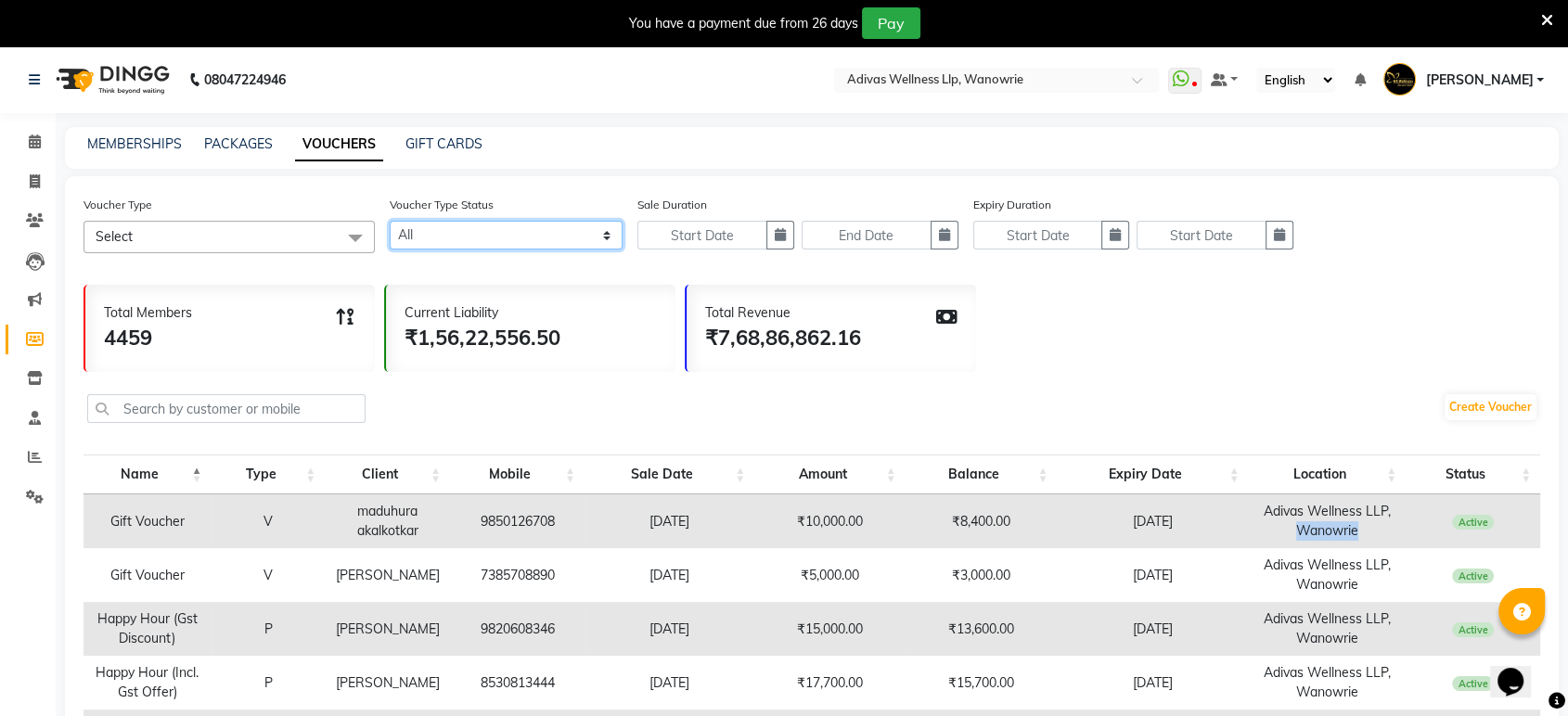
click at [512, 241] on select "Active Expired All" at bounding box center [505, 234] width 233 height 28
select select "true"
click at [390, 221] on select "Active Expired All" at bounding box center [505, 234] width 233 height 28
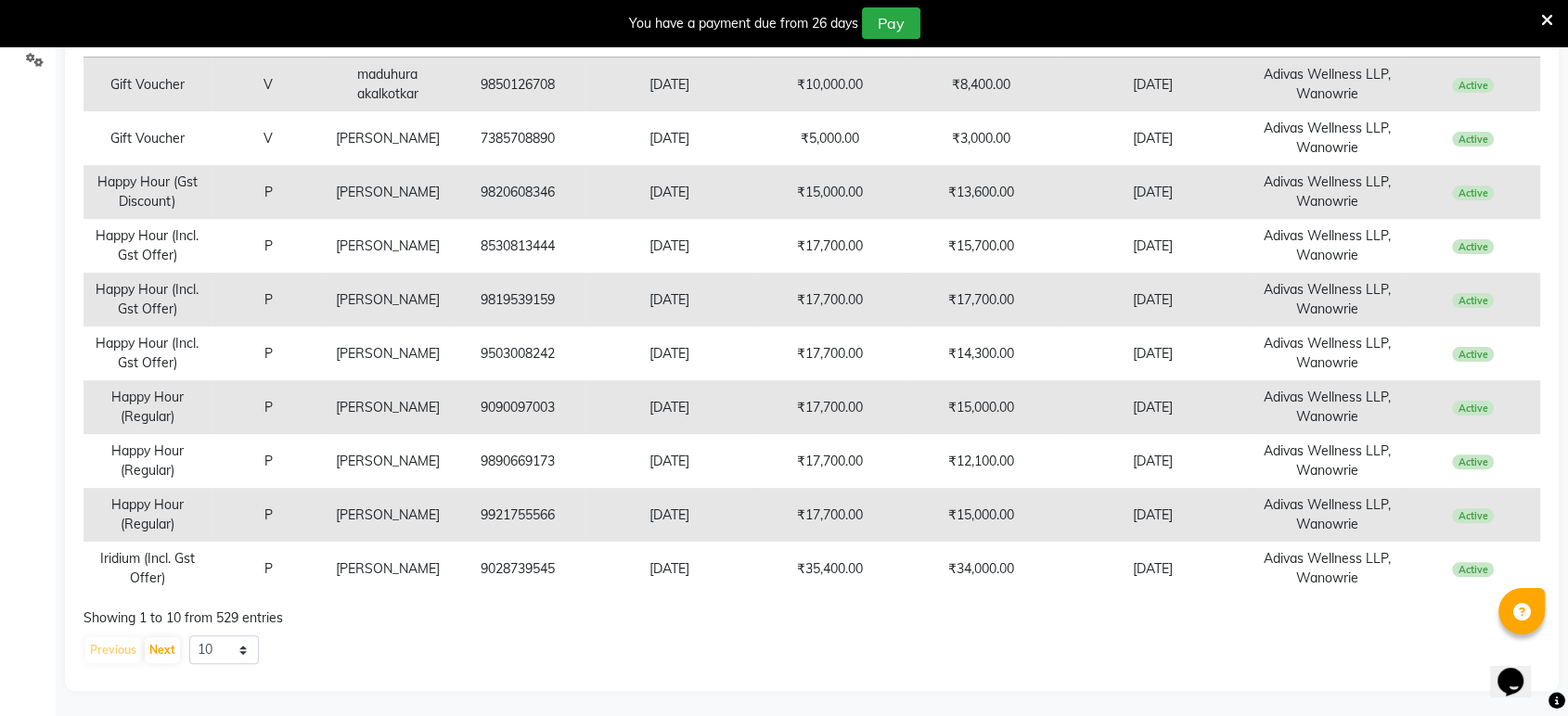
scroll to position [437, 0]
click at [225, 648] on select "10 20 50 100" at bounding box center [224, 648] width 70 height 28
select select "100"
click at [189, 635] on select "10 20 50 100" at bounding box center [224, 648] width 70 height 28
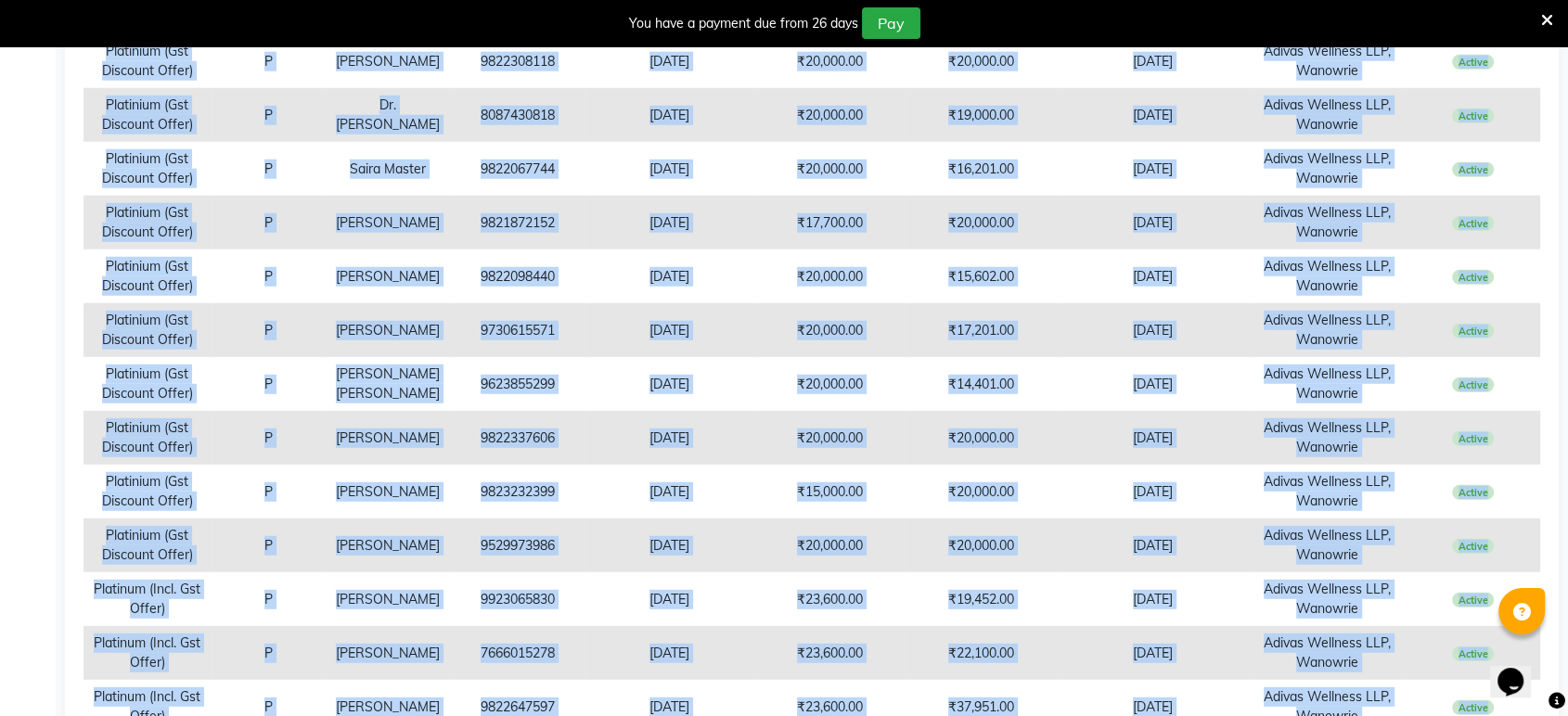
scroll to position [5282, 0]
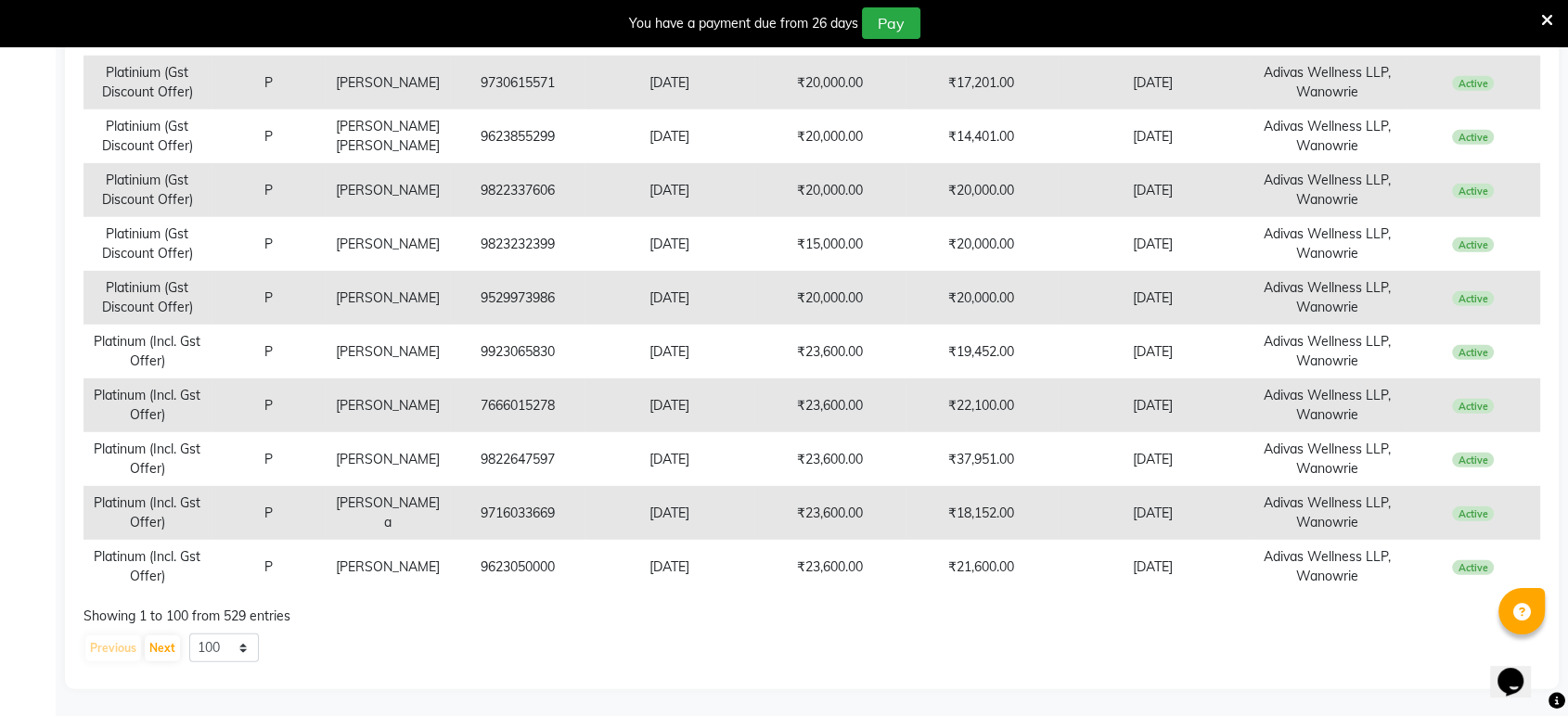
drag, startPoint x: 94, startPoint y: 506, endPoint x: 1583, endPoint y: 573, distance: 1490.5
copy thead "Name Type Client Mobile Sale Date Amount Balance Expiry Date Location Status"
click at [169, 649] on button "Next" at bounding box center [163, 648] width 35 height 26
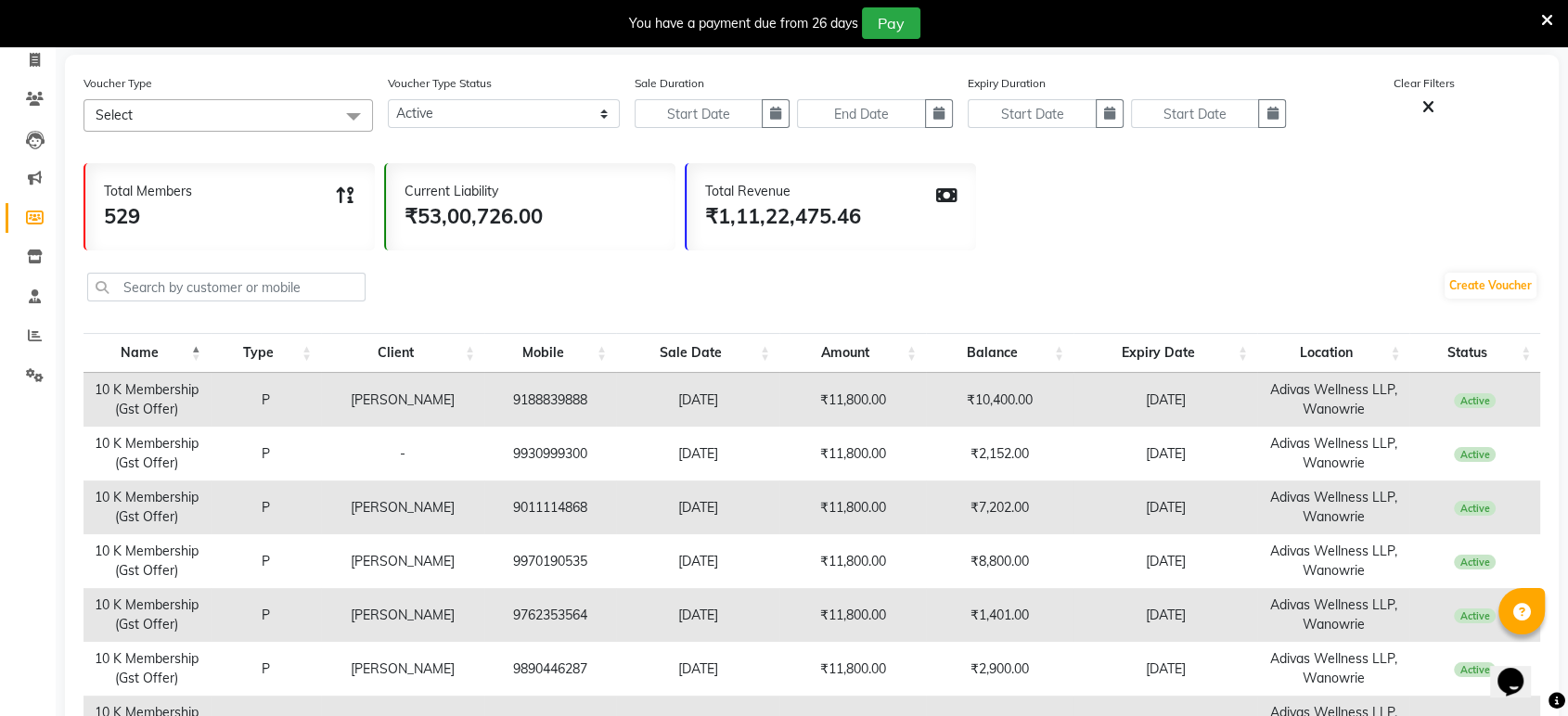
scroll to position [0, 0]
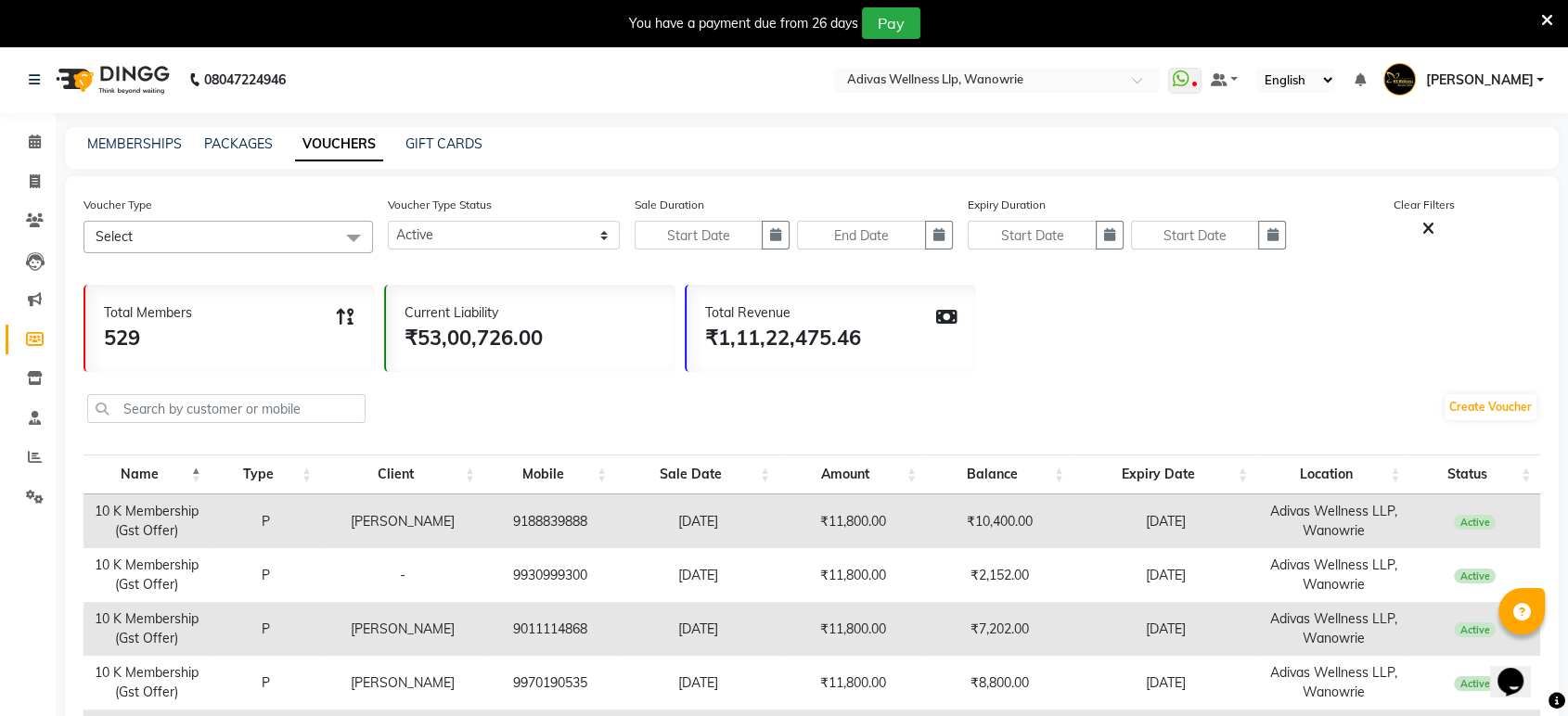
drag, startPoint x: 1494, startPoint y: 598, endPoint x: 89, endPoint y: 515, distance: 1407.4
copy tbody "10 K Membership (Gst Offer) P tausif shaikh 9188839888 25-04-2025 ₹11,800.00 ₹1…"
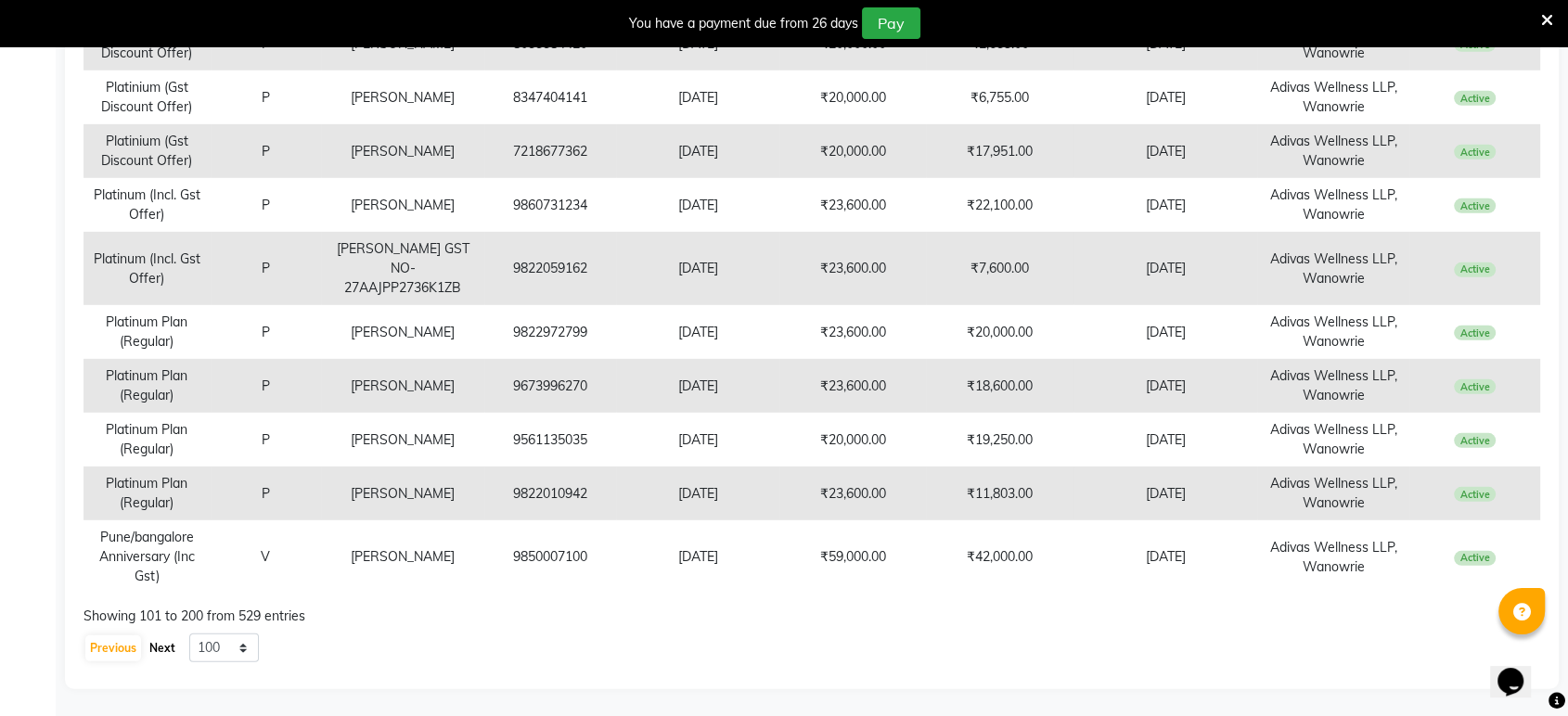
click at [160, 649] on button "Next" at bounding box center [163, 648] width 35 height 26
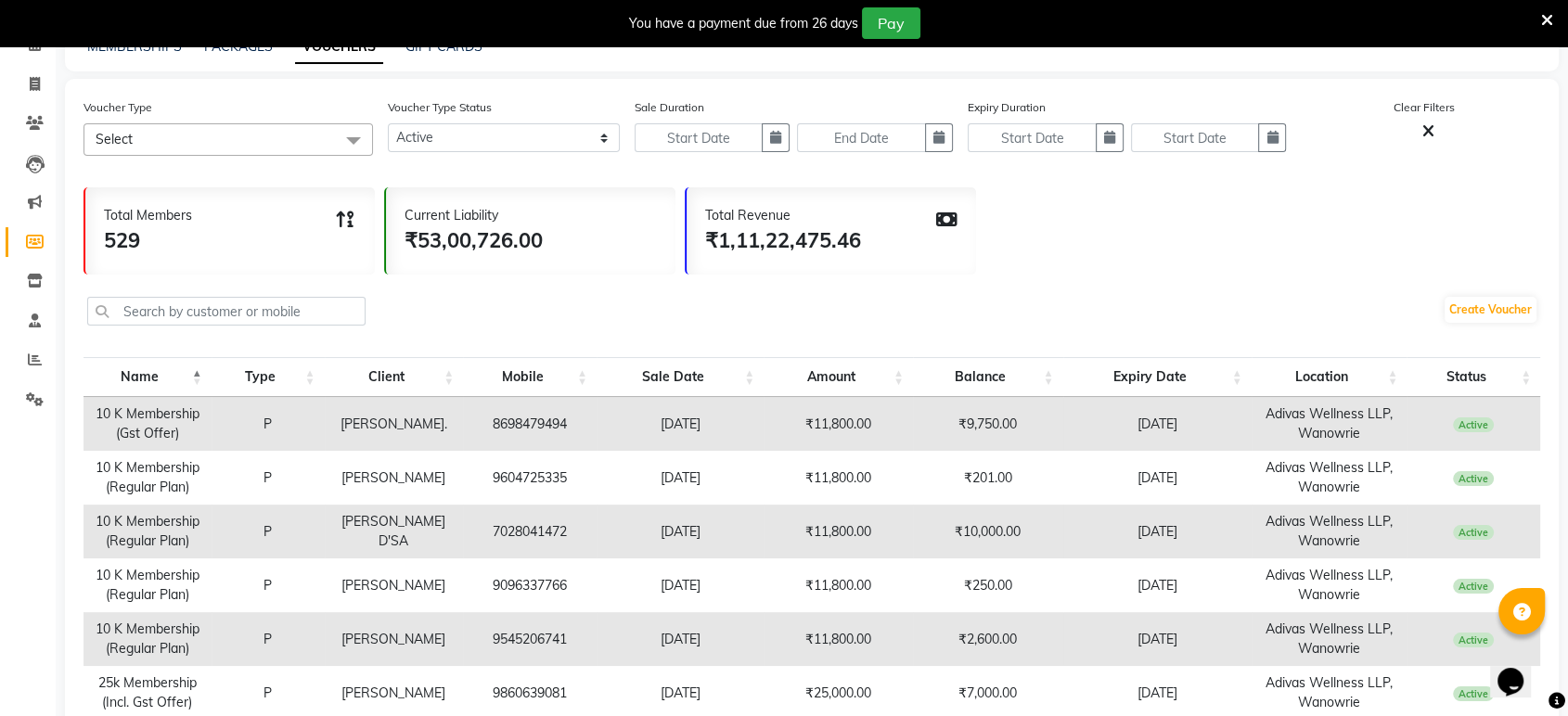
scroll to position [0, 0]
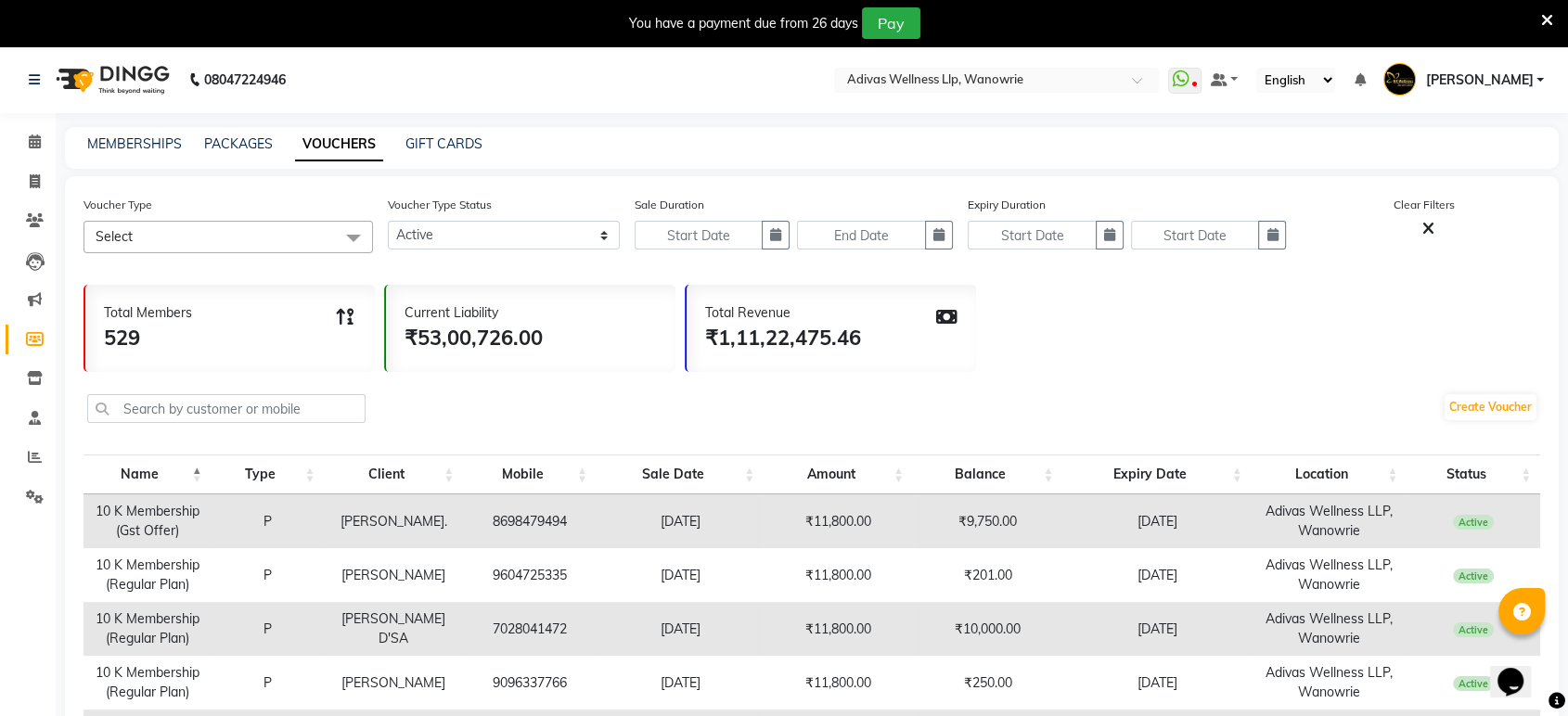
drag, startPoint x: 1514, startPoint y: 546, endPoint x: 97, endPoint y: 512, distance: 1417.4
copy tbody "10 K Membership (Gst Offer) P Alisha Telrandhe. 8698479494 19-09-2024 ₹11,800.0…"
click at [1176, 370] on div "Total Members 529 Current Liability ₹53,00,726.00 Total Revenue ₹1,11,22,475.46" at bounding box center [811, 324] width 1457 height 96
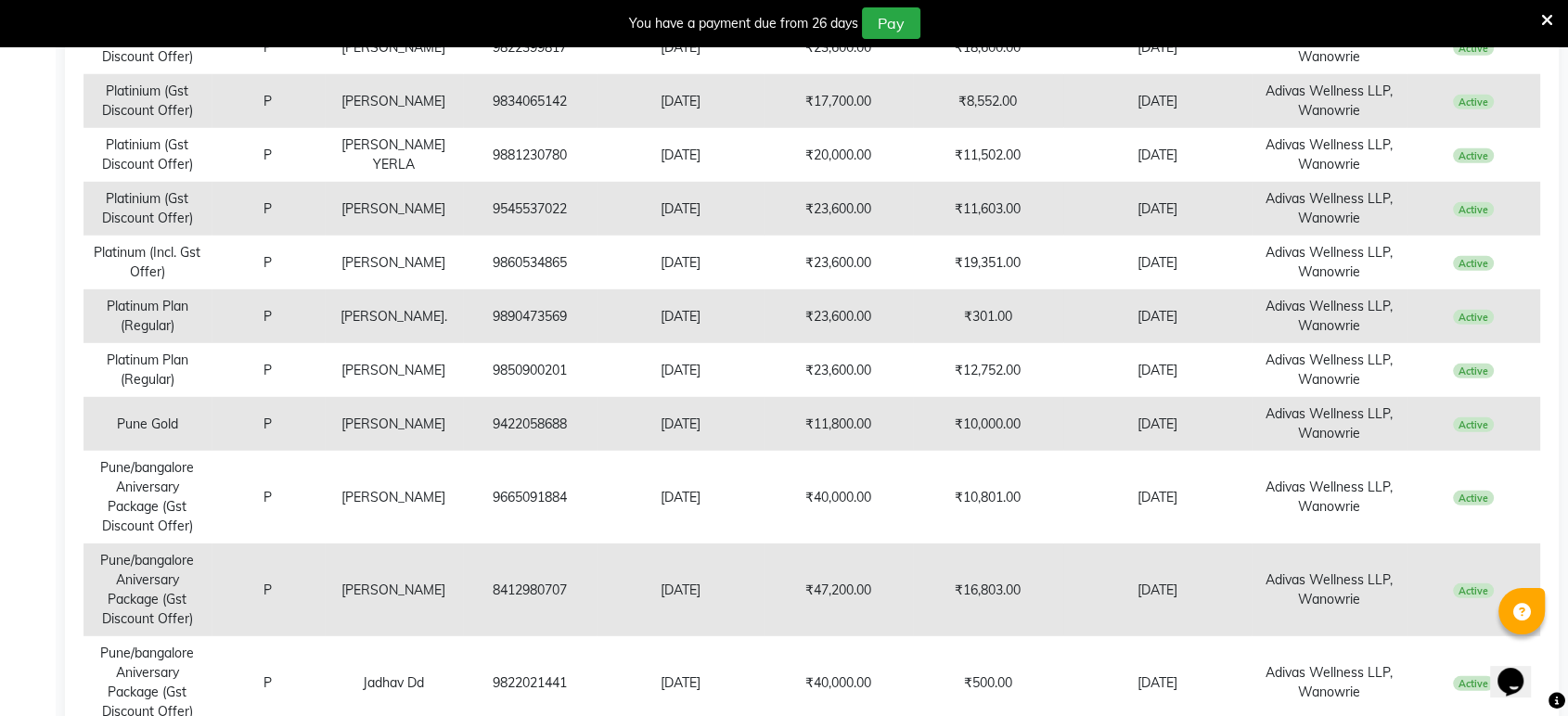
scroll to position [5398, 0]
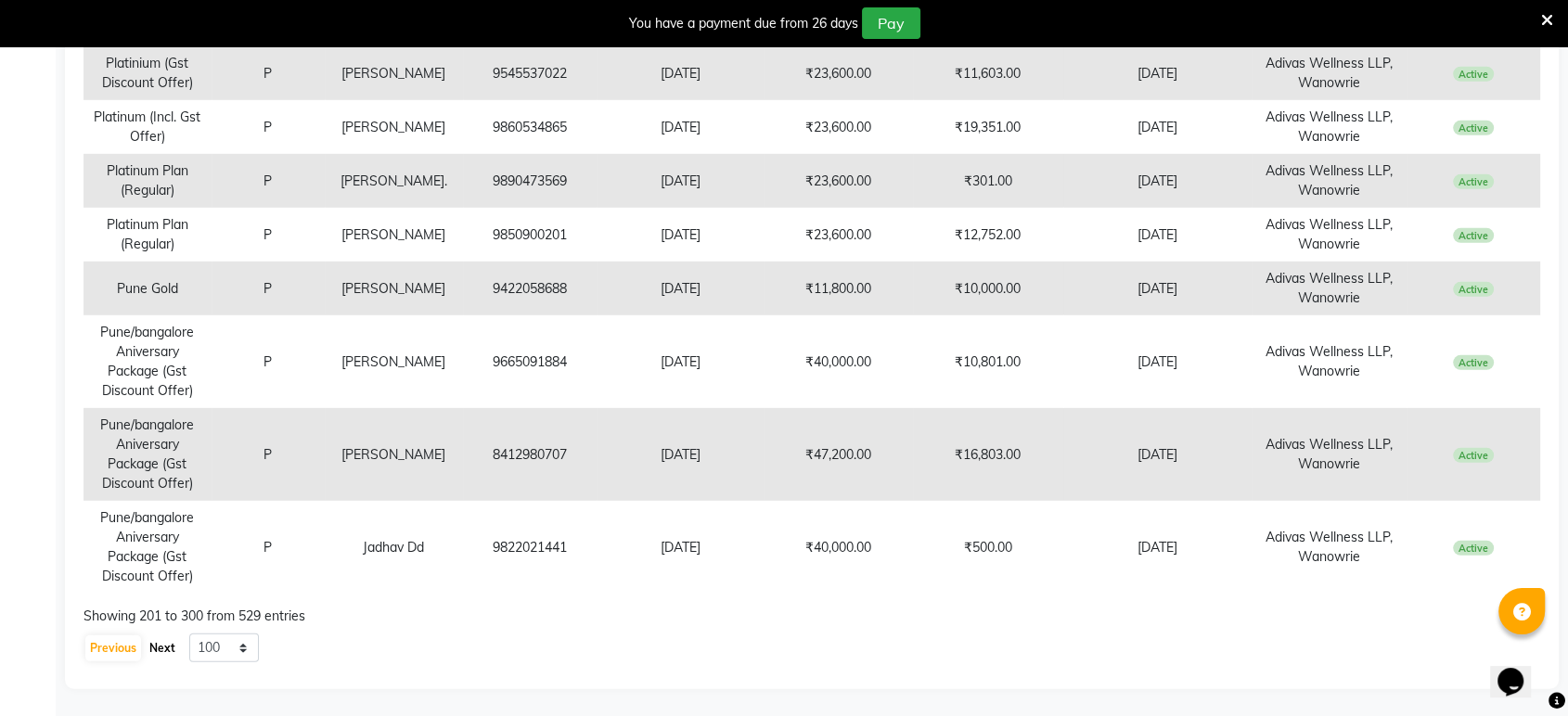
click at [152, 639] on button "Next" at bounding box center [163, 648] width 35 height 26
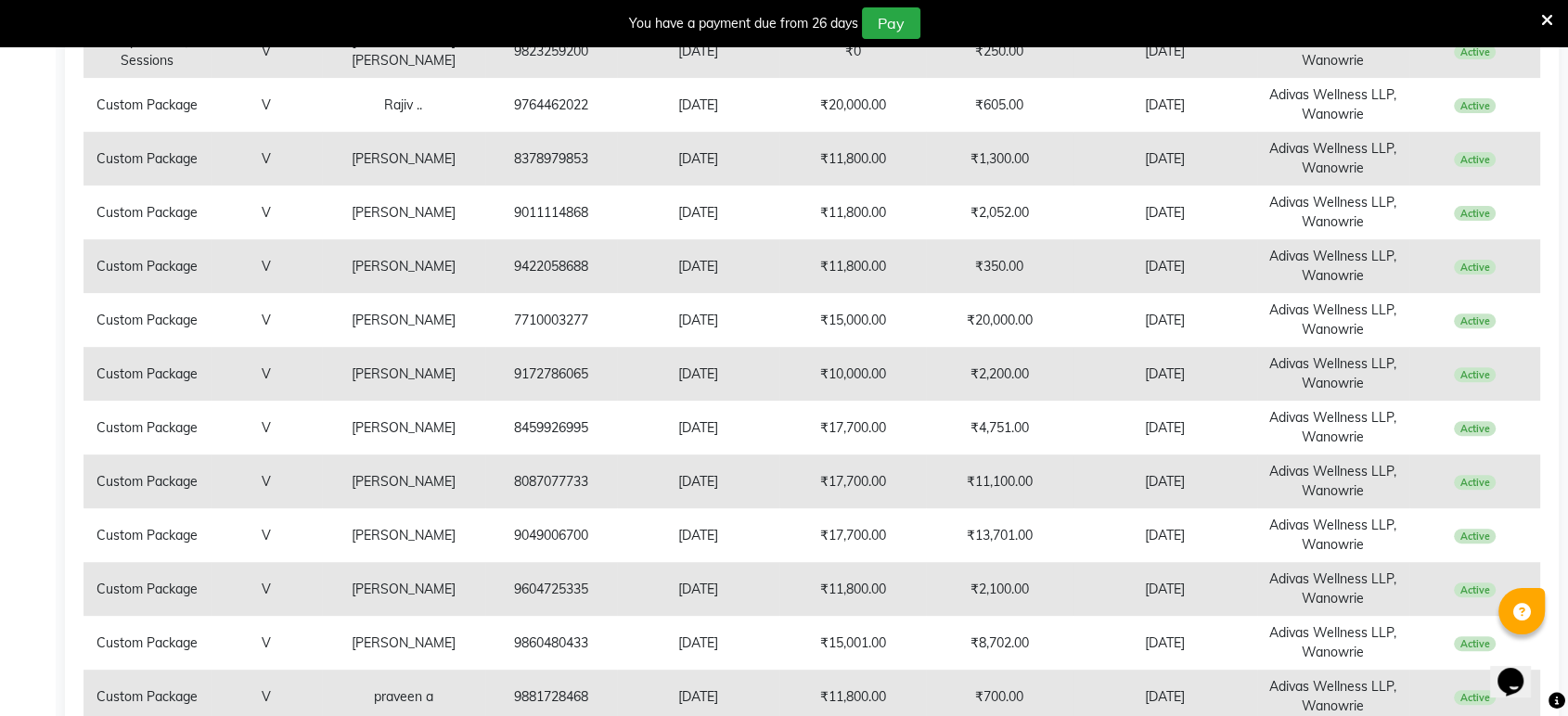
scroll to position [0, 0]
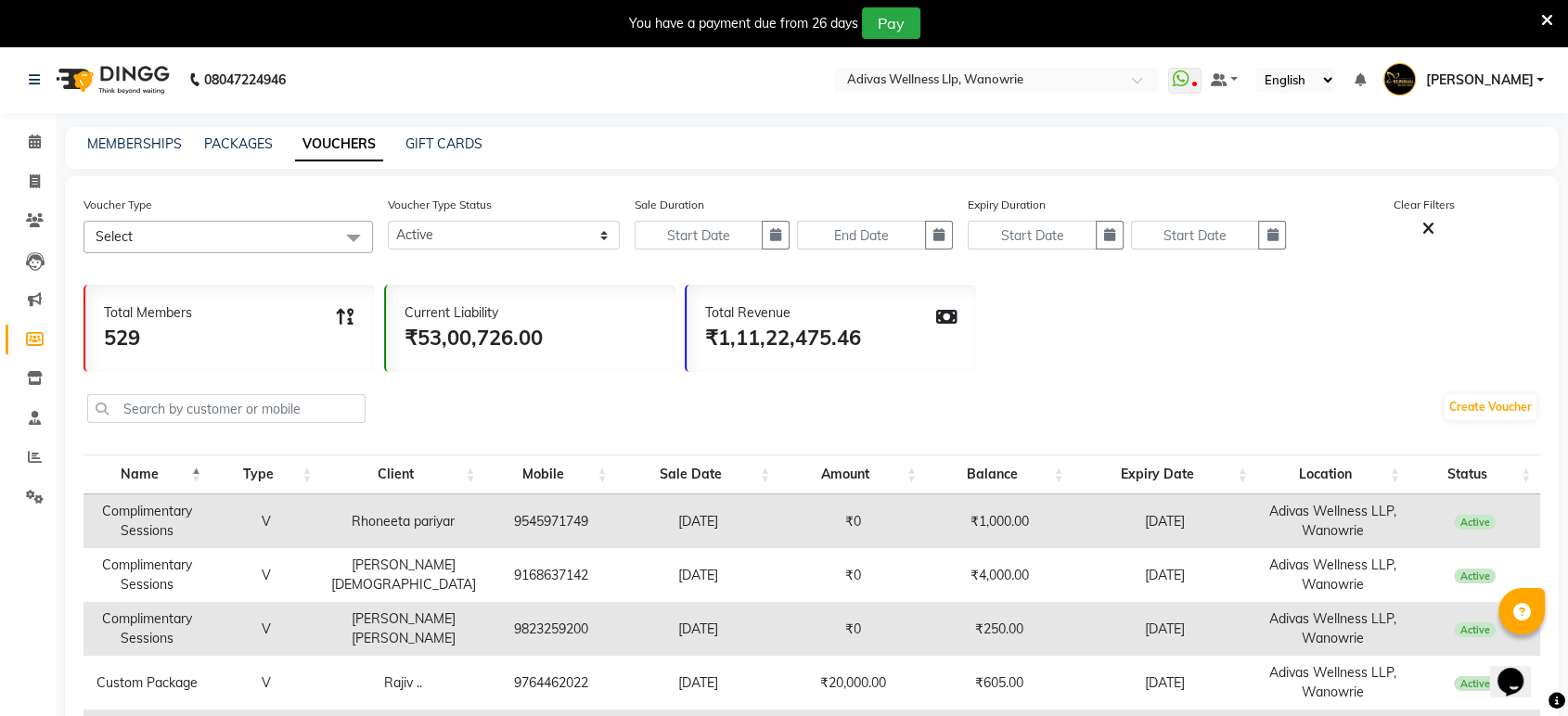
drag, startPoint x: 1500, startPoint y: 542, endPoint x: 104, endPoint y: 515, distance: 1396.3
copy tbody "Complimentary Sessions V Rhoneeta pariyar 9545971749 16-02-2024 ₹0 ₹1,000.00 12…"
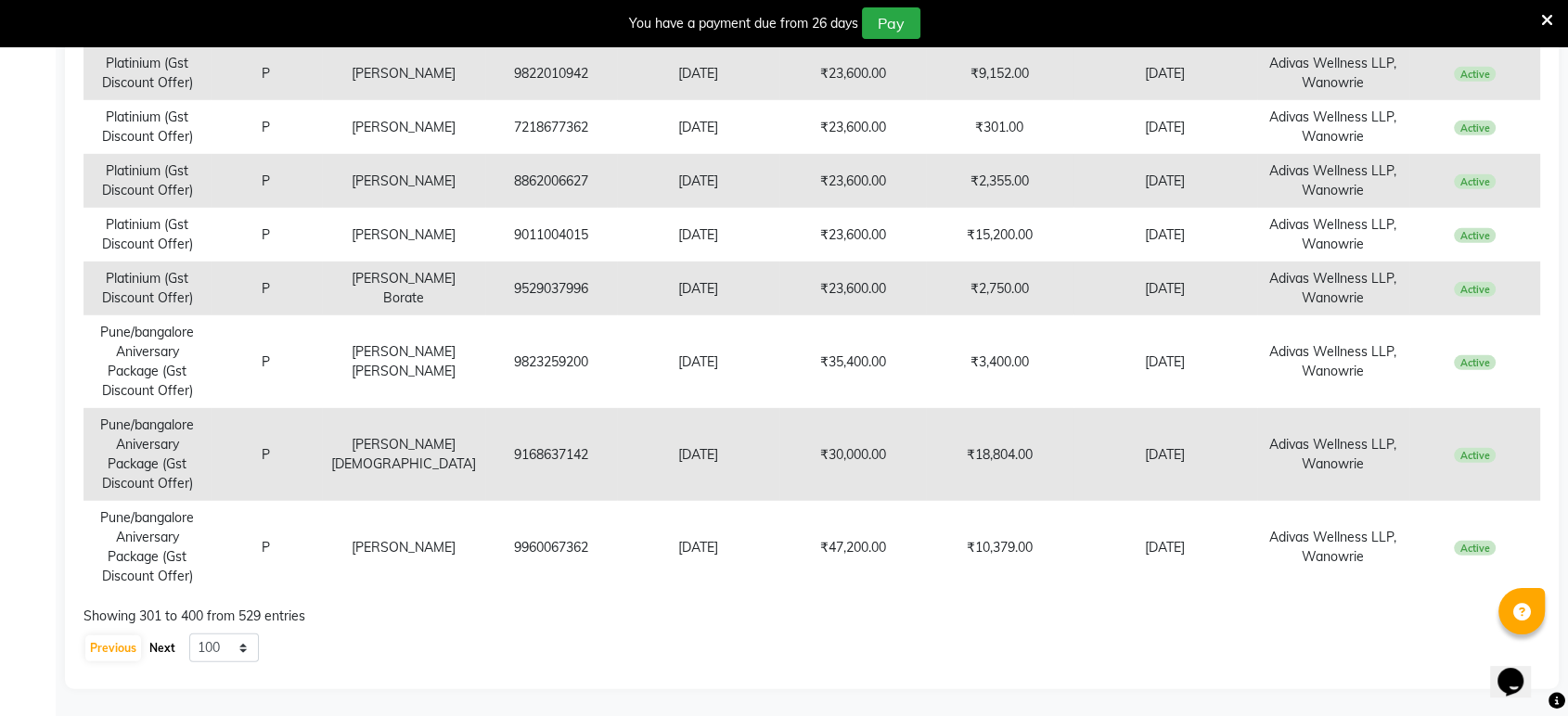
click at [171, 649] on button "Next" at bounding box center [163, 648] width 35 height 26
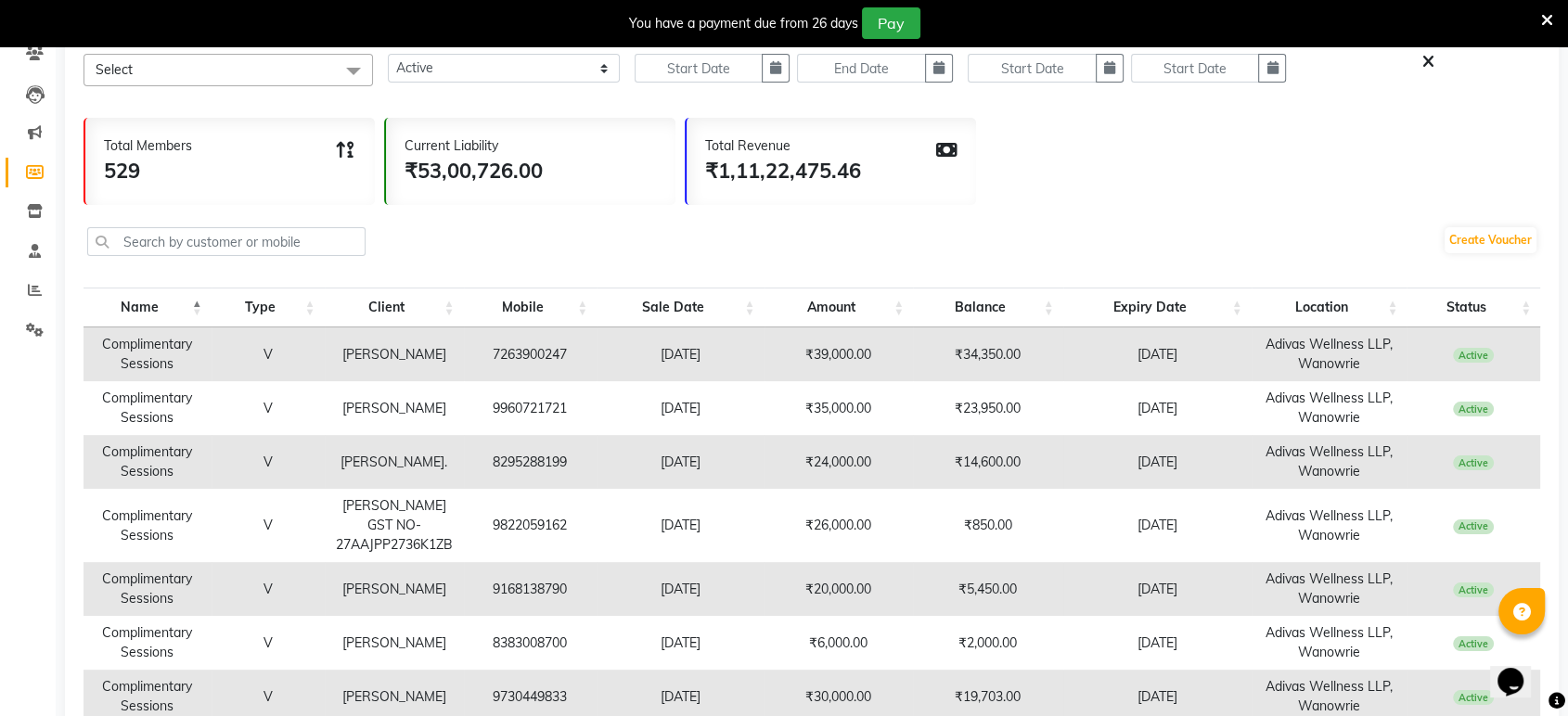
scroll to position [0, 0]
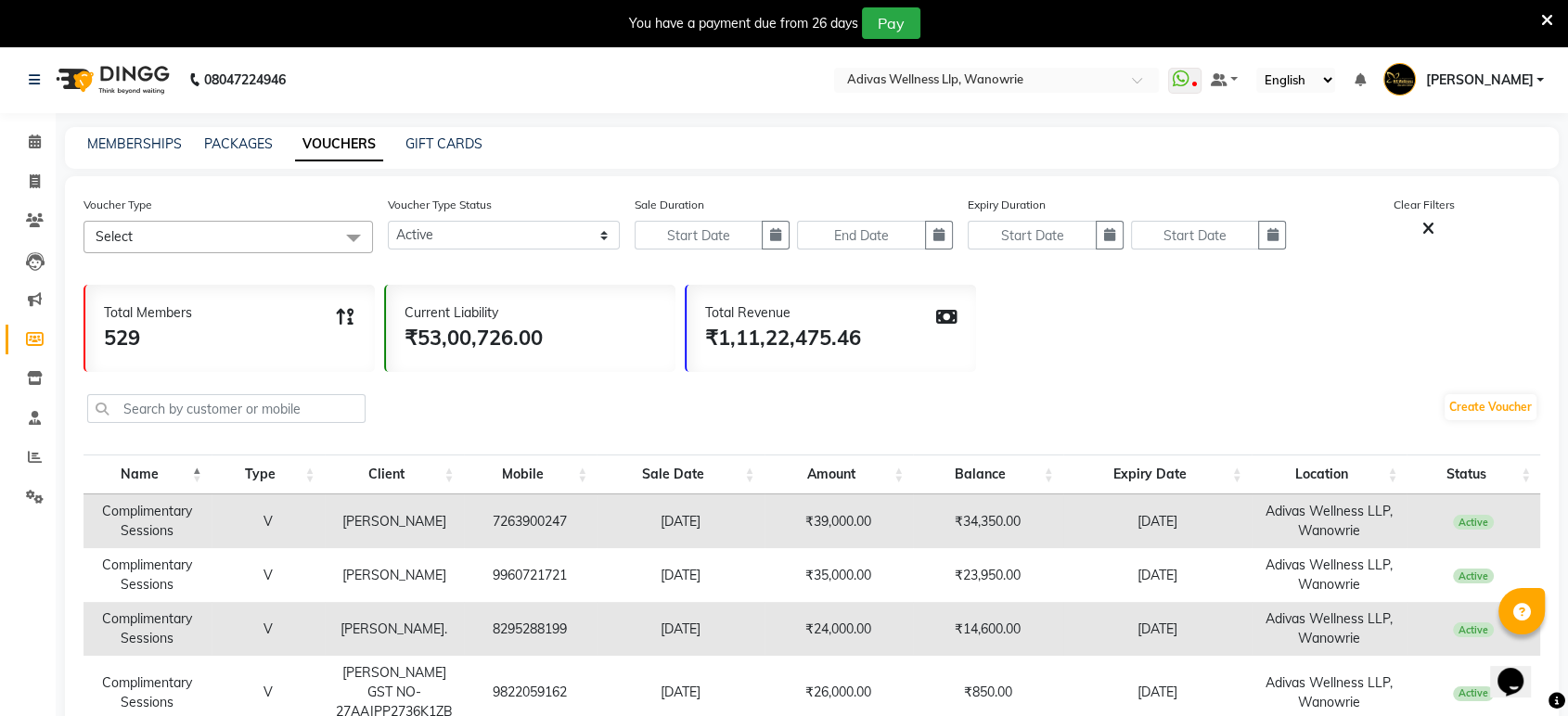
drag, startPoint x: 1514, startPoint y: 571, endPoint x: 103, endPoint y: 515, distance: 1412.1
copy tbody "Complimentary Sessions V Shahzad Nariman 7263900247 15-08-2023 ₹39,000.00 ₹34,3…"
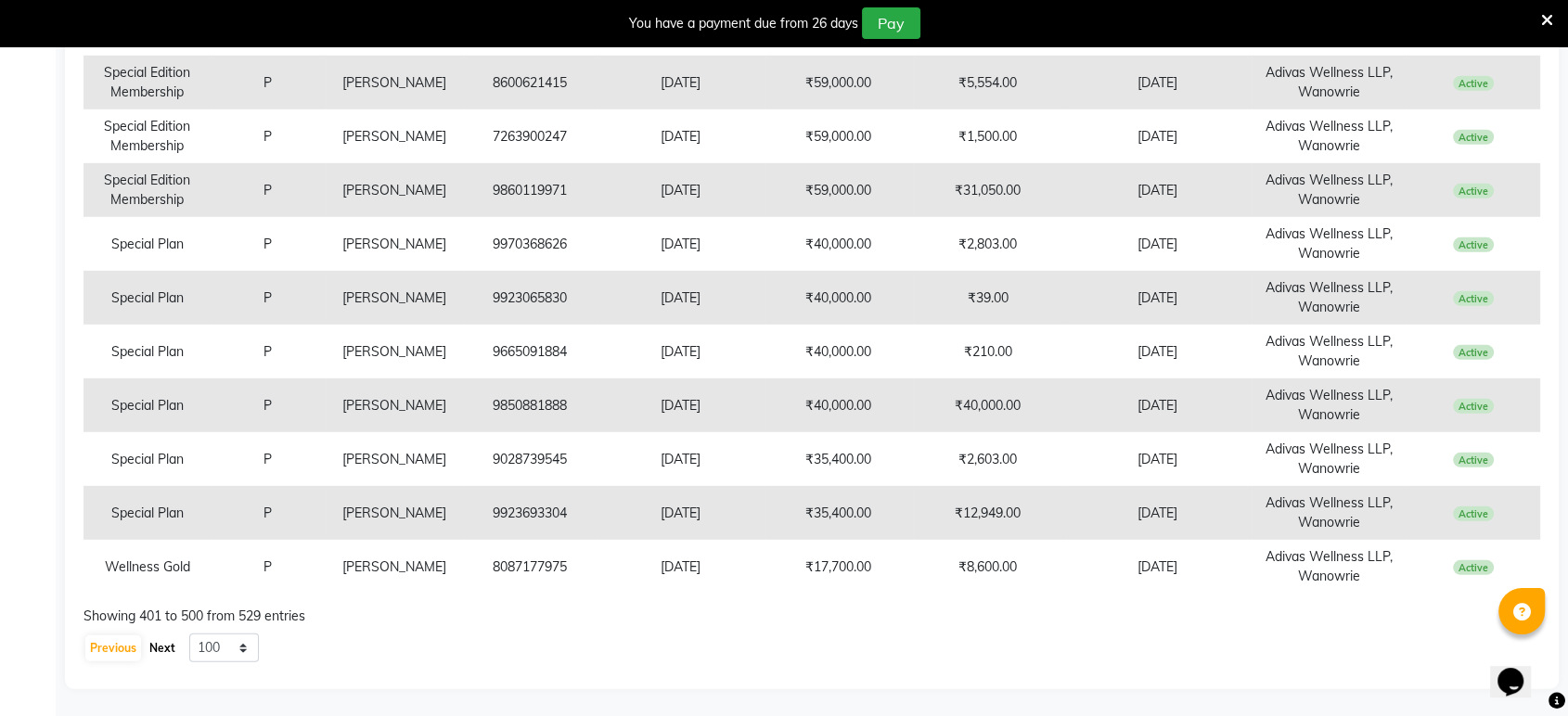
click at [159, 659] on button "Next" at bounding box center [163, 648] width 35 height 26
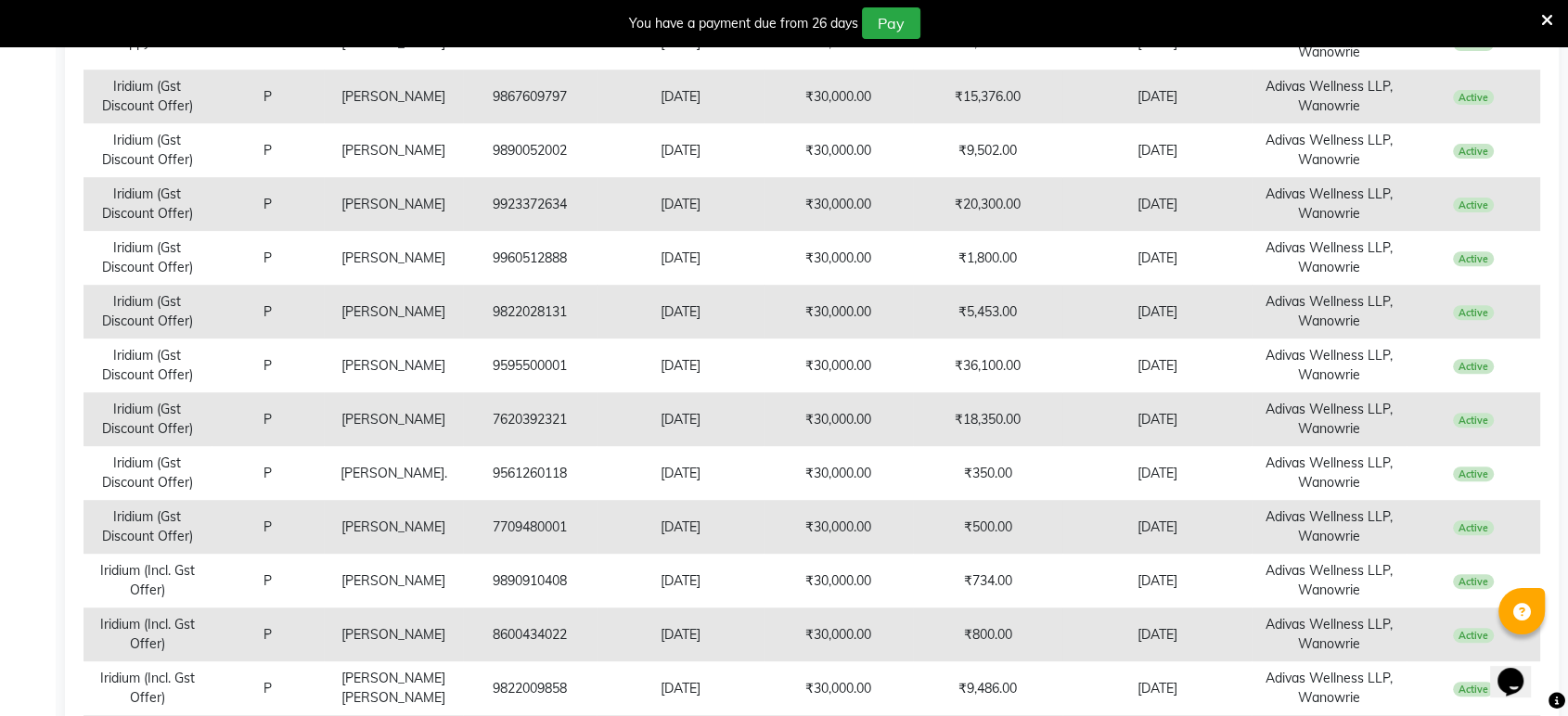
scroll to position [0, 0]
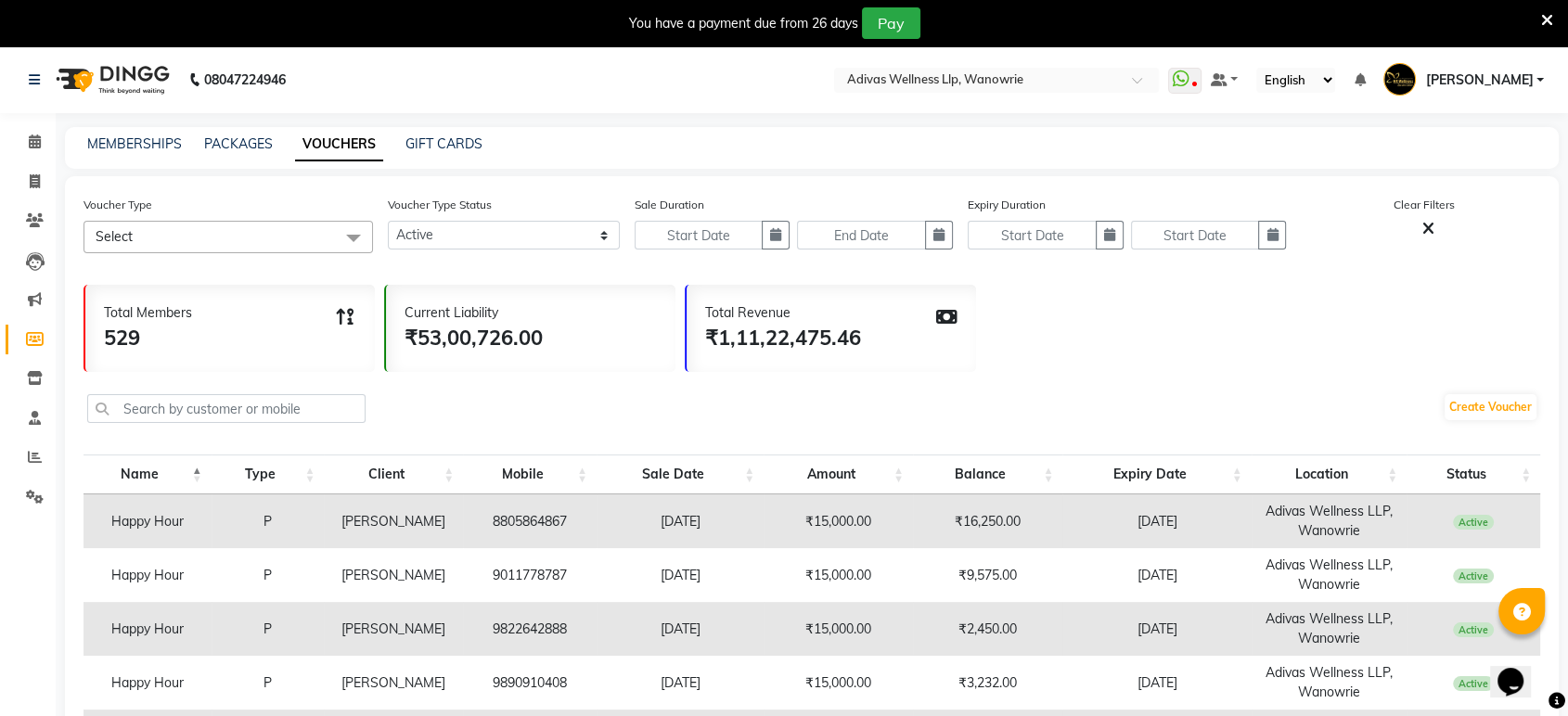
drag, startPoint x: 1510, startPoint y: 563, endPoint x: 115, endPoint y: 516, distance: 1395.8
copy tbody "Happy Hour P LAURA FERNANDES 8805864867 22-07-2022 ₹15,000.00 ₹16,250.00 30-08-…"
drag, startPoint x: 433, startPoint y: 230, endPoint x: 440, endPoint y: 244, distance: 15.7
click at [437, 230] on select "Active Expired All" at bounding box center [503, 234] width 232 height 28
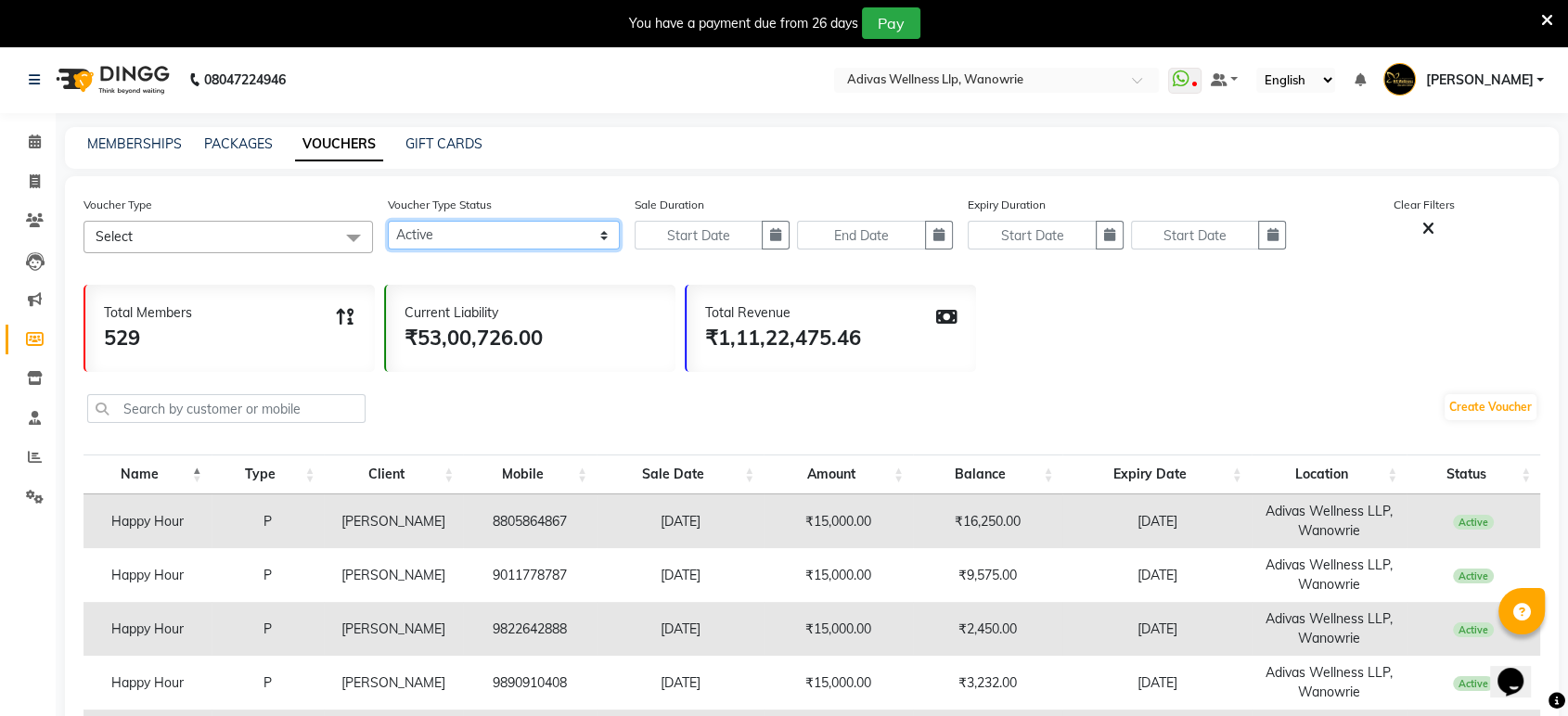
select select "false"
click at [388, 221] on select "Active Expired All" at bounding box center [503, 234] width 232 height 28
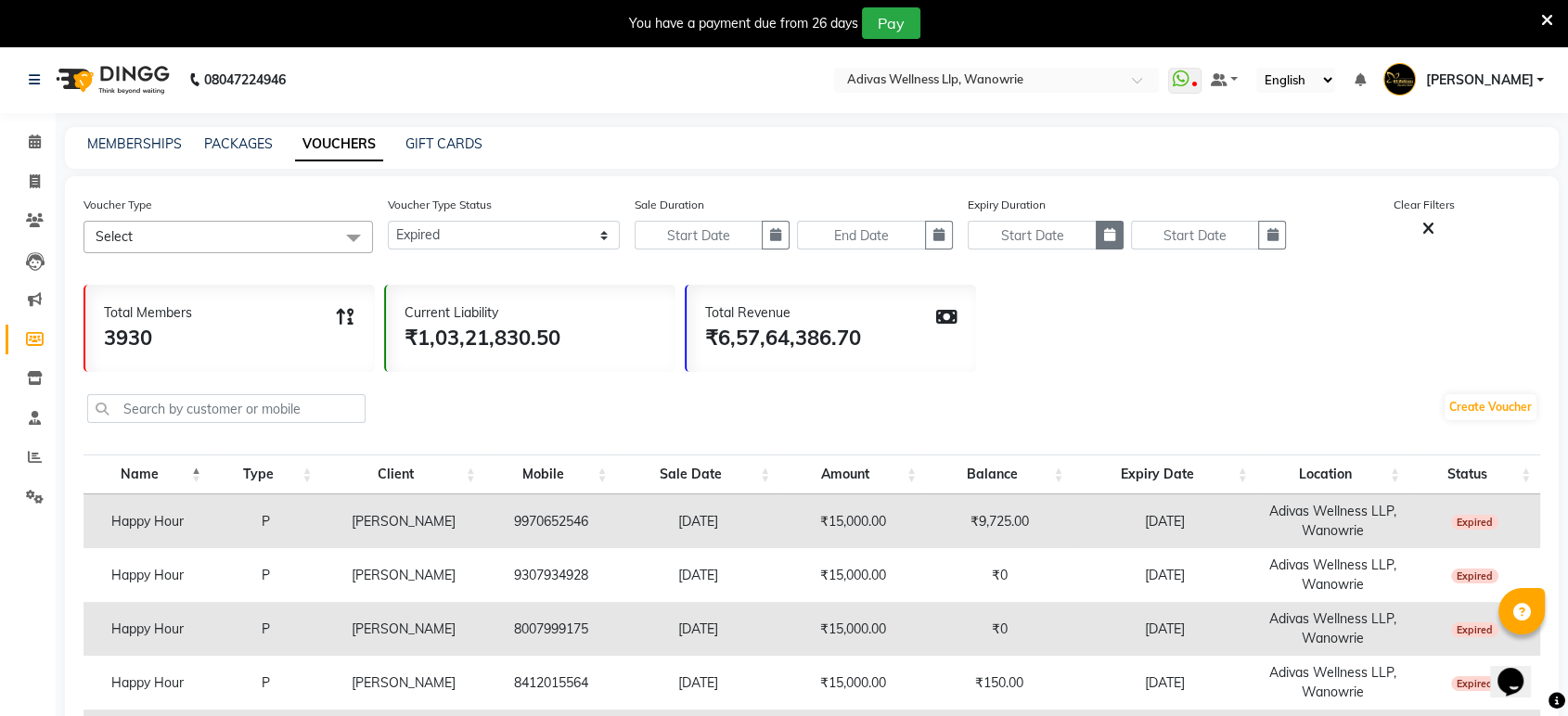
click at [1117, 232] on button "button" at bounding box center [1110, 234] width 27 height 28
select select "9"
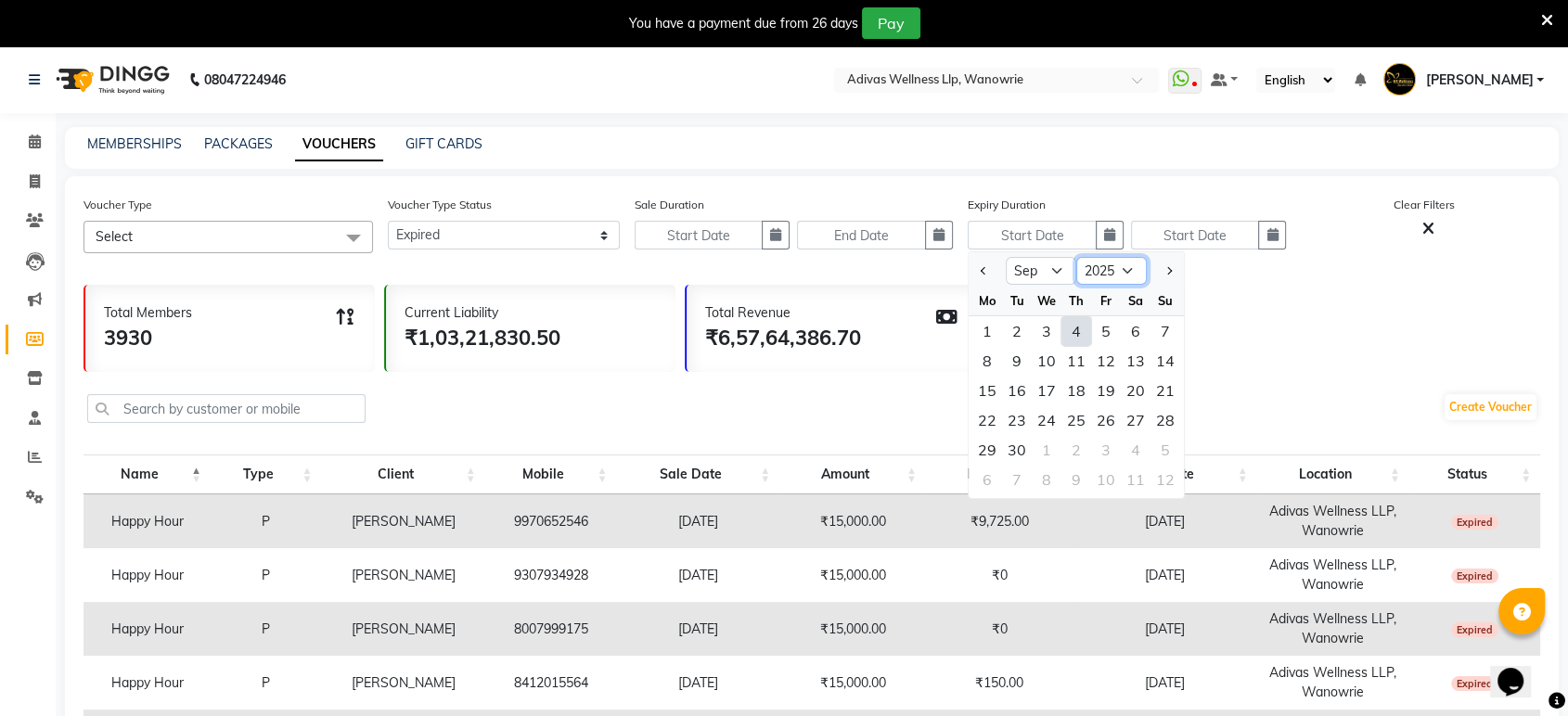
click at [1122, 271] on select "2015 2016 2017 2018 2019 2020 2021 2022 2023 2024 2025 2026 2027 2028 2029 2030…" at bounding box center [1112, 271] width 71 height 27
select select "2024"
click at [1076, 257] on select "2015 2016 2017 2018 2019 2020 2021 2022 2023 2024 2025 2026 2027 2028 2029 2030…" at bounding box center [1112, 271] width 71 height 27
click at [1163, 324] on div "1" at bounding box center [1166, 332] width 29 height 29
type input "[DATE]"
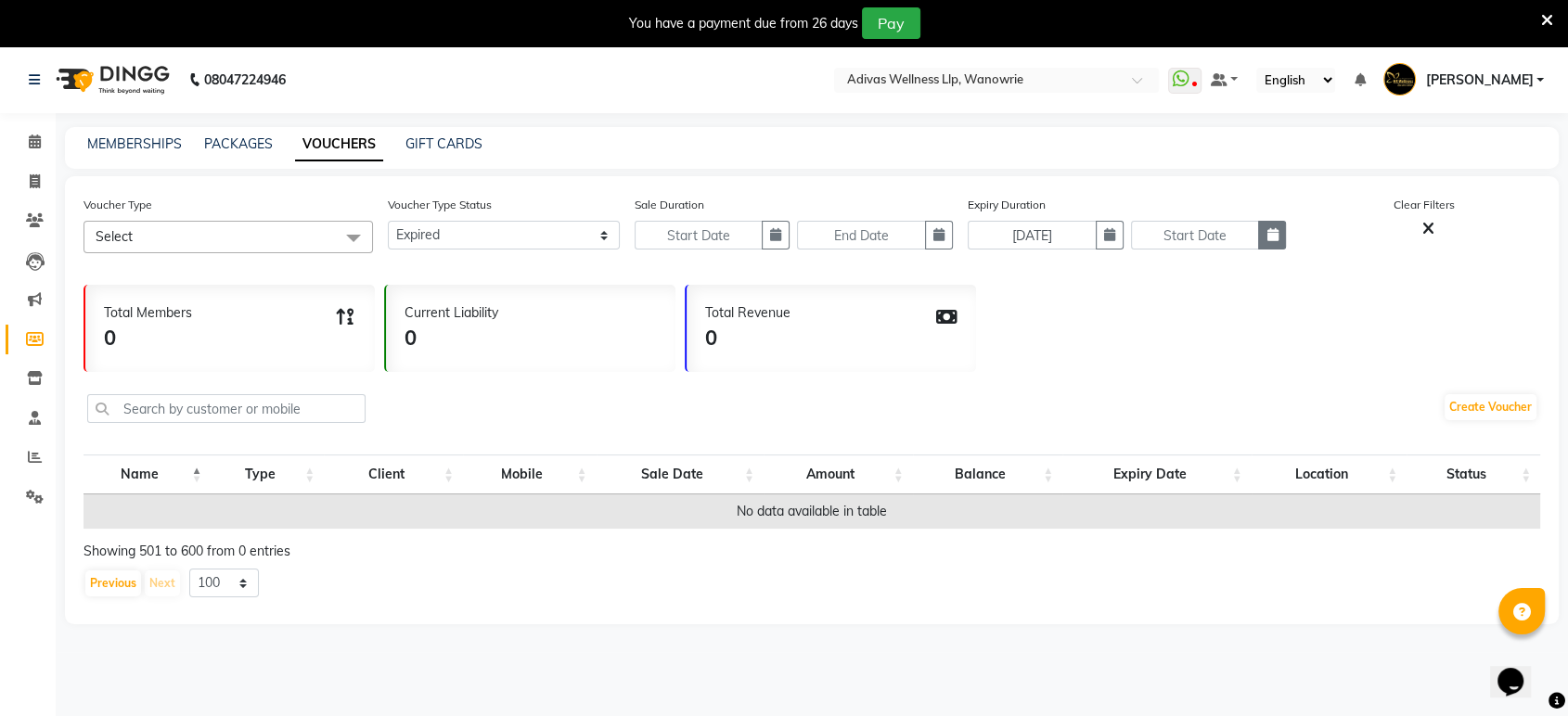
click at [1270, 231] on icon "button" at bounding box center [1272, 234] width 11 height 13
select select "9"
select select "2025"
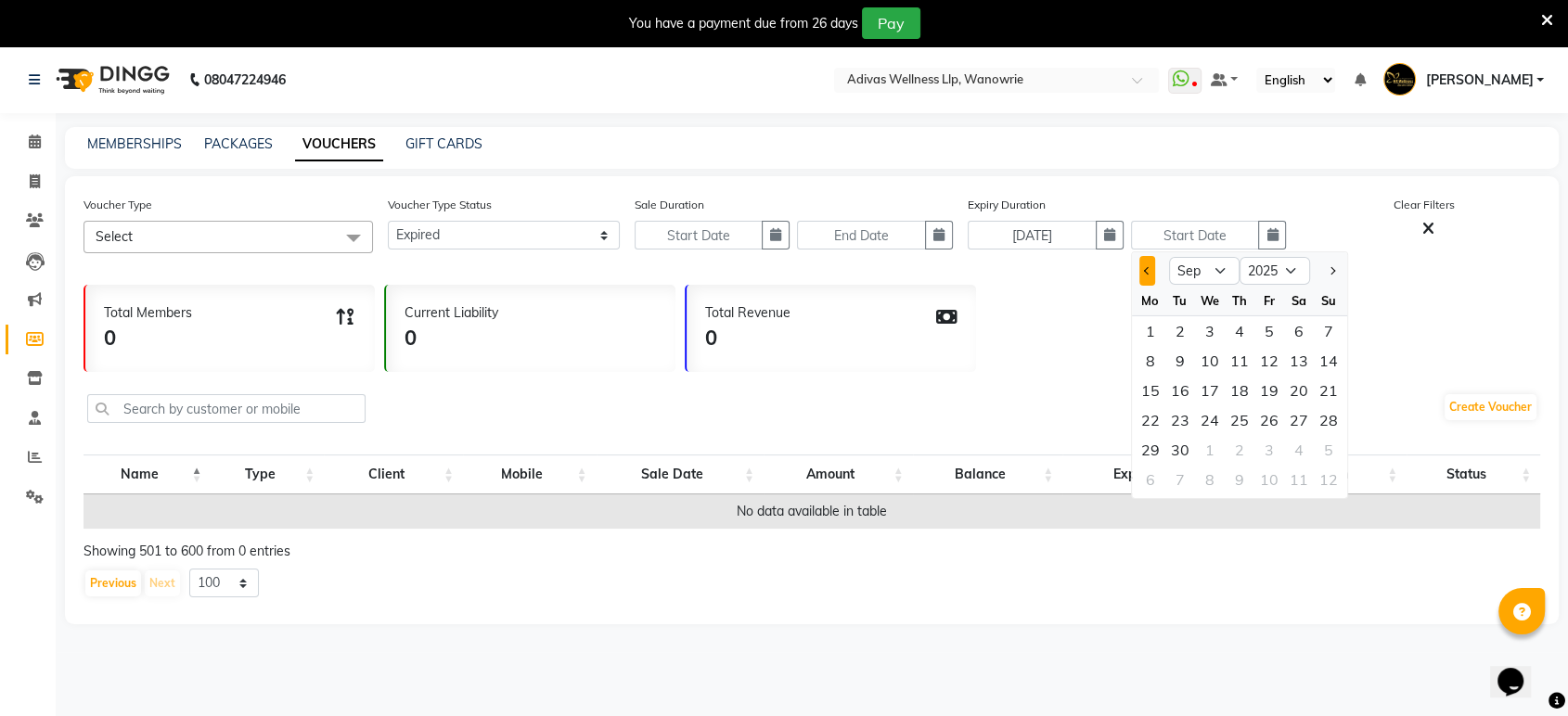
click at [1143, 271] on span "Previous month" at bounding box center [1147, 271] width 8 height 8
select select "8"
click at [1335, 449] on div "31" at bounding box center [1329, 450] width 29 height 29
type input "[DATE]"
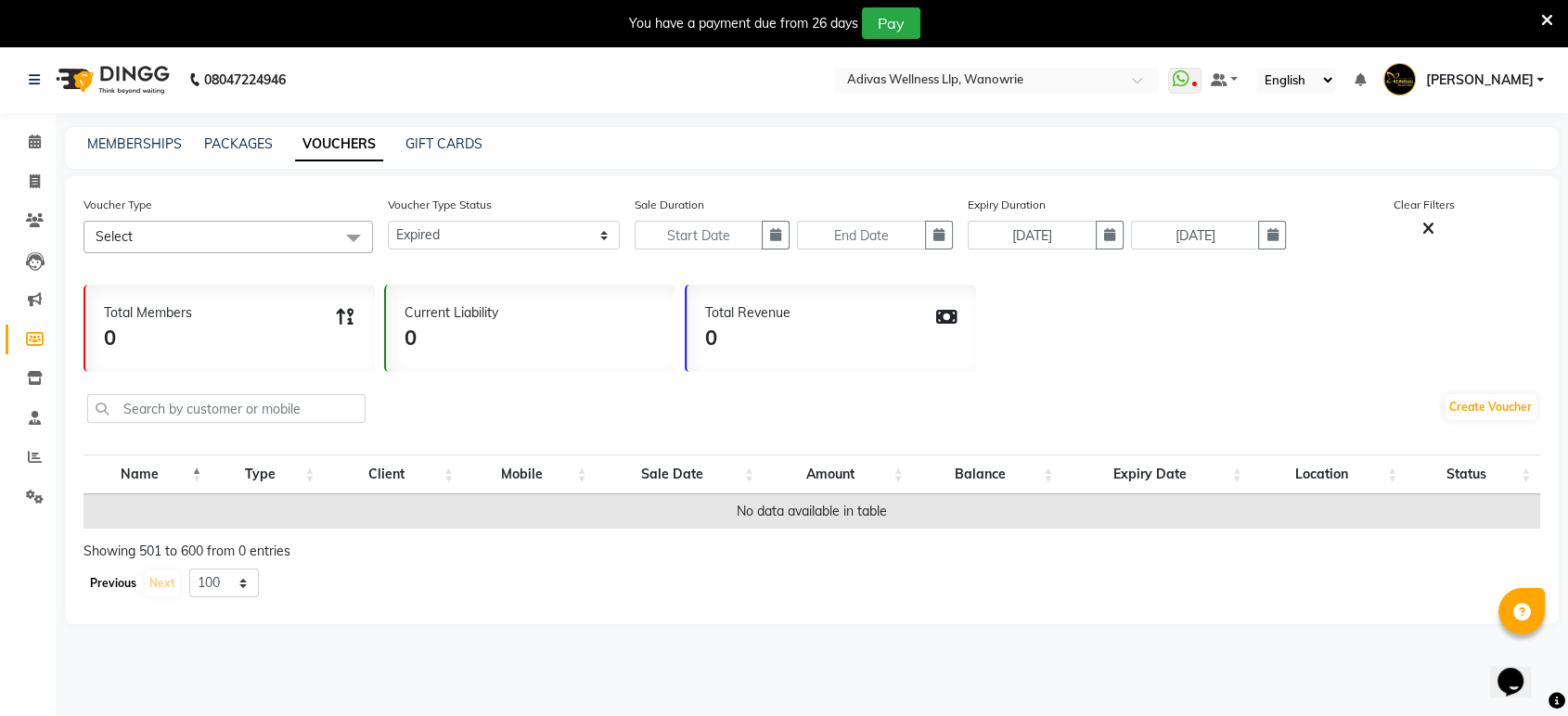
click at [112, 582] on button "Previous" at bounding box center [113, 584] width 56 height 26
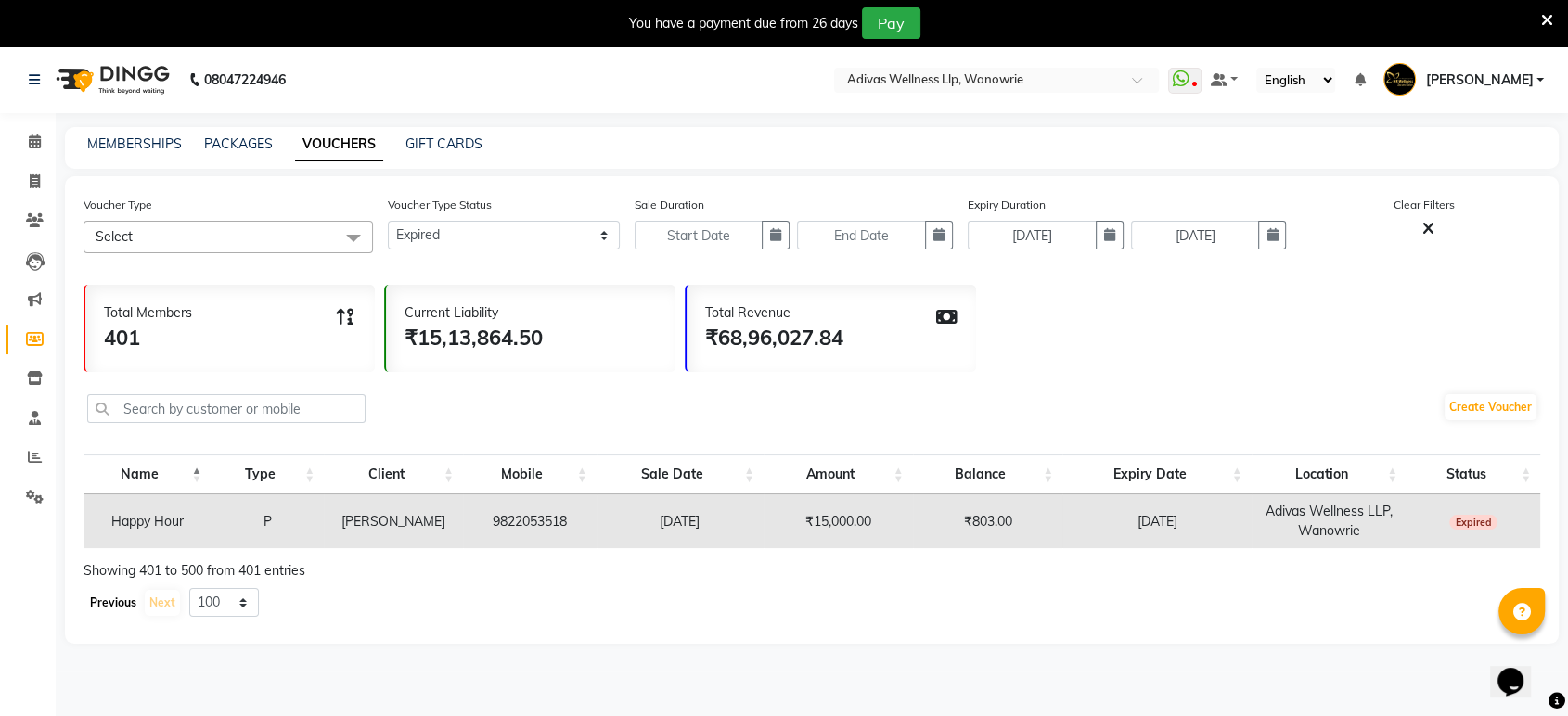
click at [103, 604] on button "Previous" at bounding box center [113, 603] width 56 height 26
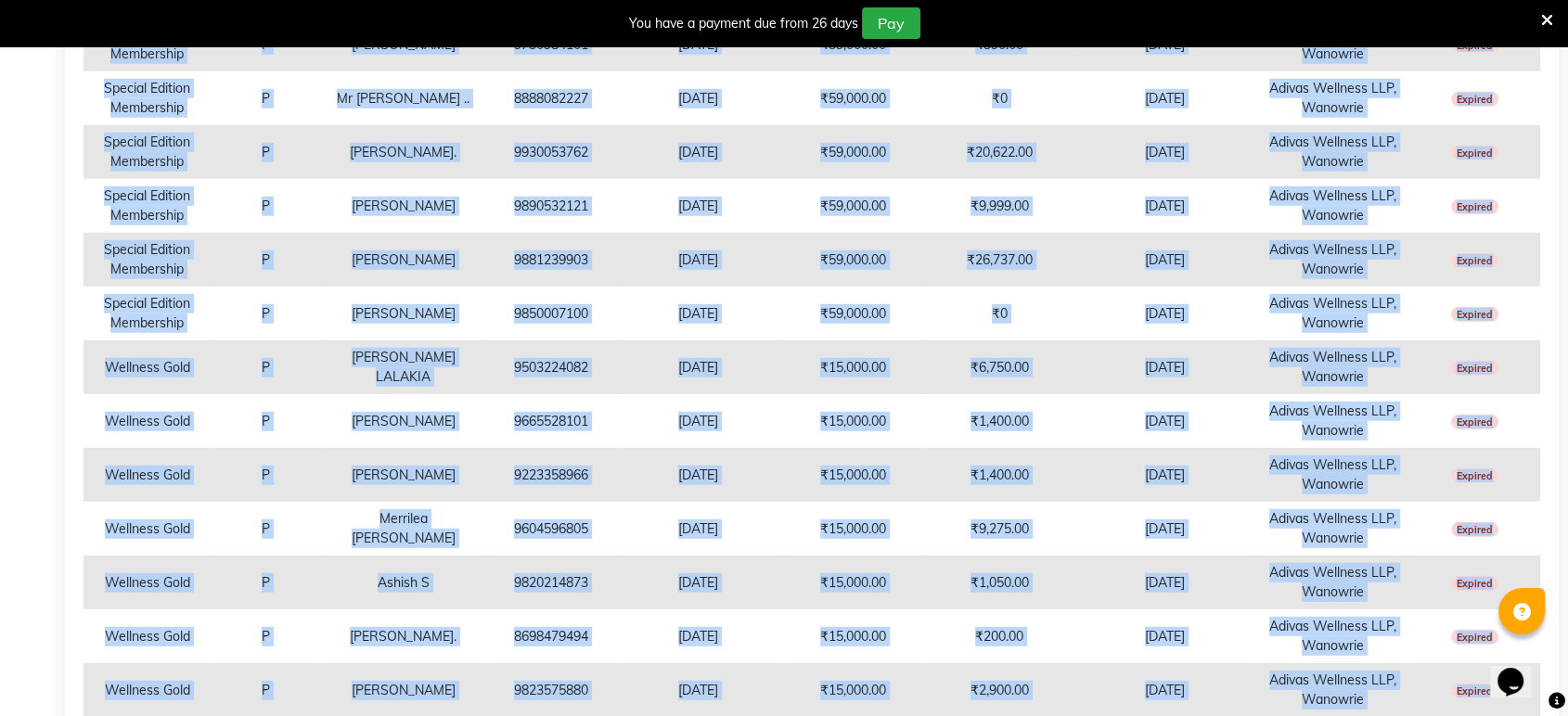
scroll to position [5398, 0]
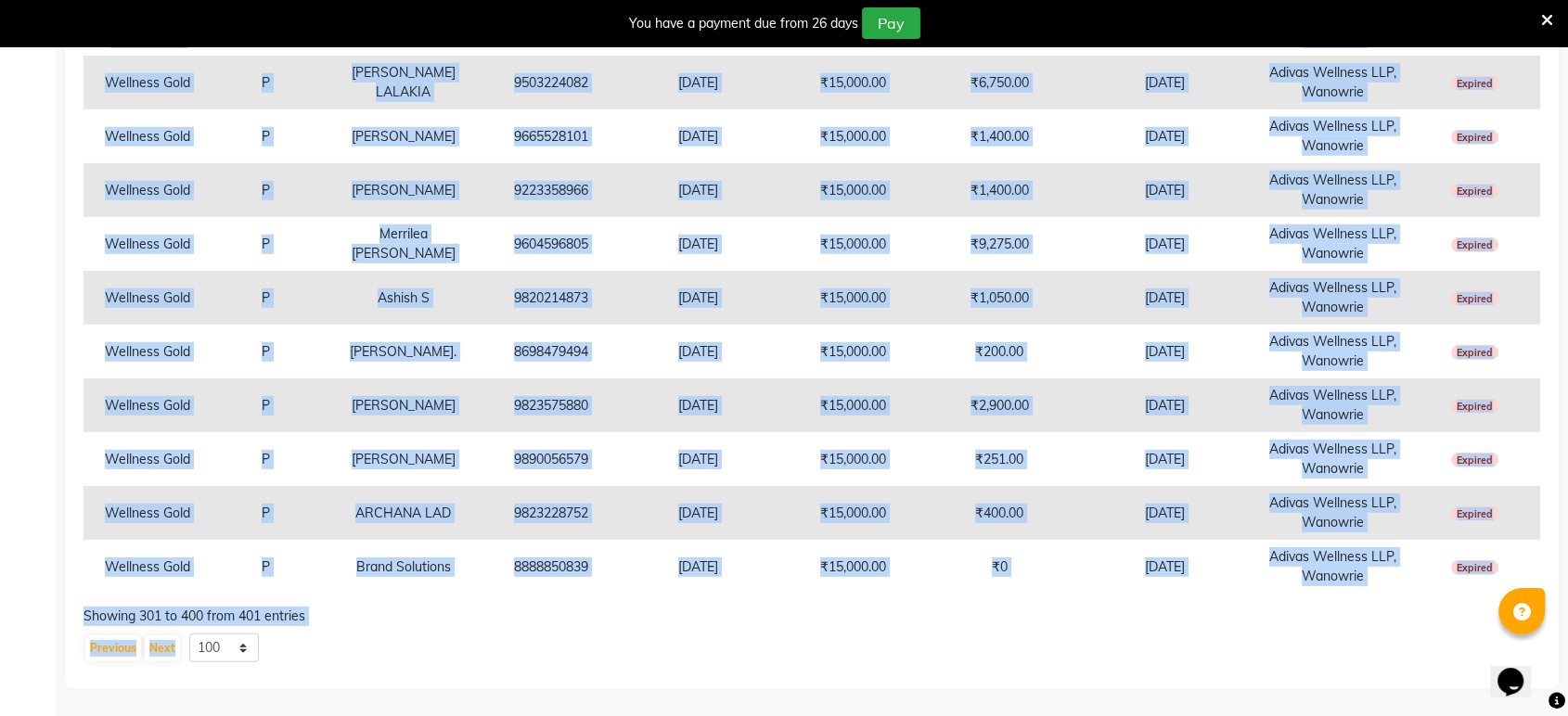
drag, startPoint x: 100, startPoint y: 397, endPoint x: 1526, endPoint y: 542, distance: 1433.4
copy tbody "Complimentary Sessions V ASHWINI KUMAR 7507973780 05-06-2023 ₹9,000.00 ₹3,000.0…"
click at [114, 648] on button "Previous" at bounding box center [113, 648] width 56 height 26
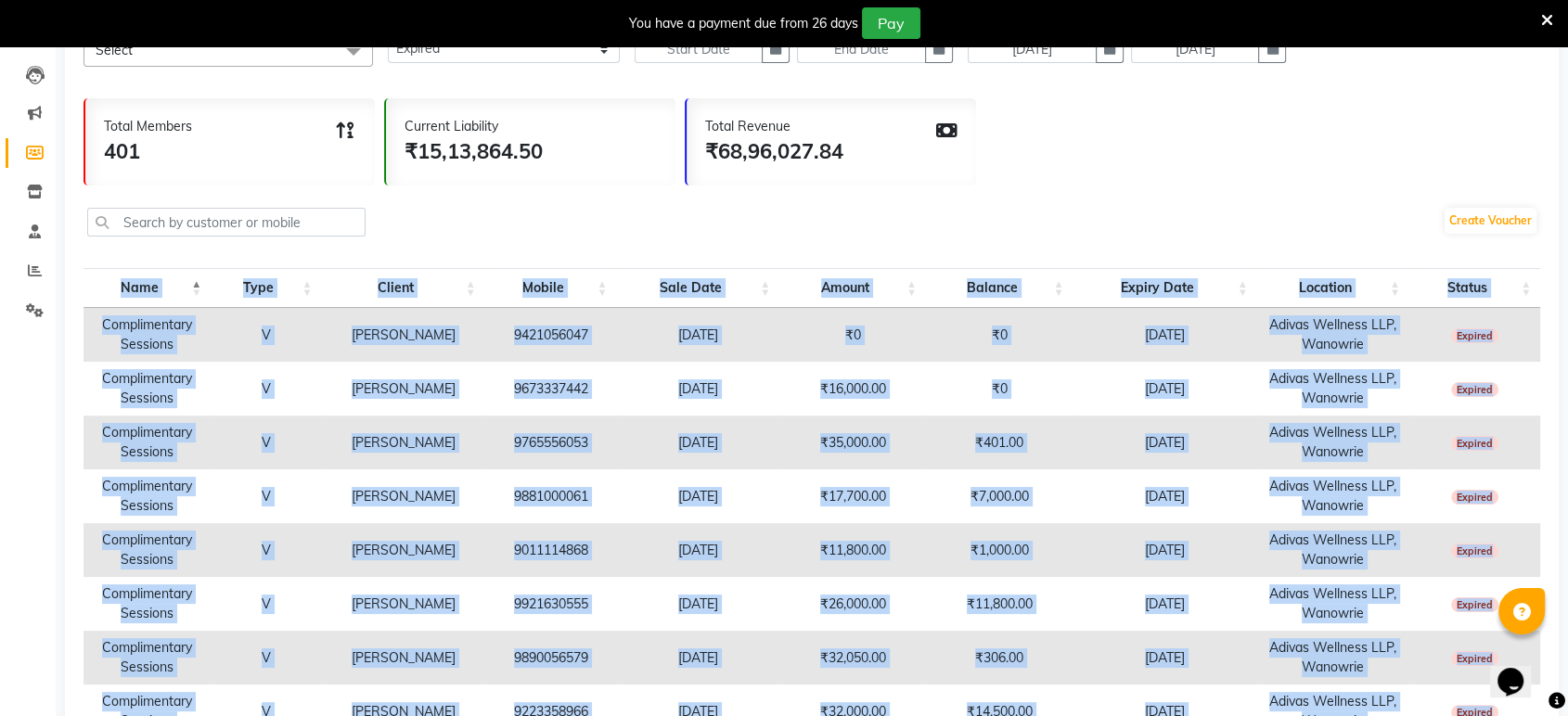
scroll to position [0, 0]
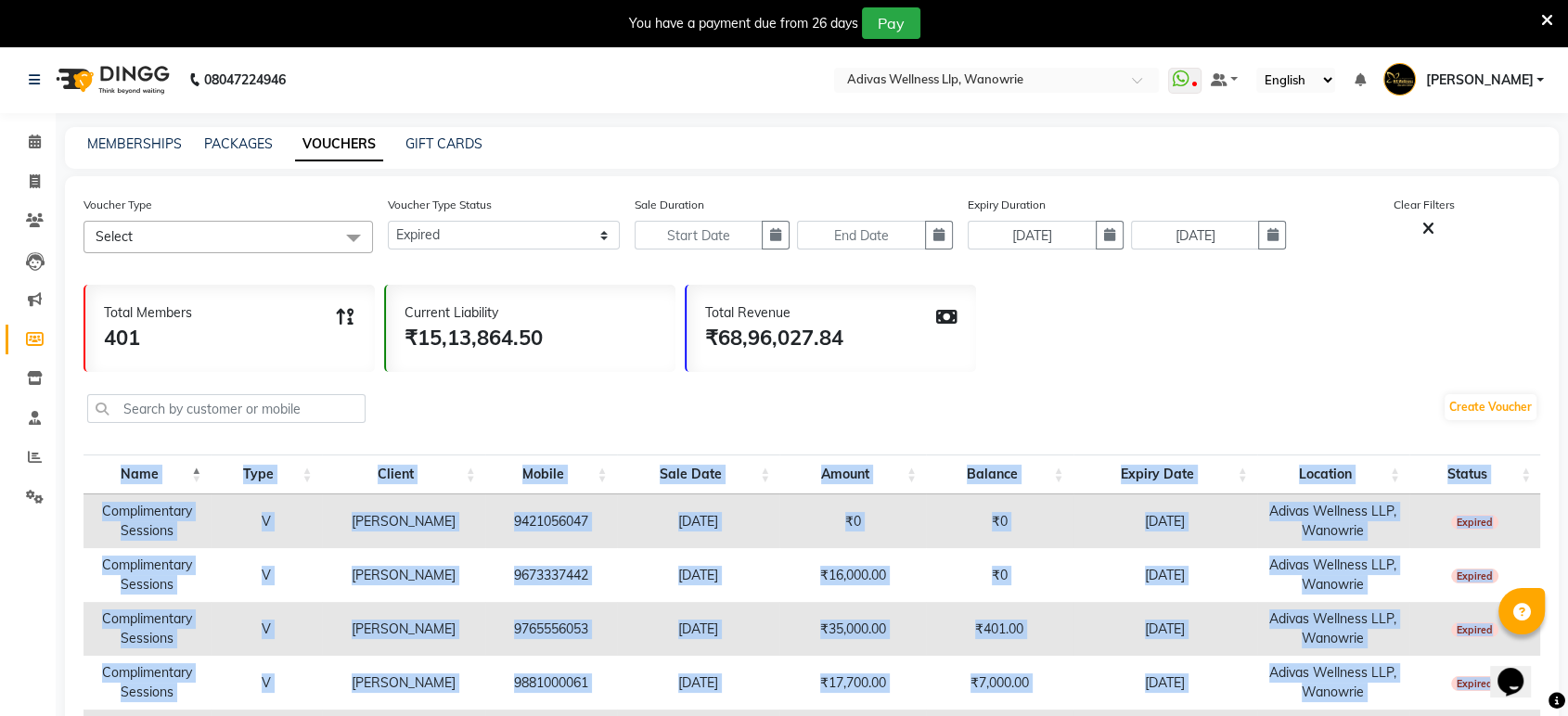
drag, startPoint x: 1499, startPoint y: 562, endPoint x: 99, endPoint y: 504, distance: 1401.2
copy tbody "Complimentary Sessions V Mrs Shaheda Jariwala 9421056047 19-08-2023 ₹0 ₹0 18-08…"
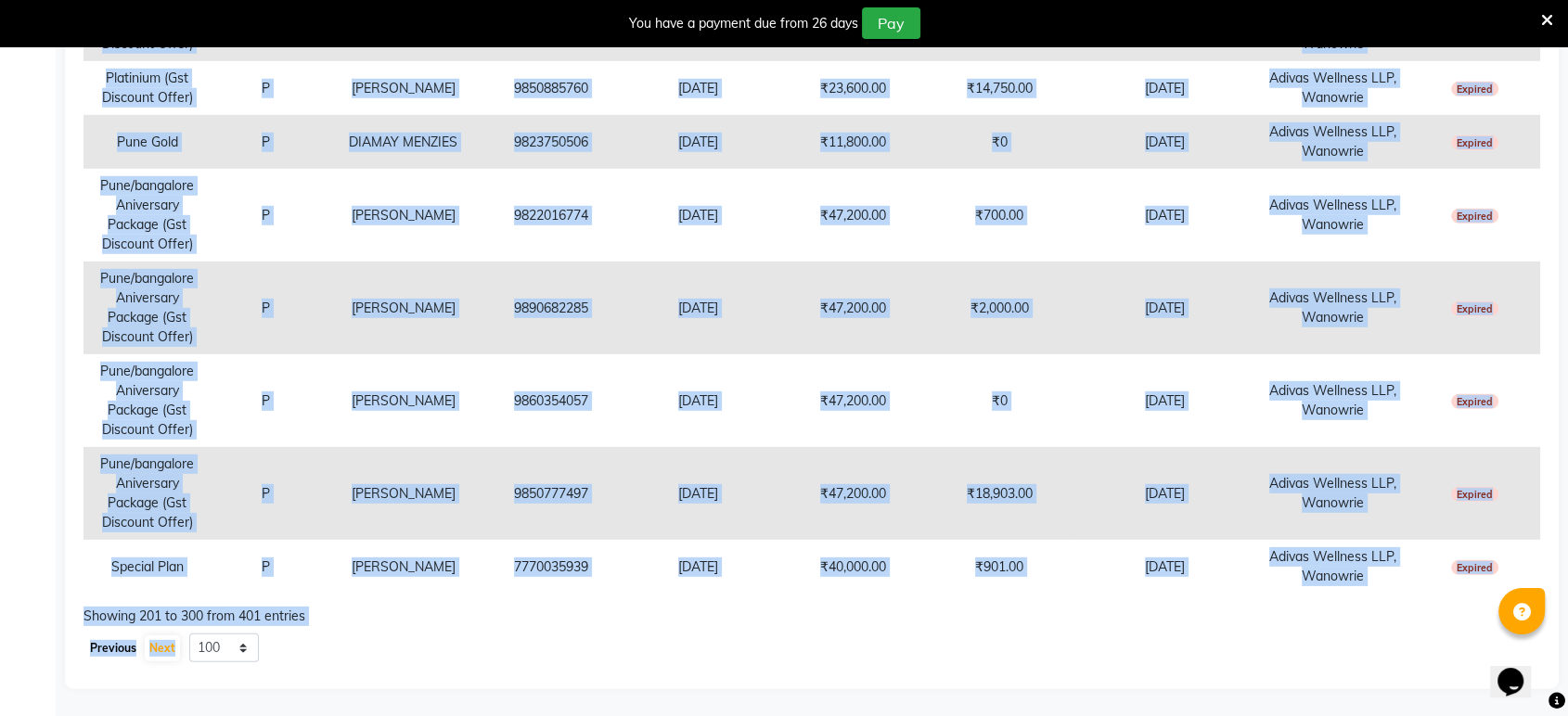
click at [113, 638] on button "Previous" at bounding box center [113, 648] width 56 height 26
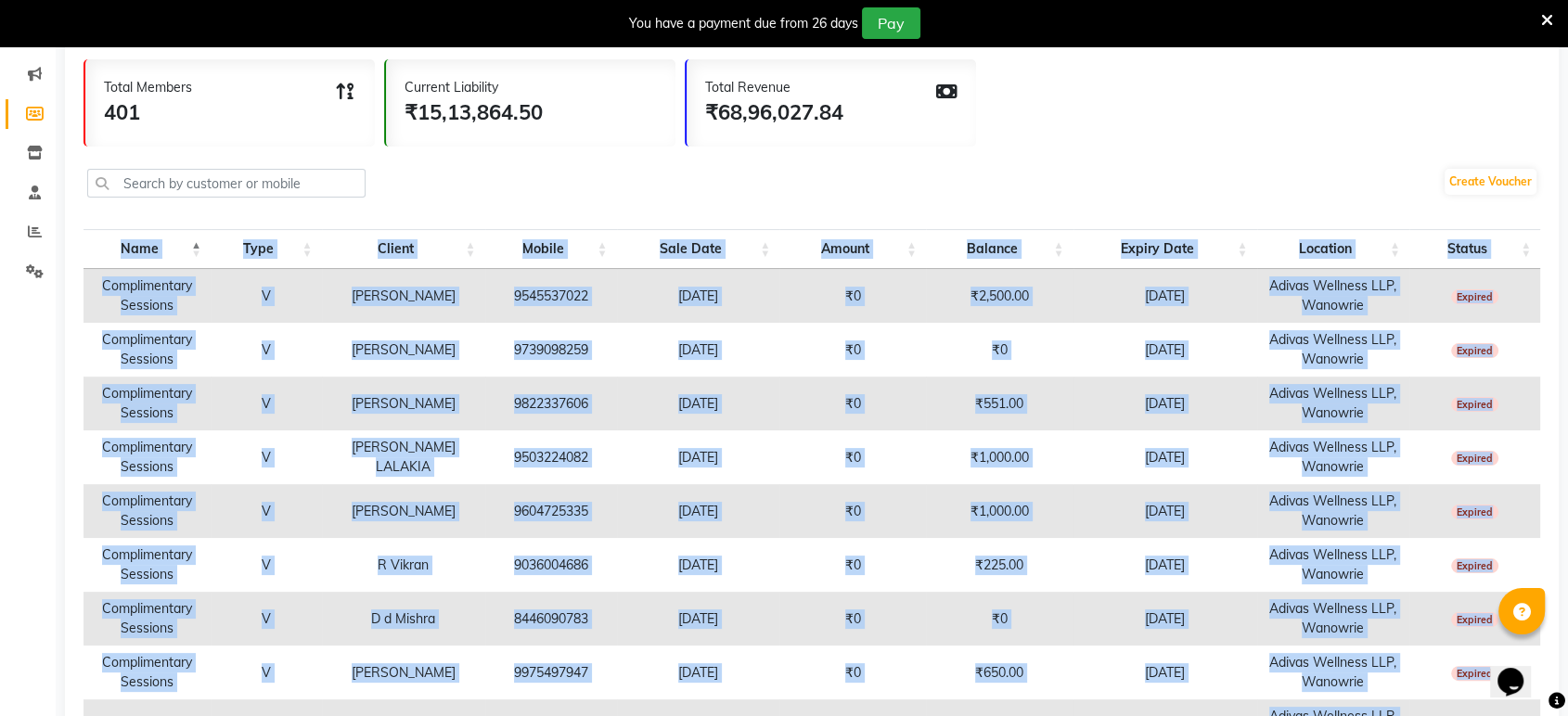
scroll to position [0, 0]
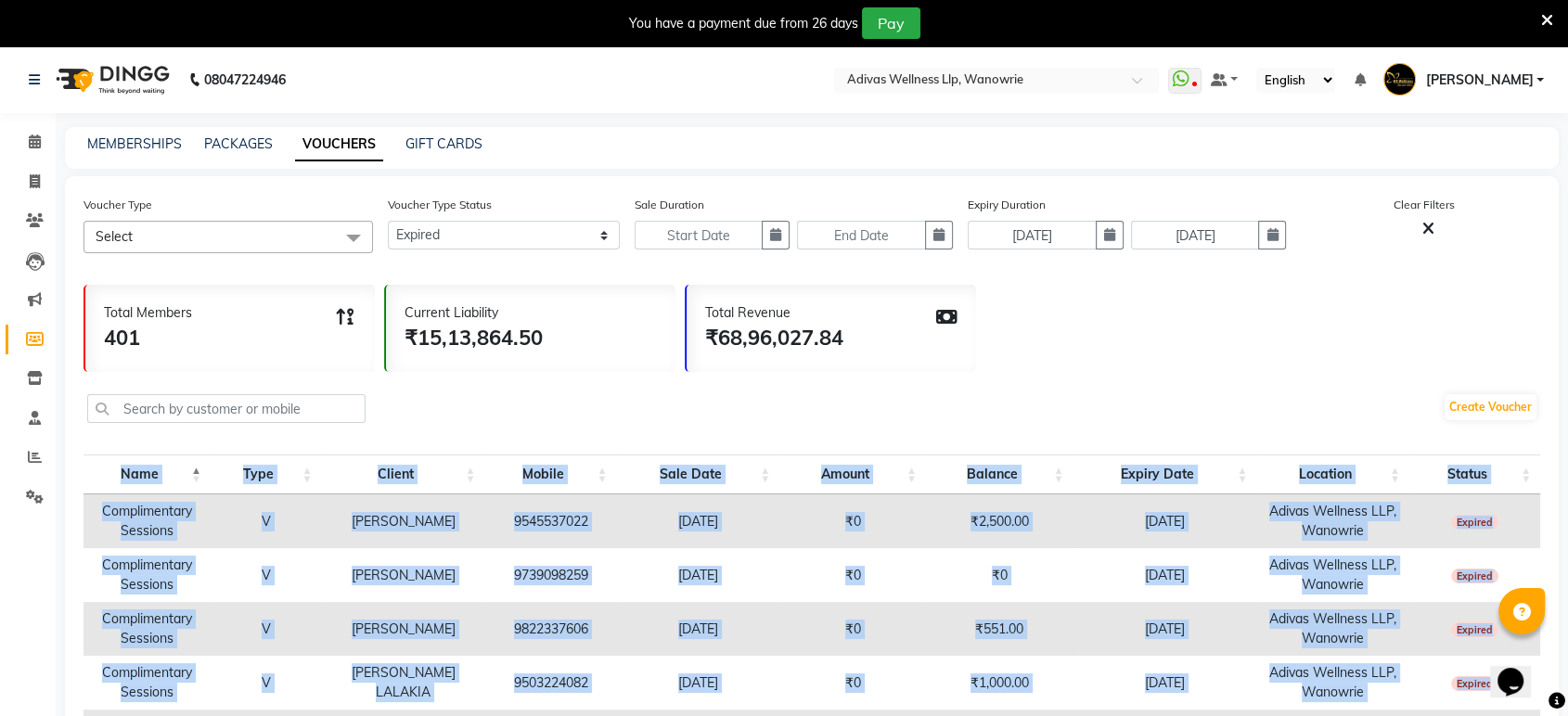
drag, startPoint x: 1500, startPoint y: 543, endPoint x: 104, endPoint y: 511, distance: 1396.4
copy tbody "Complimentary Sessions V Abhishek Shrivastava 9545537022 06-04-2024 ₹0 ₹2,500.0…"
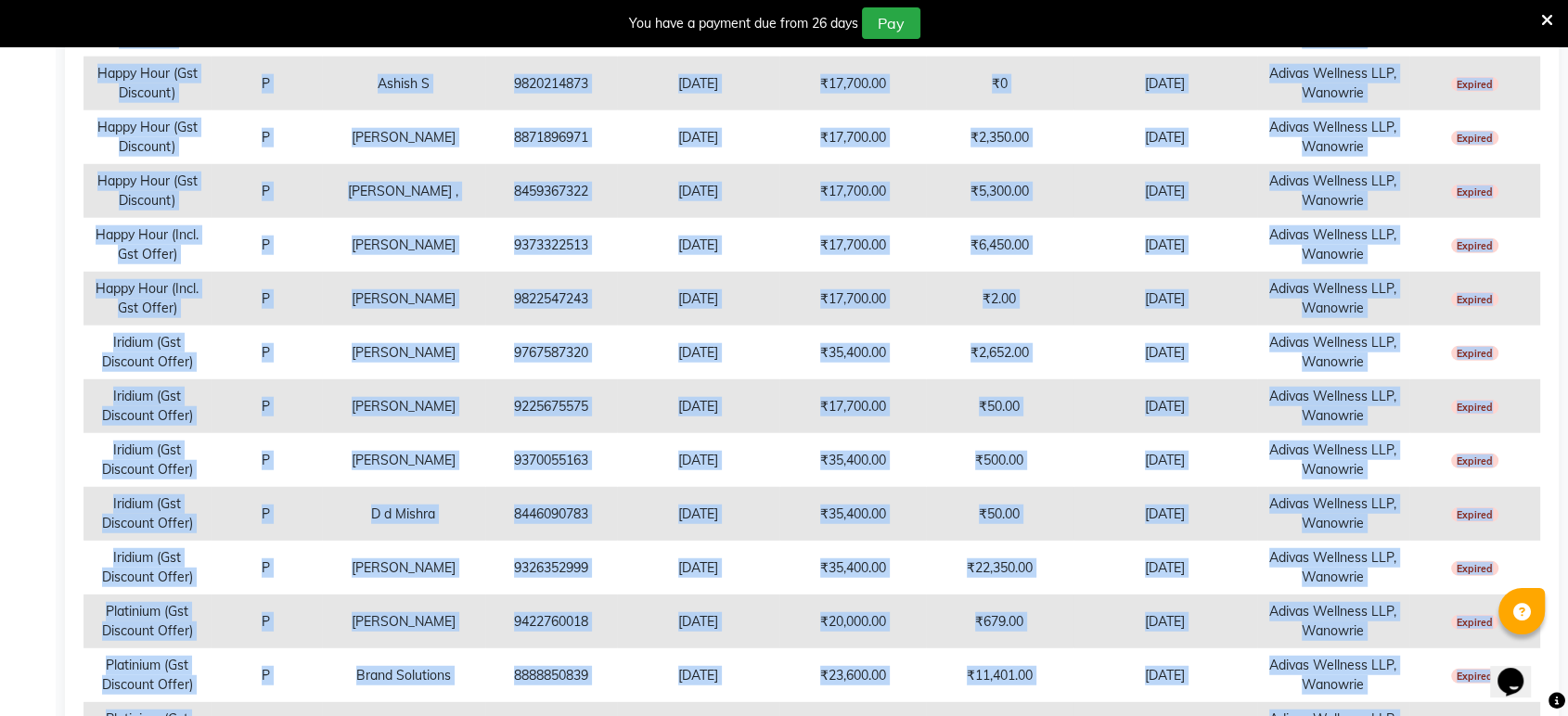
scroll to position [5320, 0]
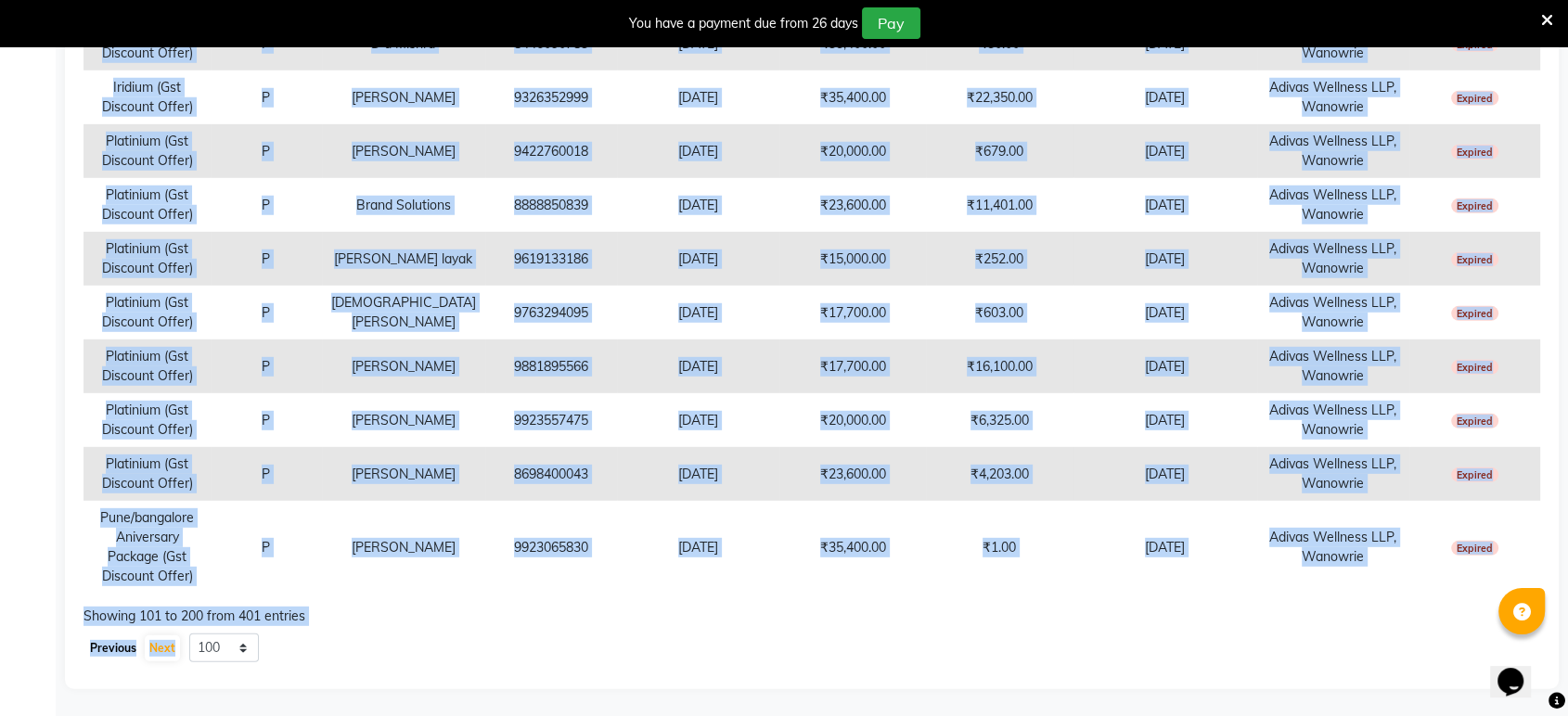
click at [113, 650] on button "Previous" at bounding box center [113, 648] width 56 height 26
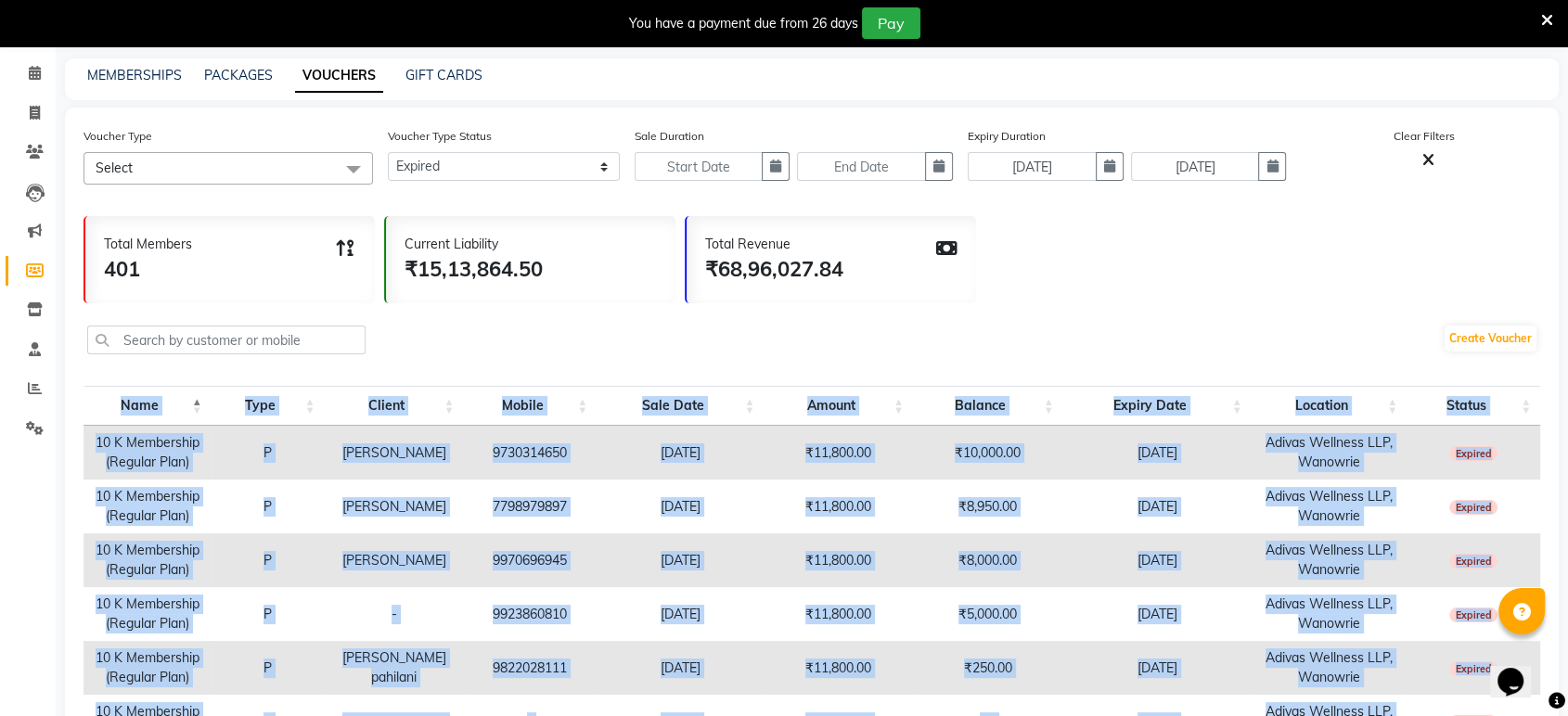
scroll to position [0, 0]
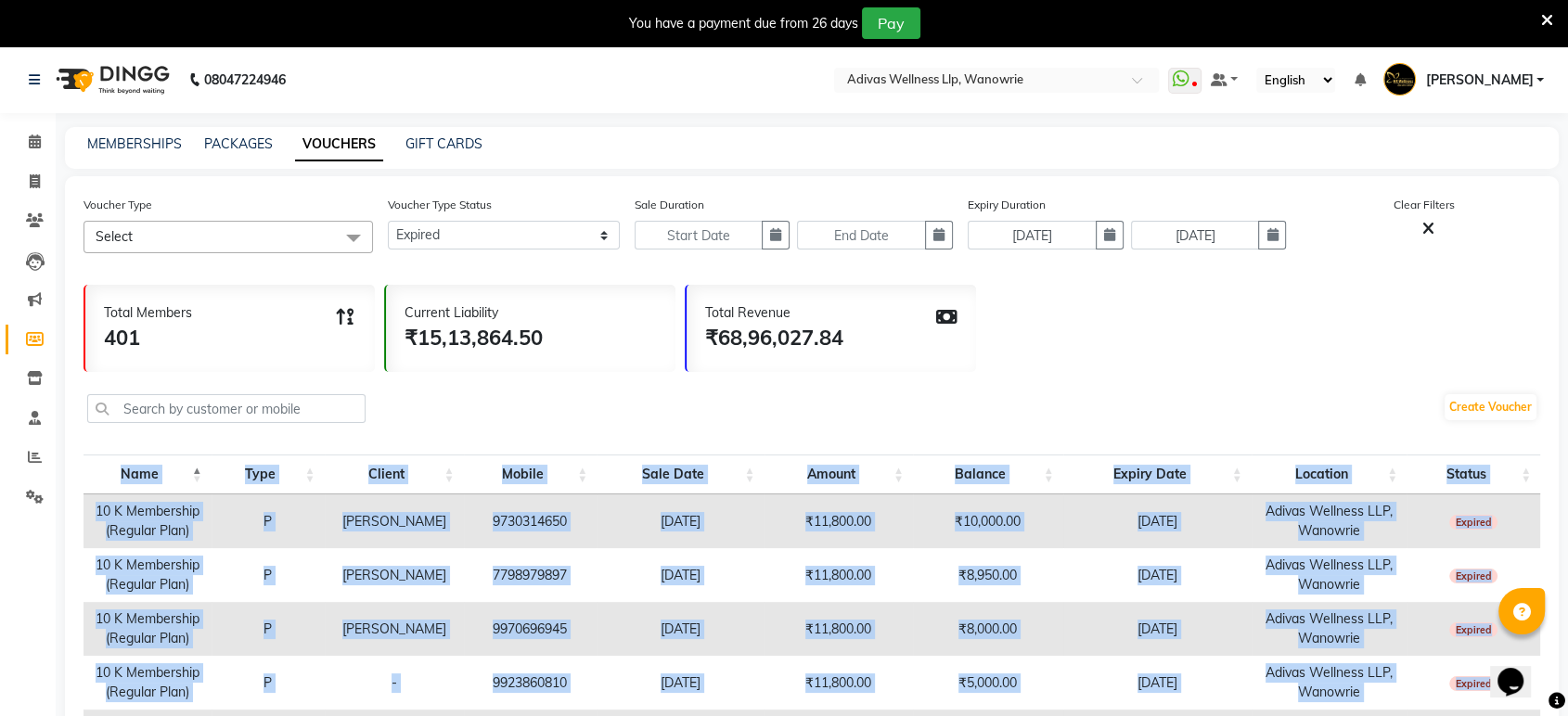
drag, startPoint x: 1486, startPoint y: 569, endPoint x: 96, endPoint y: 508, distance: 1391.3
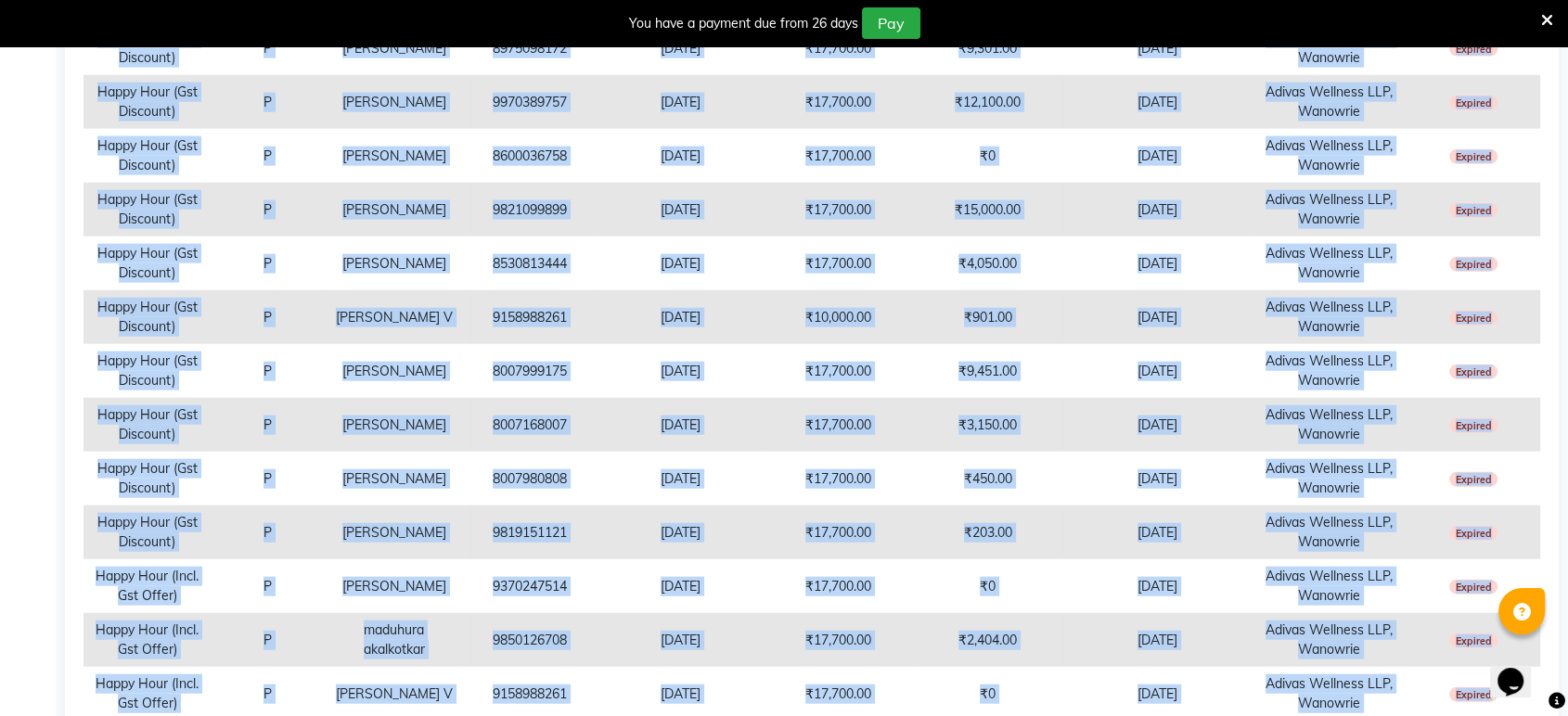
scroll to position [5300, 0]
